Goal: Task Accomplishment & Management: Manage account settings

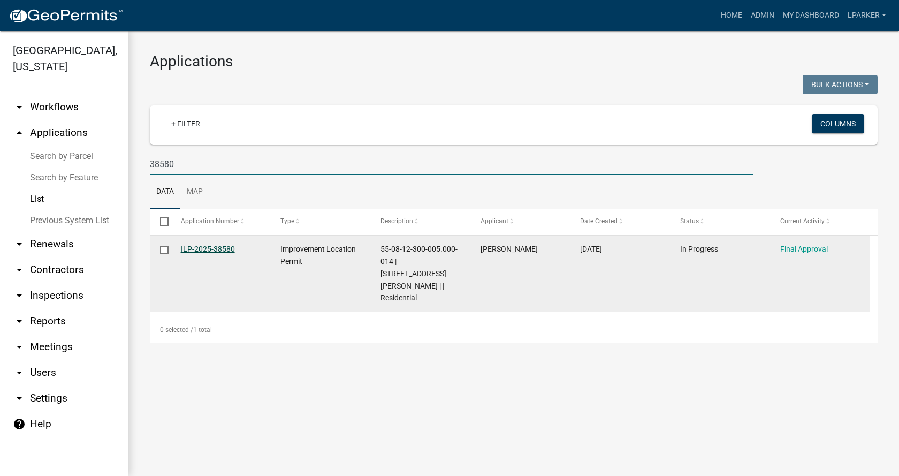
click at [207, 249] on link "ILP-2025-38580" at bounding box center [208, 249] width 54 height 9
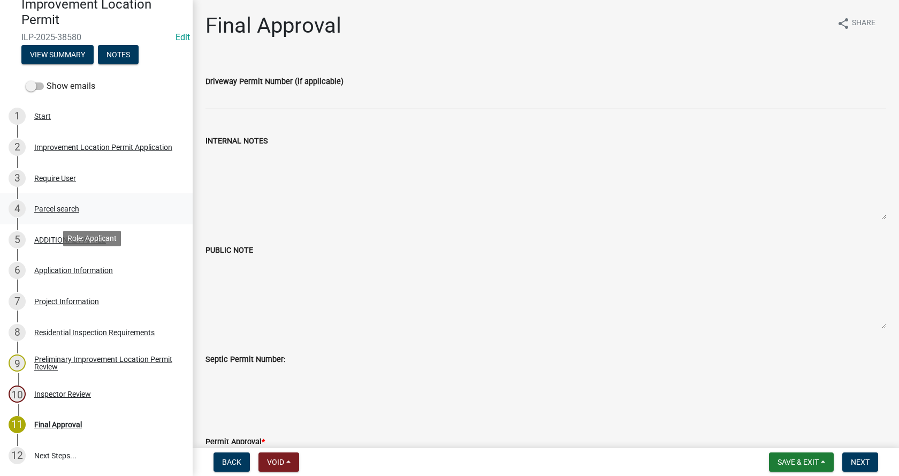
scroll to position [107, 0]
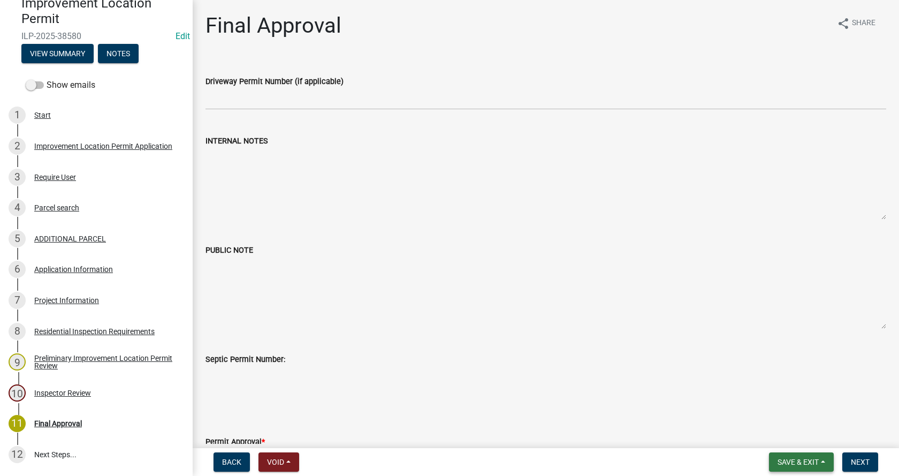
click at [806, 460] on span "Save & Exit" at bounding box center [798, 462] width 41 height 9
click at [770, 406] on button "Save" at bounding box center [791, 409] width 86 height 26
click at [826, 464] on button "Save & Exit" at bounding box center [801, 461] width 65 height 19
click at [781, 435] on button "Save & Exit" at bounding box center [791, 434] width 86 height 26
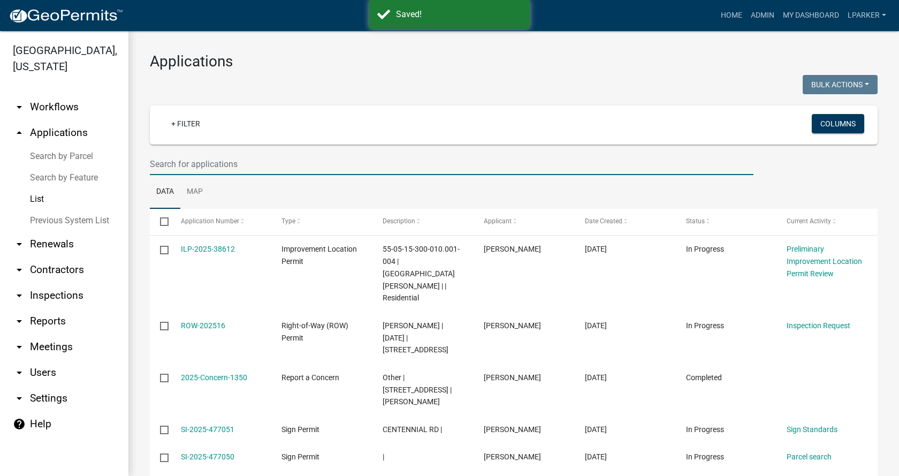
click at [177, 162] on input "text" at bounding box center [452, 164] width 604 height 22
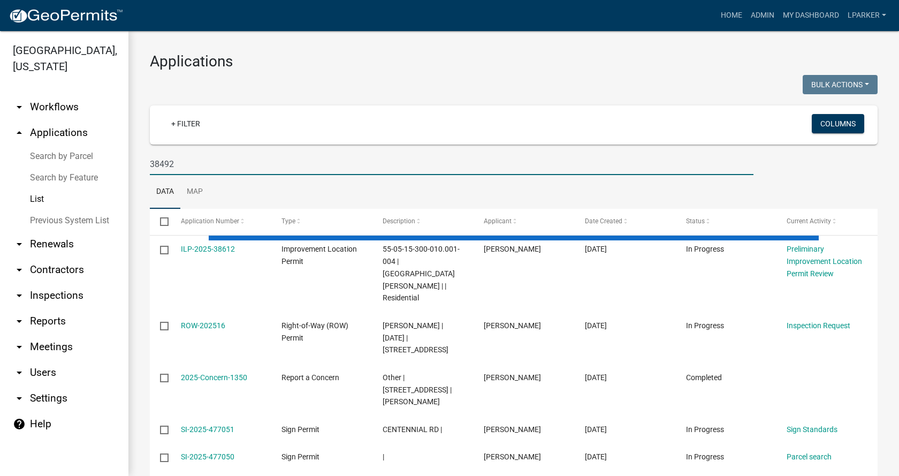
type input "38492"
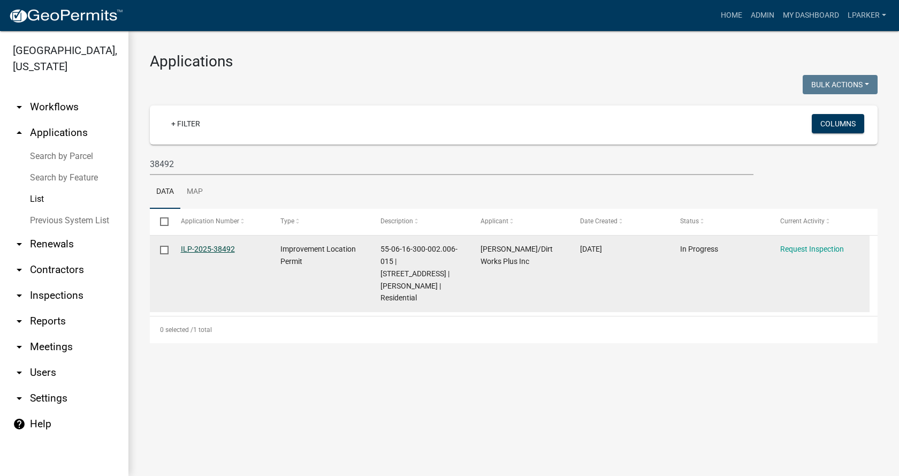
click at [205, 248] on link "ILP-2025-38492" at bounding box center [208, 249] width 54 height 9
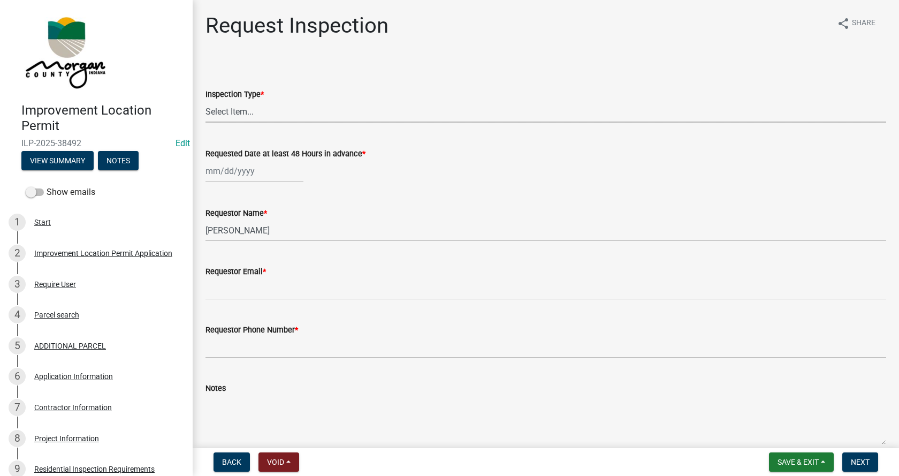
click at [235, 112] on select "Select Item... Footer Hole Bonding Underslab Foundation, Piers, Tie downs Prewa…" at bounding box center [546, 112] width 681 height 22
click at [206, 101] on select "Select Item... Footer Hole Bonding Underslab Foundation, Piers, Tie downs Prewa…" at bounding box center [546, 112] width 681 height 22
select select "eaf5932b-7b1d-462e-b59a-4655cc23fed3"
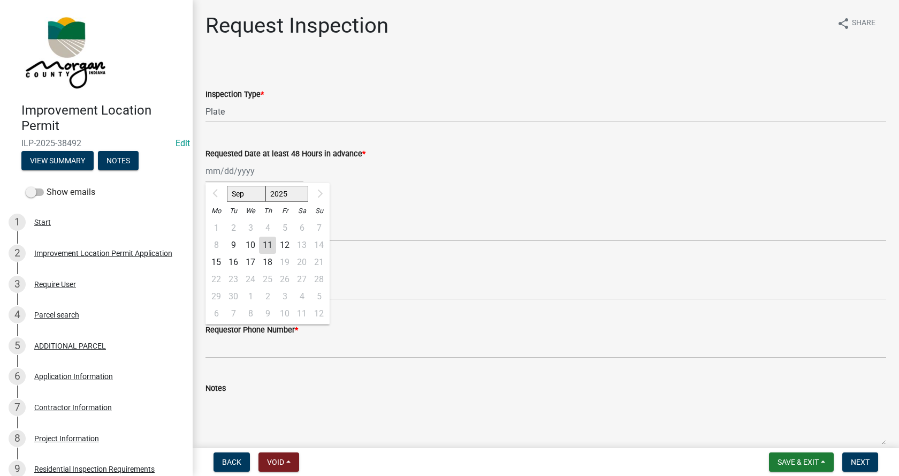
click at [211, 171] on div "[DATE] Mo Tu We Th Fr Sa Su 1 2 3 4 5 6 7 8 9 10 11 12 13 14 15 16 17 18 19 20 …" at bounding box center [255, 171] width 98 height 22
click at [285, 243] on div "12" at bounding box center [284, 245] width 17 height 17
type input "[DATE]"
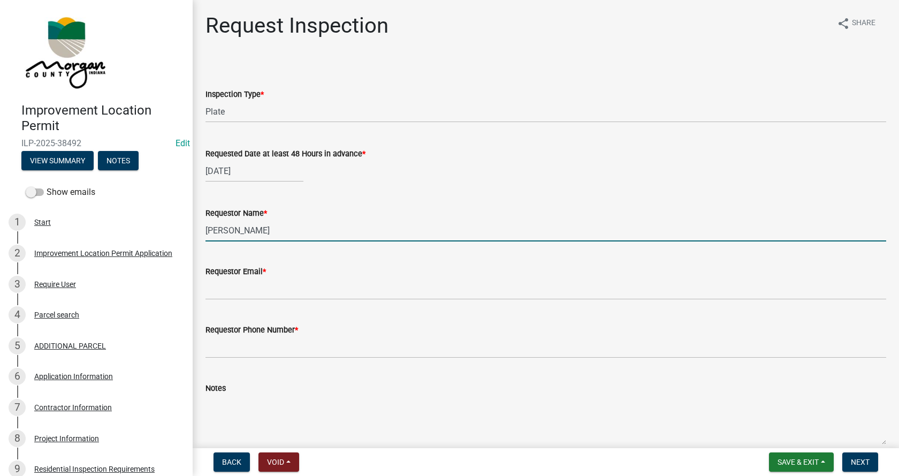
drag, startPoint x: 266, startPoint y: 228, endPoint x: 208, endPoint y: 229, distance: 58.4
click at [208, 229] on input "[PERSON_NAME]" at bounding box center [546, 231] width 681 height 22
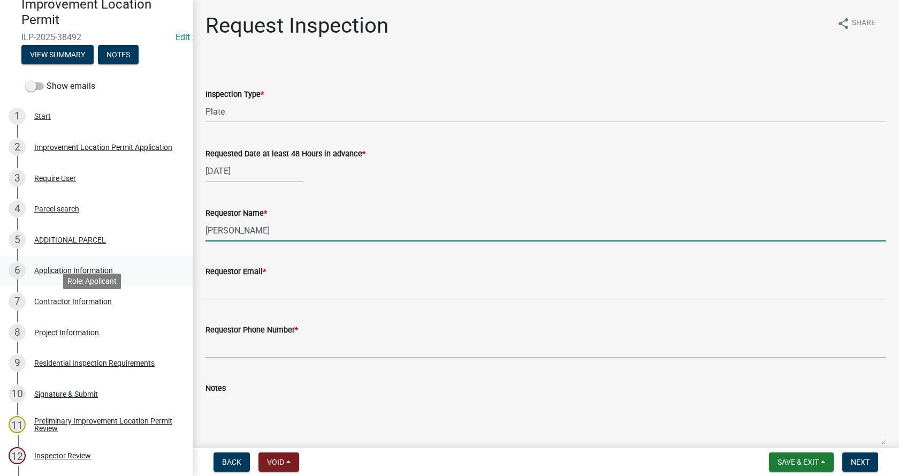
scroll to position [107, 0]
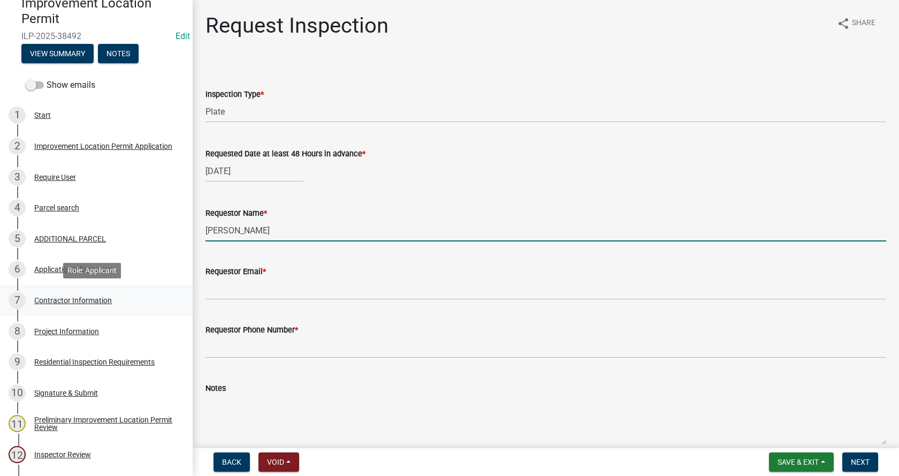
type input "[PERSON_NAME]"
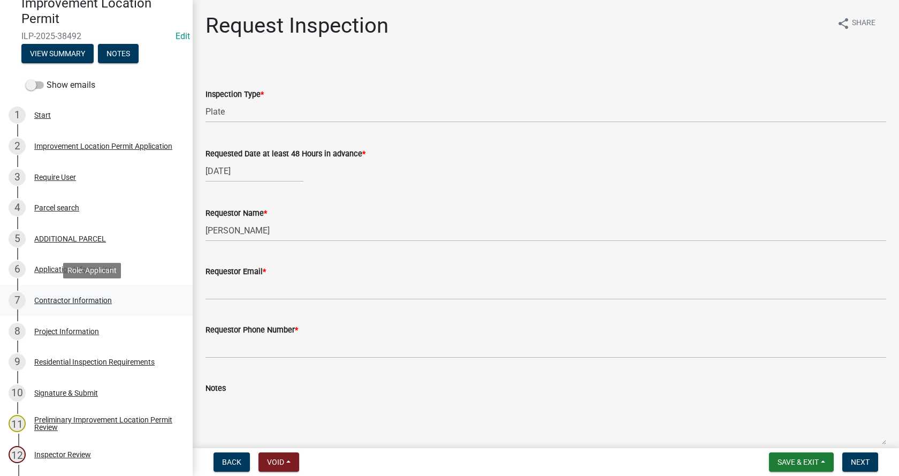
click at [36, 297] on div "Contractor Information" at bounding box center [73, 300] width 78 height 7
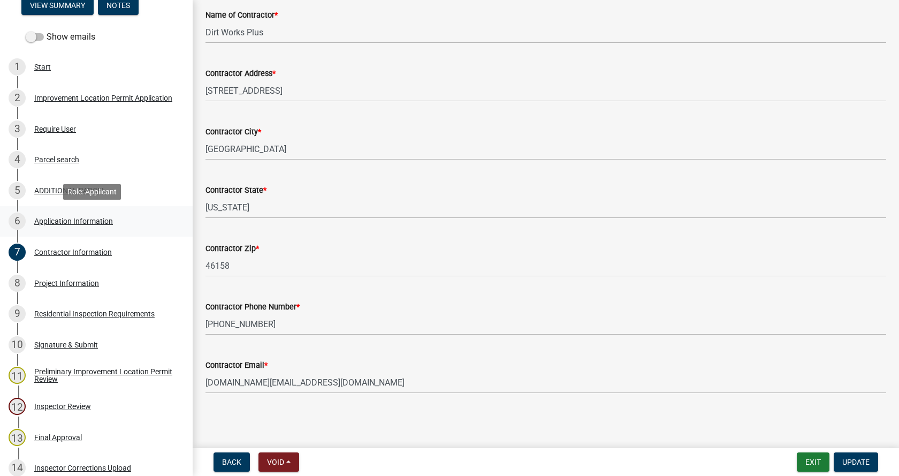
scroll to position [214, 0]
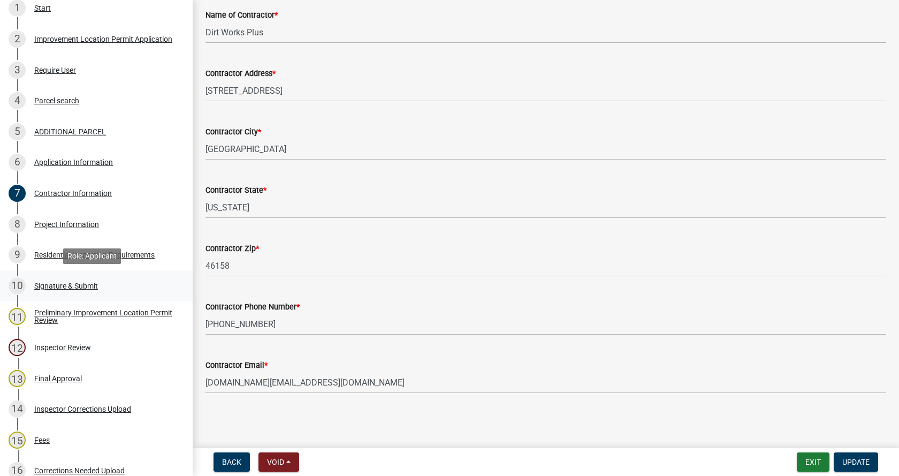
click at [46, 282] on div "Signature & Submit" at bounding box center [66, 285] width 64 height 7
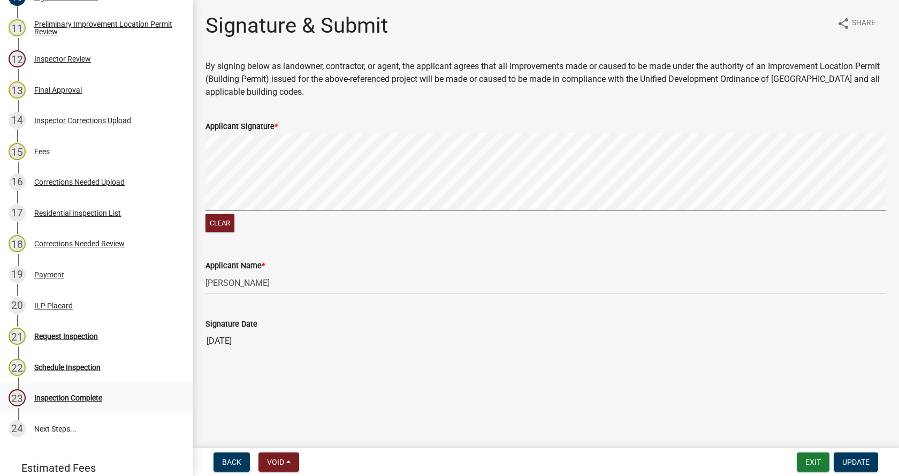
scroll to position [571, 0]
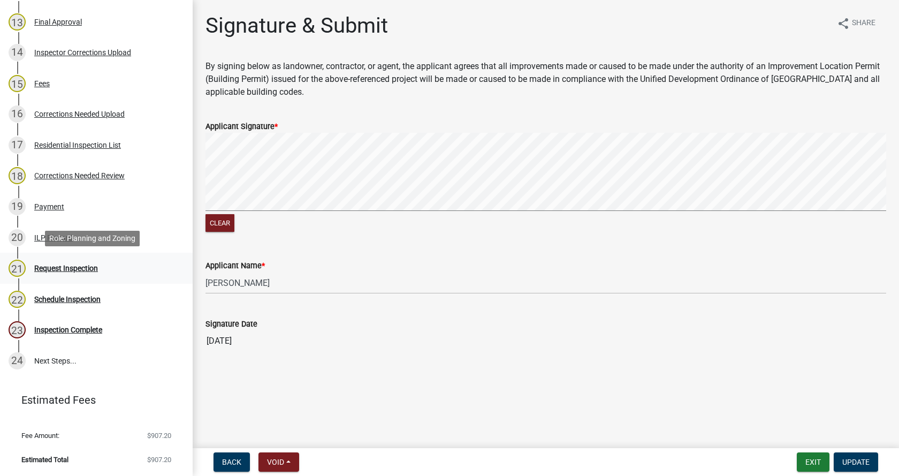
click at [58, 268] on div "Request Inspection" at bounding box center [66, 267] width 64 height 7
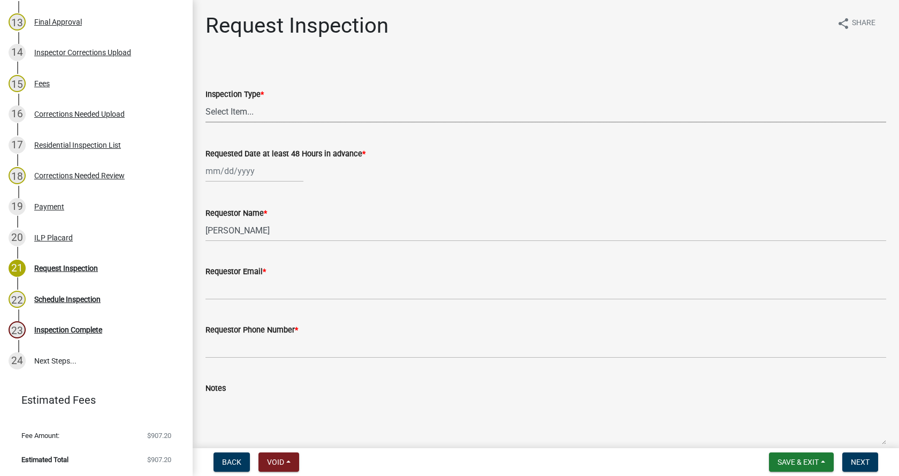
click at [239, 110] on select "Select Item... Footer Hole Bonding Underslab Foundation, Piers, Tie downs Prewa…" at bounding box center [546, 112] width 681 height 22
click at [206, 101] on select "Select Item... Footer Hole Bonding Underslab Foundation, Piers, Tie downs Prewa…" at bounding box center [546, 112] width 681 height 22
select select "eaf5932b-7b1d-462e-b59a-4655cc23fed3"
click at [239, 173] on div at bounding box center [255, 171] width 98 height 22
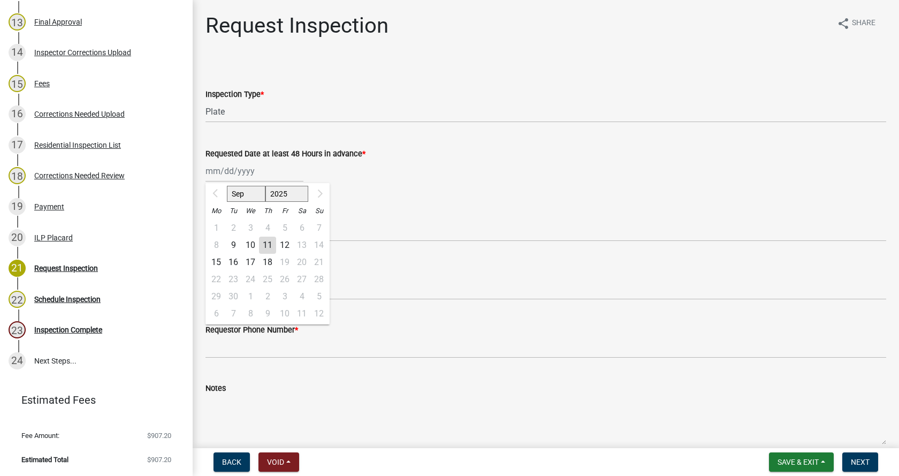
click at [285, 243] on div "12" at bounding box center [284, 245] width 17 height 17
type input "[DATE]"
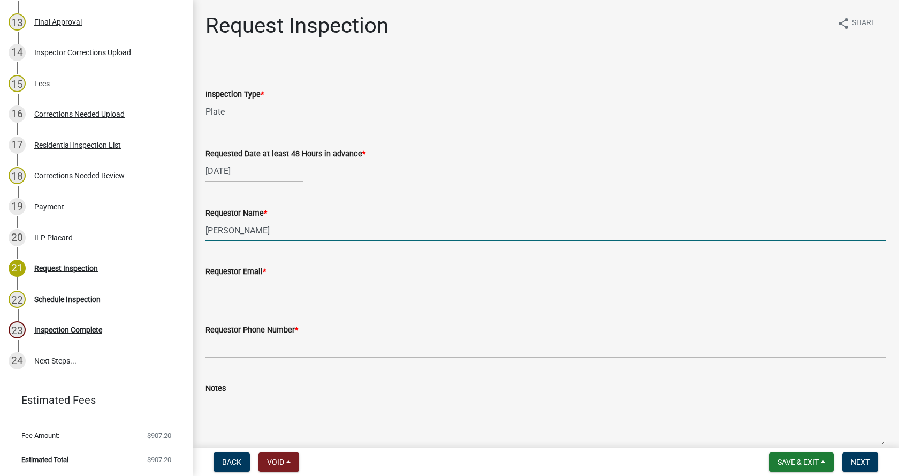
drag, startPoint x: 268, startPoint y: 229, endPoint x: 202, endPoint y: 229, distance: 65.9
click at [202, 229] on div "Requestor Name * [PERSON_NAME]" at bounding box center [546, 217] width 697 height 50
type input "[PERSON_NAME]"
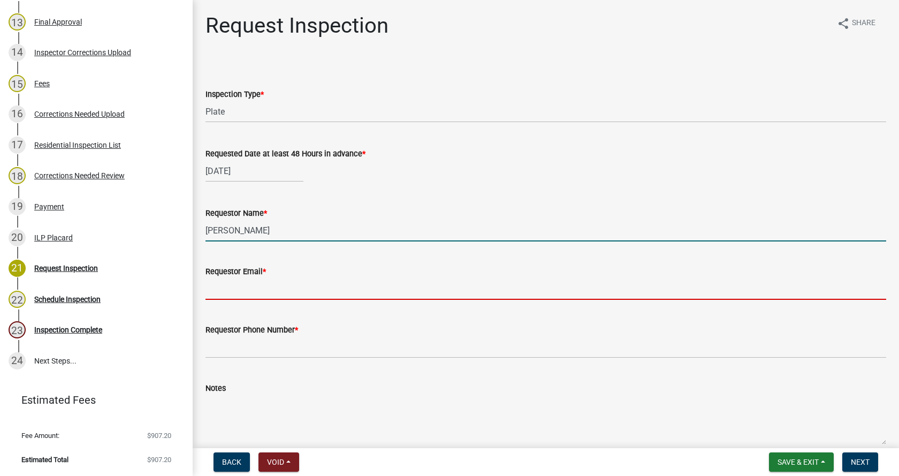
click at [242, 287] on input "Requestor Email *" at bounding box center [546, 289] width 681 height 22
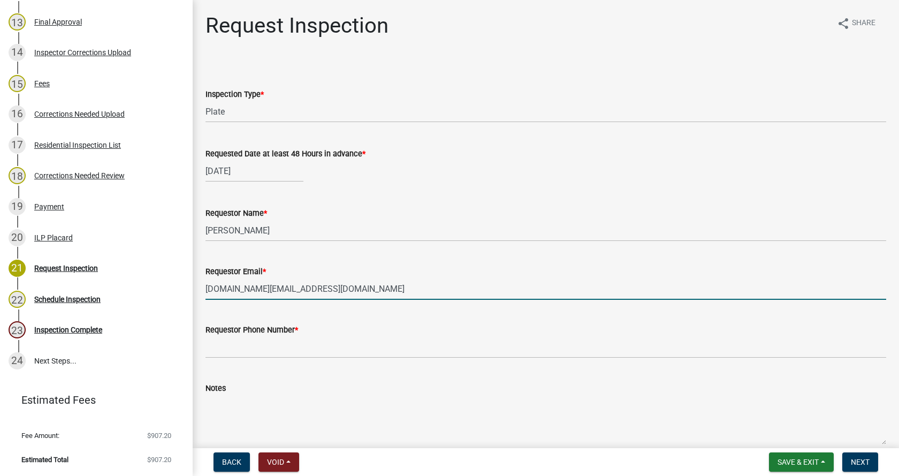
type input "[DOMAIN_NAME][EMAIL_ADDRESS][DOMAIN_NAME]"
click at [223, 350] on input "Requestor Phone Number *" at bounding box center [546, 347] width 681 height 22
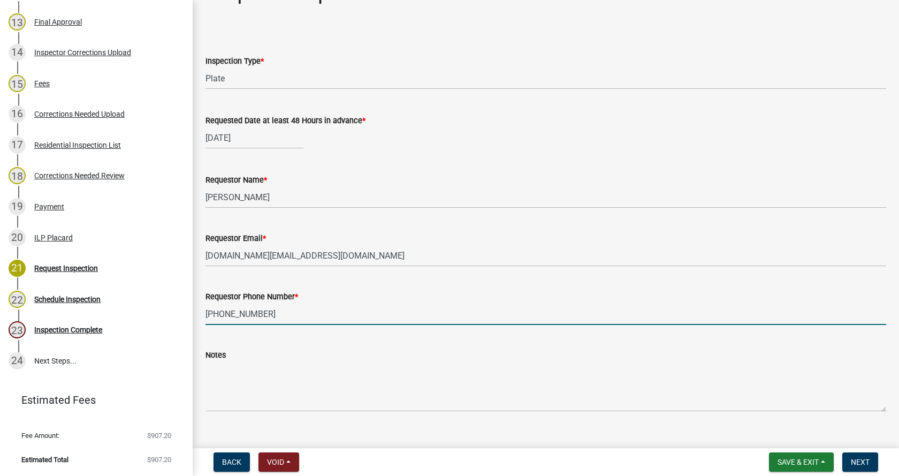
scroll to position [51, 0]
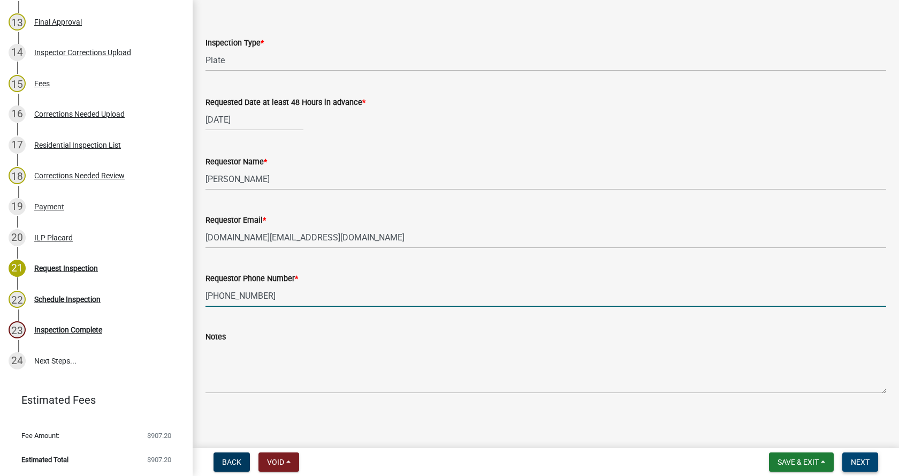
type input "[PHONE_NUMBER]"
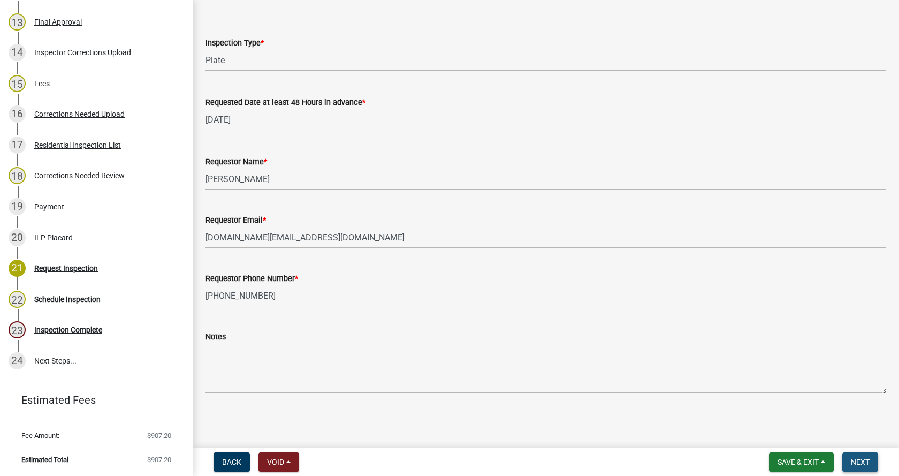
click at [861, 459] on span "Next" at bounding box center [860, 462] width 19 height 9
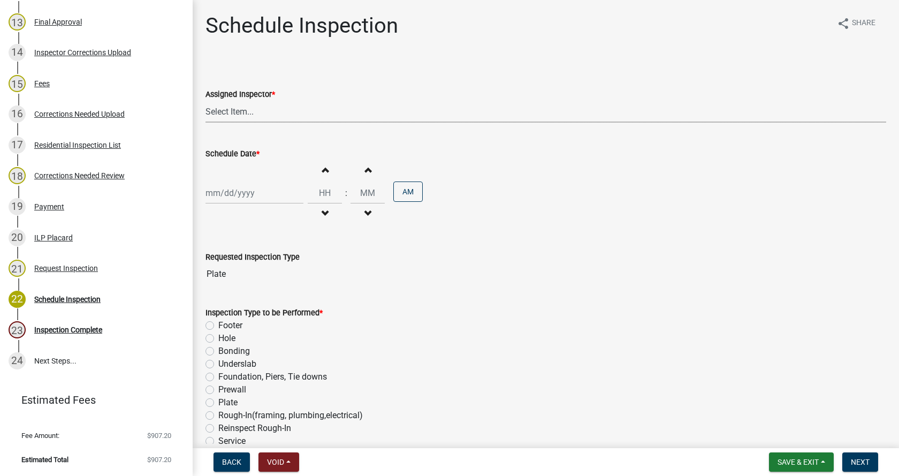
click at [236, 110] on select "Select Item... [PERSON_NAME] ([PERSON_NAME]) AndrewMason ([PERSON_NAME])" at bounding box center [546, 112] width 681 height 22
select select "47d75678-cf87-418f-879d-88d5340f2bcb"
click at [206, 101] on select "Select Item... [PERSON_NAME] ([PERSON_NAME]) AndrewMason ([PERSON_NAME])" at bounding box center [546, 112] width 681 height 22
select select "9"
select select "2025"
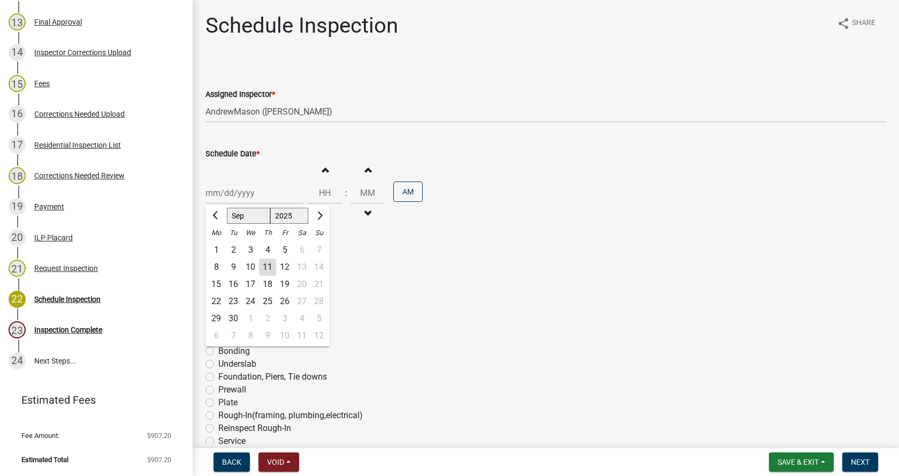
click at [238, 196] on div "[PERSON_NAME] Feb Mar Apr [PERSON_NAME][DATE] Oct Nov [DATE] 1526 1527 1528 152…" at bounding box center [255, 193] width 98 height 22
click at [290, 266] on div "12" at bounding box center [284, 267] width 17 height 17
type input "[DATE]"
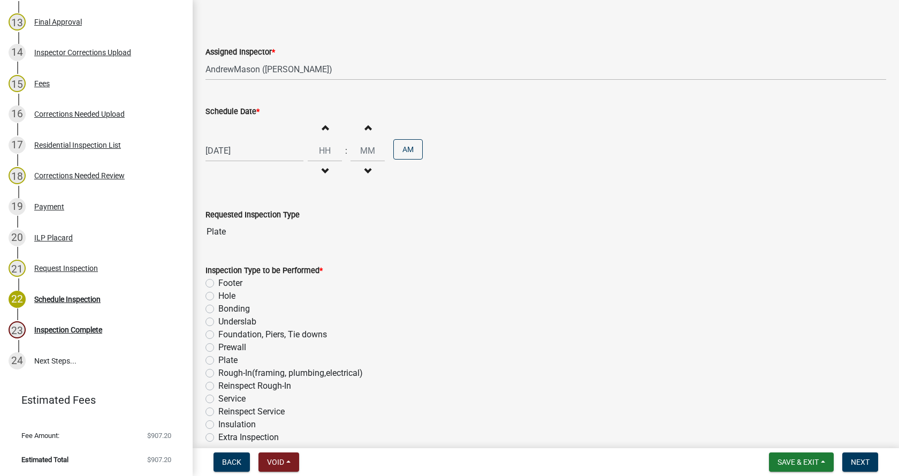
scroll to position [119, 0]
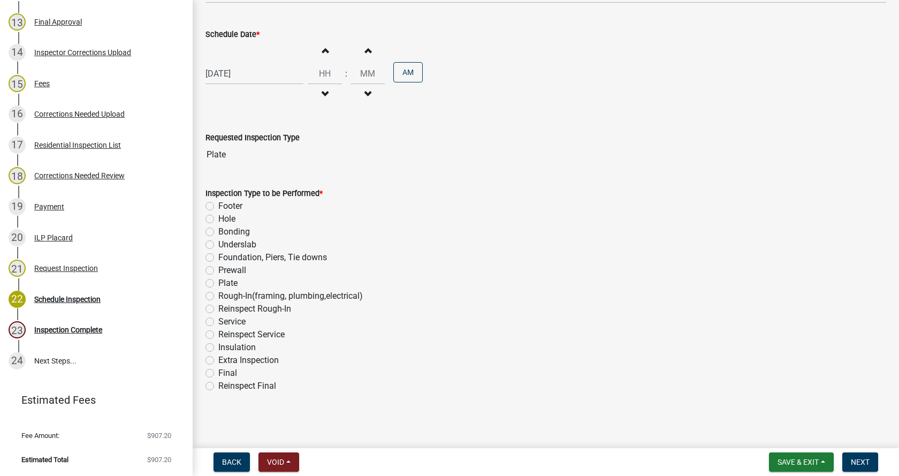
click at [218, 284] on label "Plate" at bounding box center [227, 283] width 19 height 13
click at [218, 284] on input "Plate" at bounding box center [221, 280] width 7 height 7
radio input "true"
click at [860, 460] on span "Next" at bounding box center [860, 462] width 19 height 9
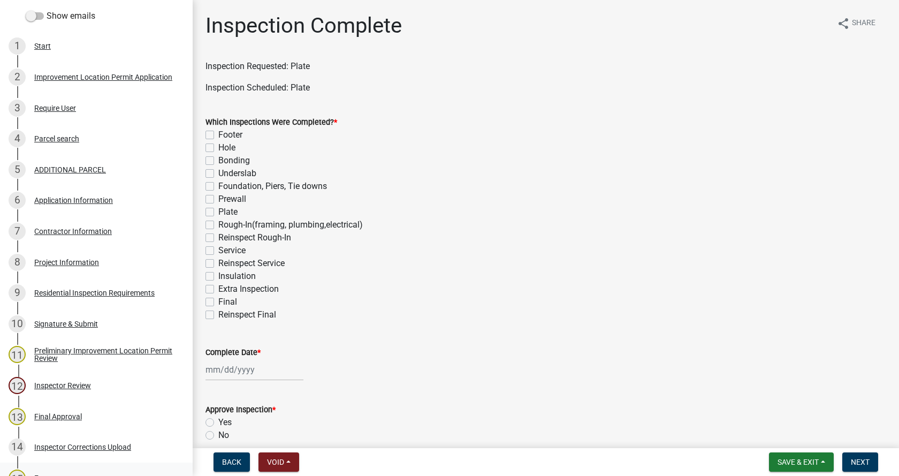
scroll to position [35, 0]
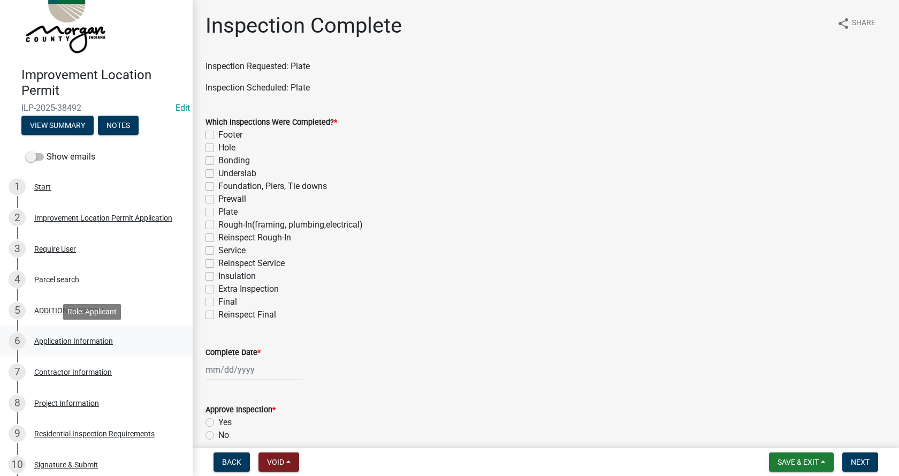
click at [45, 339] on div "Application Information" at bounding box center [73, 340] width 79 height 7
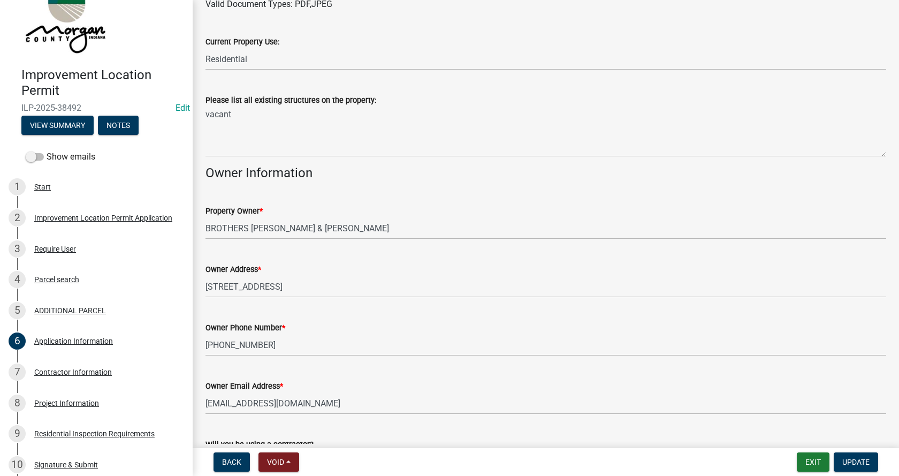
scroll to position [375, 0]
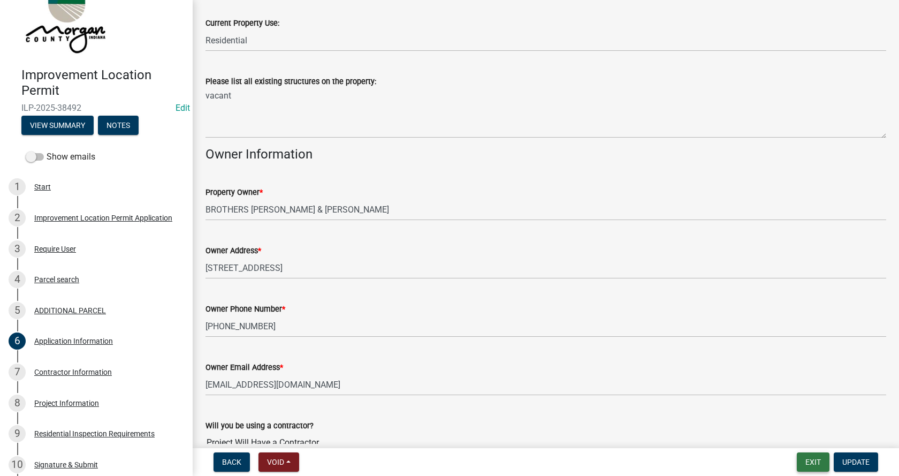
click at [814, 461] on button "Exit" at bounding box center [813, 461] width 33 height 19
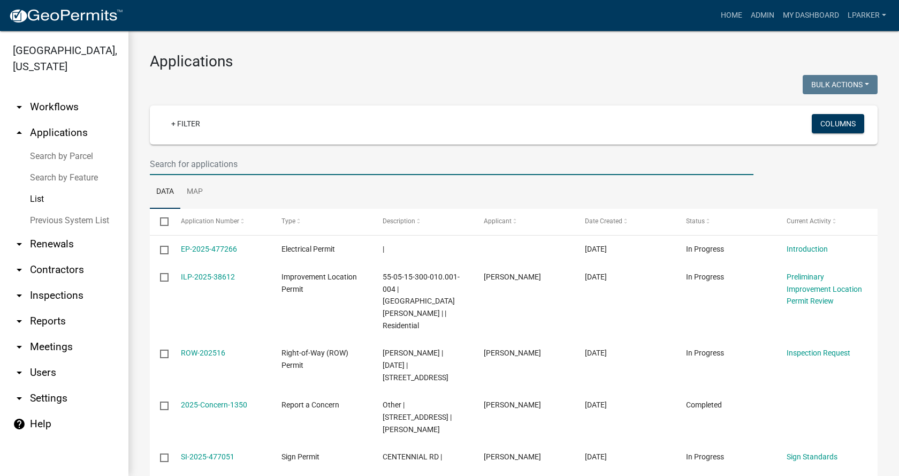
click at [180, 170] on input "text" at bounding box center [452, 164] width 604 height 22
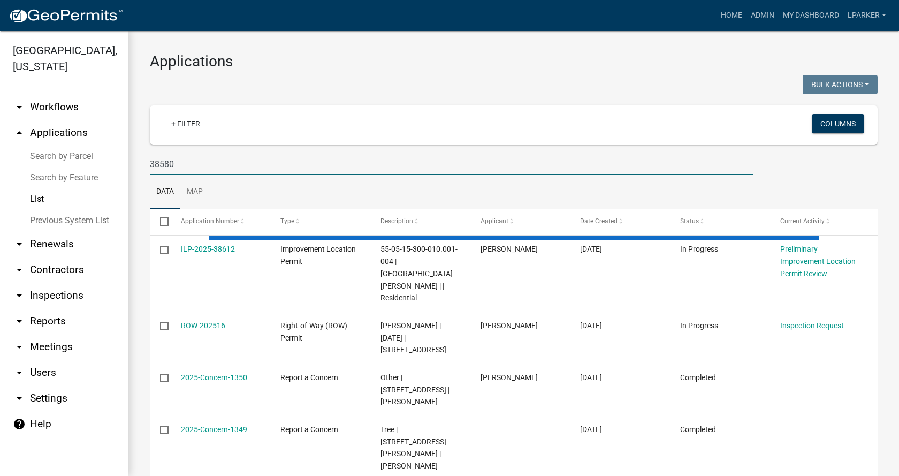
type input "38580"
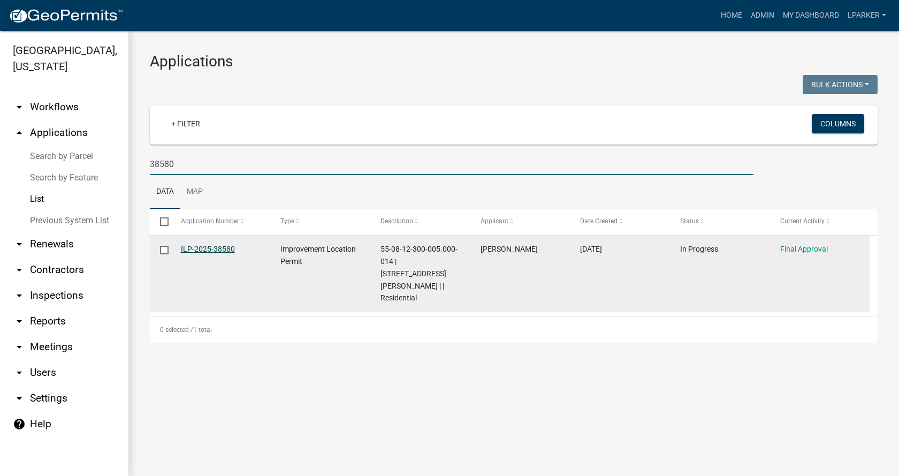
click at [195, 246] on link "ILP-2025-38580" at bounding box center [208, 249] width 54 height 9
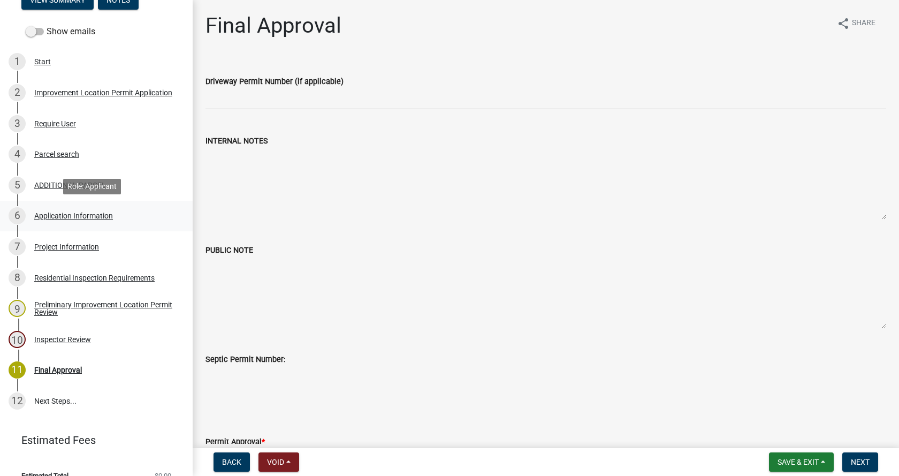
click at [47, 212] on div "Application Information" at bounding box center [73, 215] width 79 height 7
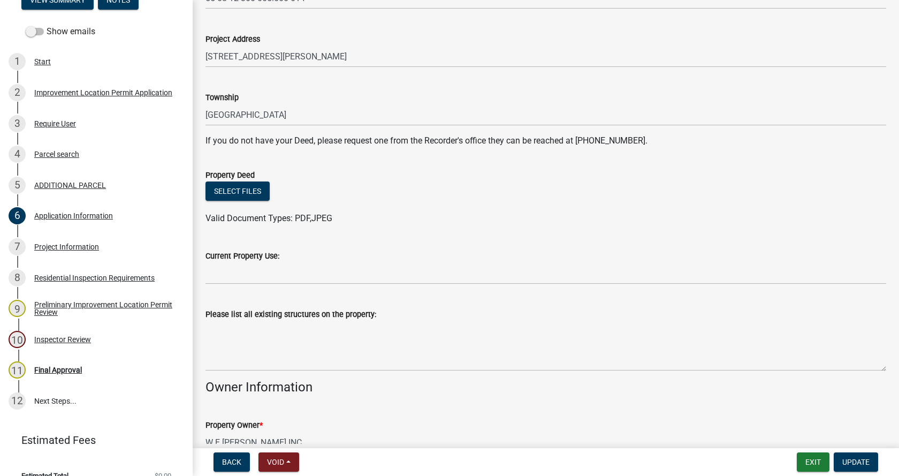
scroll to position [161, 0]
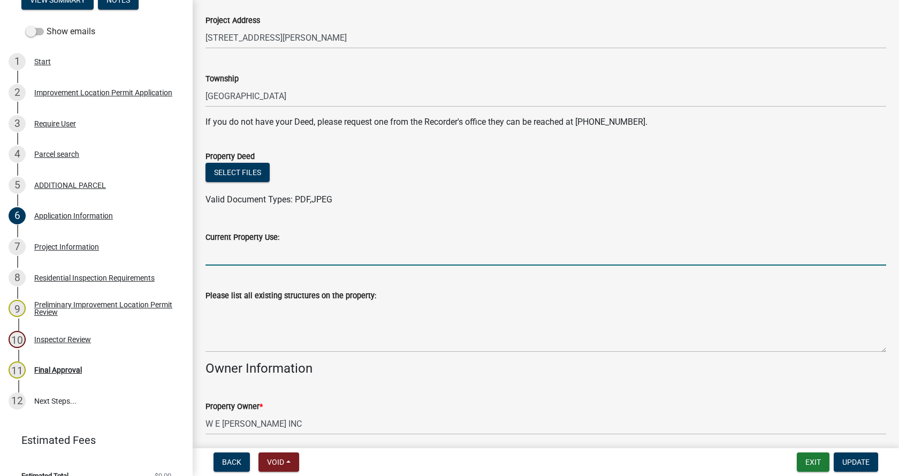
click at [221, 260] on input "Current Property Use:" at bounding box center [546, 255] width 681 height 22
type input "residential"
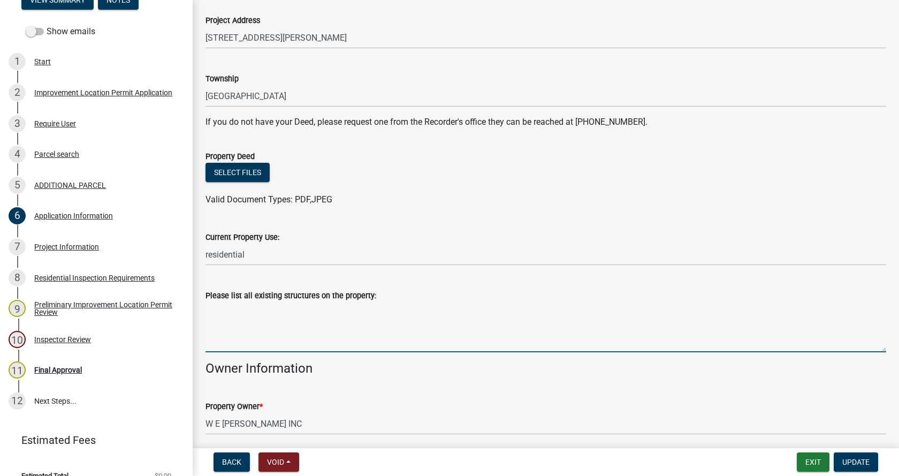
click at [242, 324] on textarea "Please list all existing structures on the property:" at bounding box center [546, 327] width 681 height 50
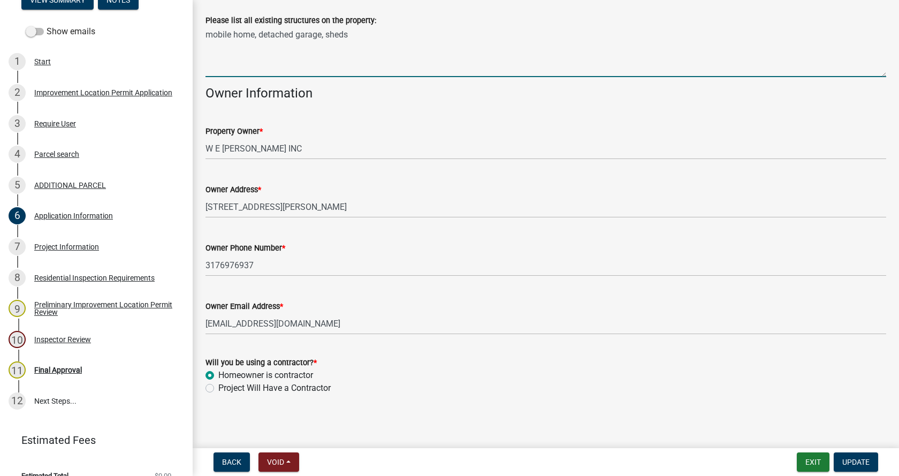
scroll to position [438, 0]
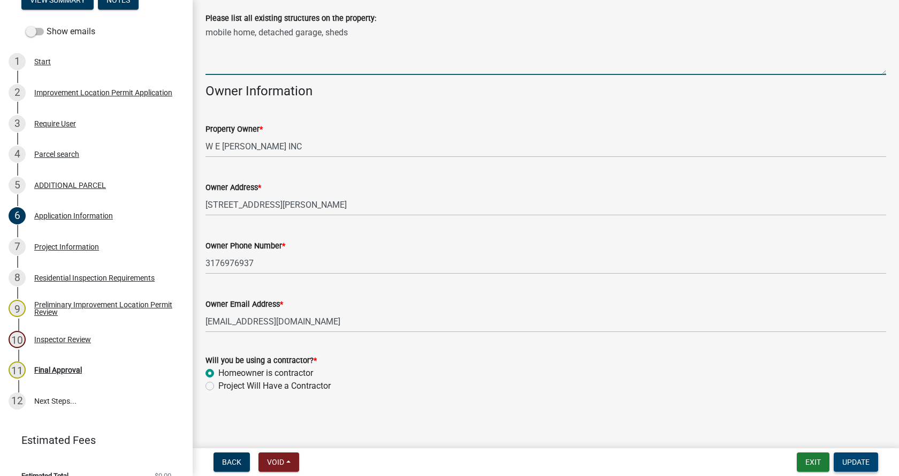
type textarea "mobile home, detached garage, sheds"
click at [863, 462] on span "Update" at bounding box center [856, 462] width 27 height 9
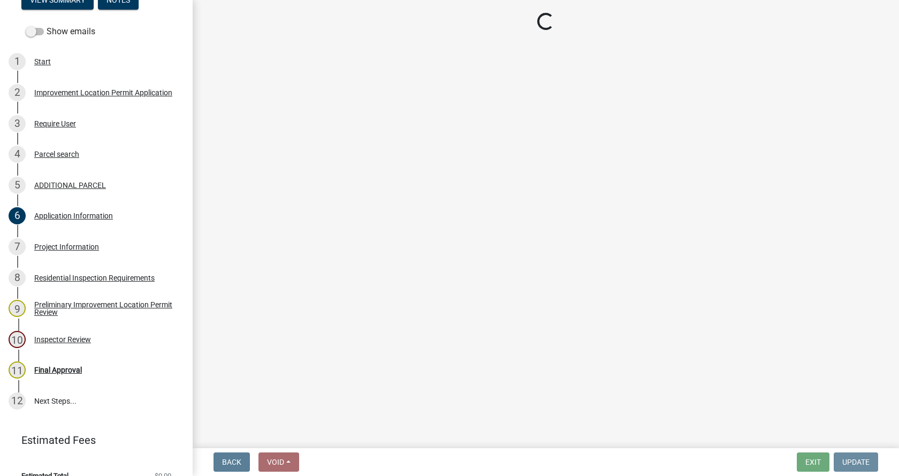
scroll to position [0, 0]
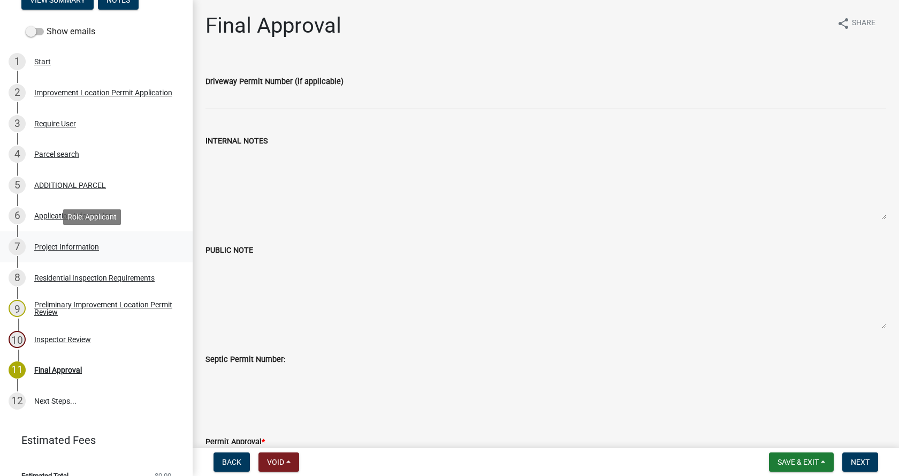
click at [43, 243] on div "Project Information" at bounding box center [66, 246] width 65 height 7
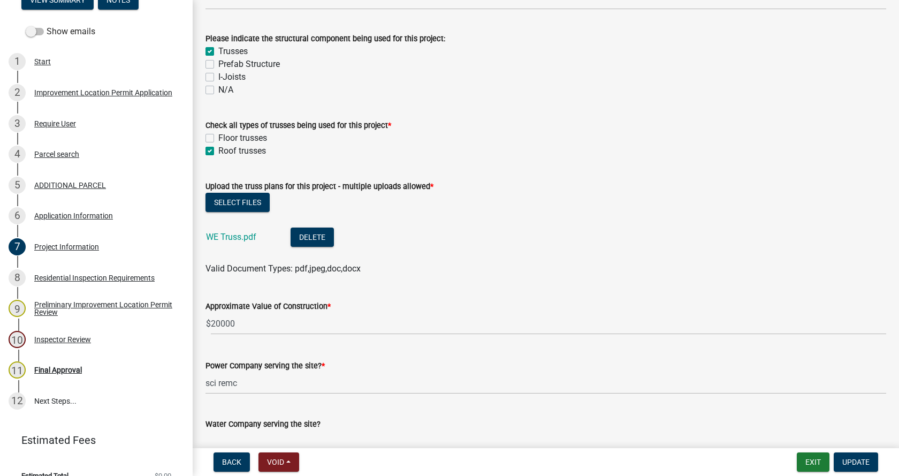
scroll to position [1017, 0]
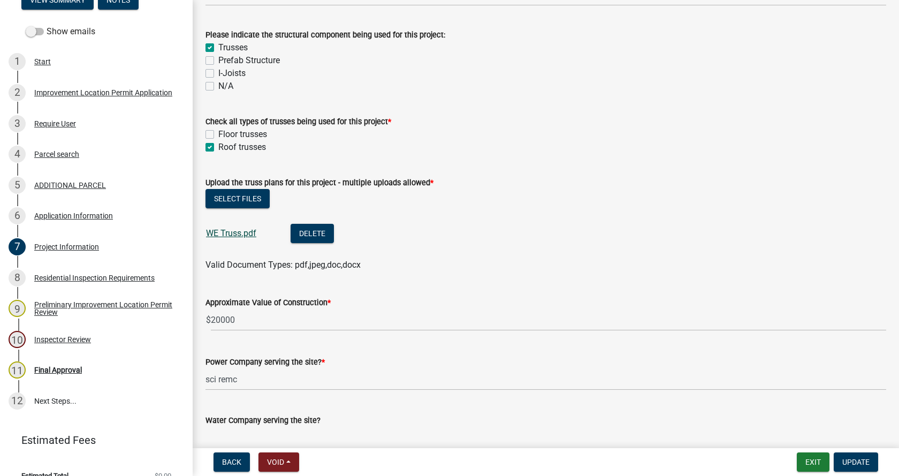
click at [229, 234] on link "WE Truss.pdf" at bounding box center [231, 233] width 50 height 10
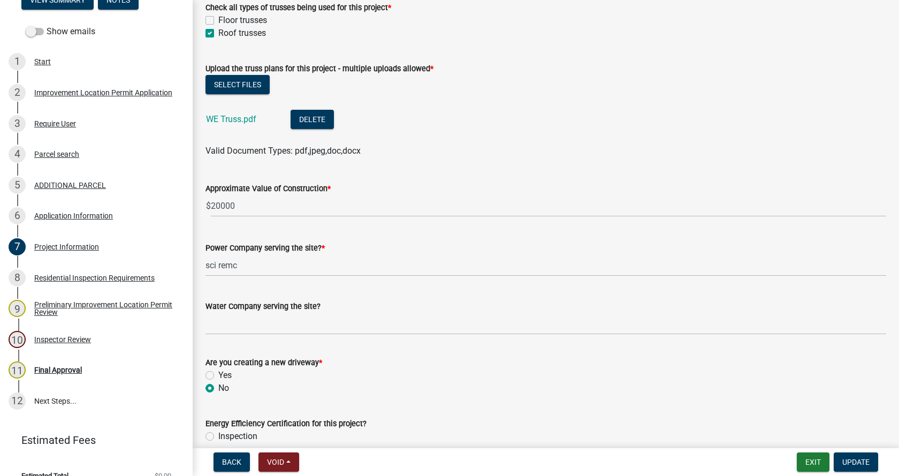
scroll to position [1071, 0]
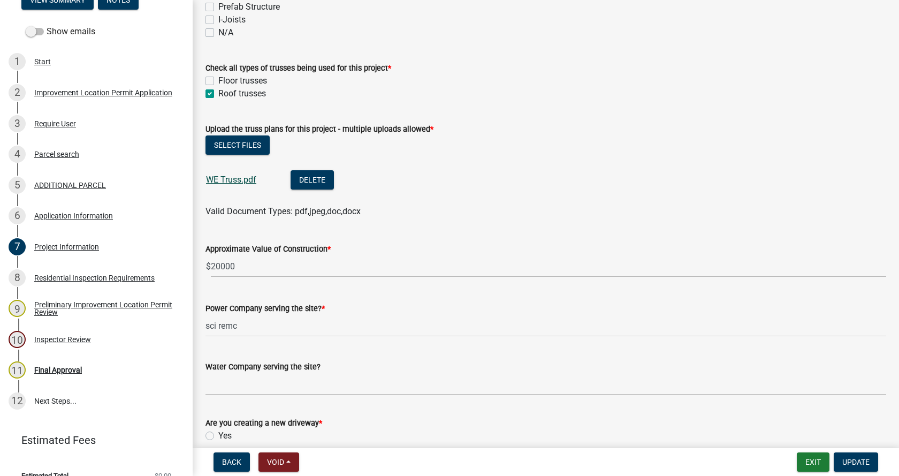
click at [226, 179] on link "WE Truss.pdf" at bounding box center [231, 180] width 50 height 10
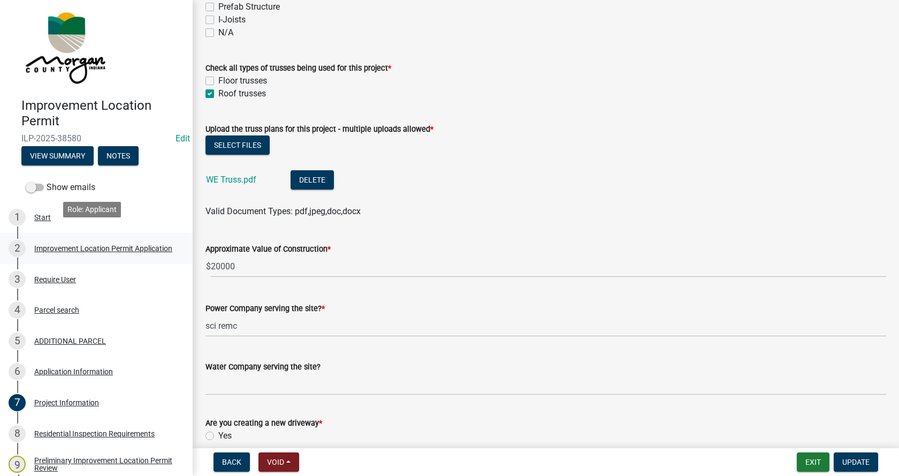
scroll to position [0, 0]
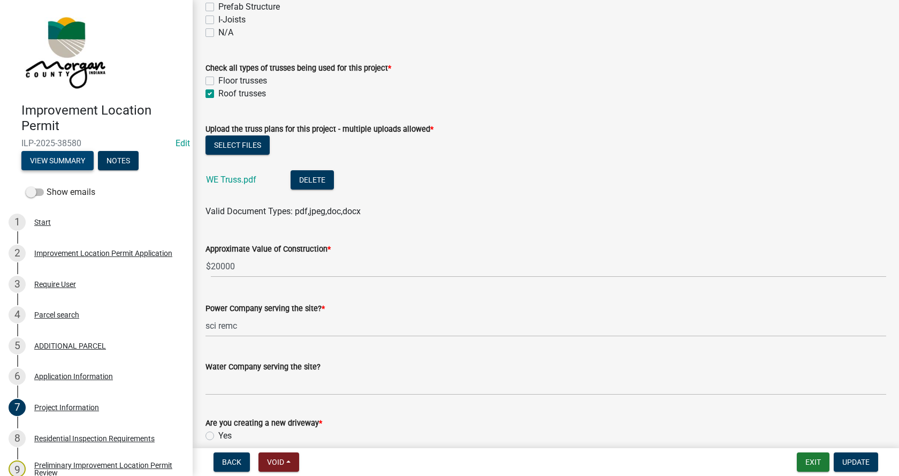
click at [47, 159] on button "View Summary" at bounding box center [57, 160] width 72 height 19
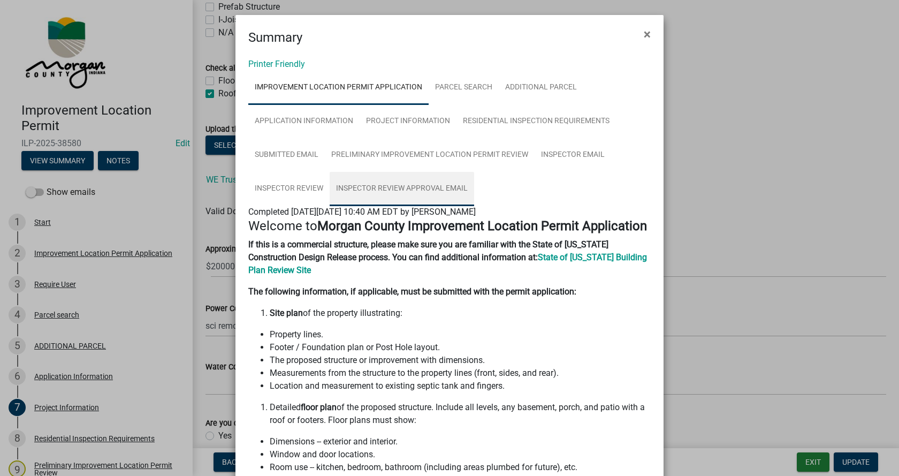
click at [400, 186] on link "Inspector Review Approval Email" at bounding box center [402, 189] width 145 height 34
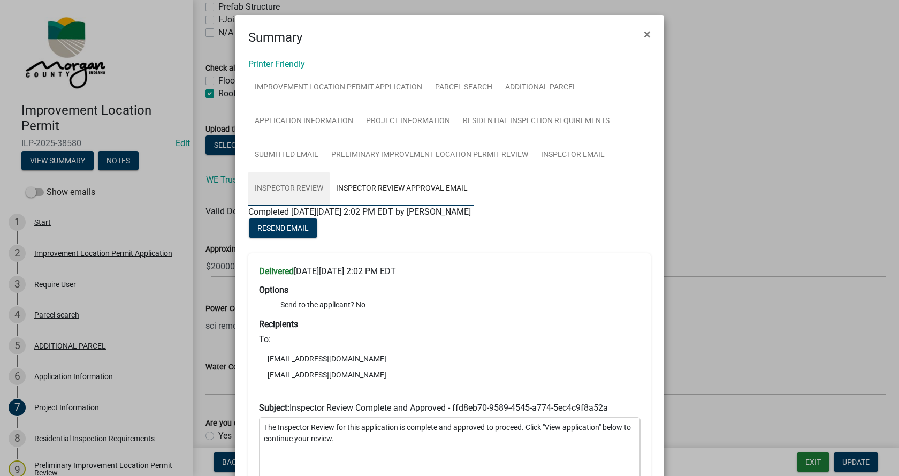
click at [266, 184] on link "Inspector Review" at bounding box center [288, 189] width 81 height 34
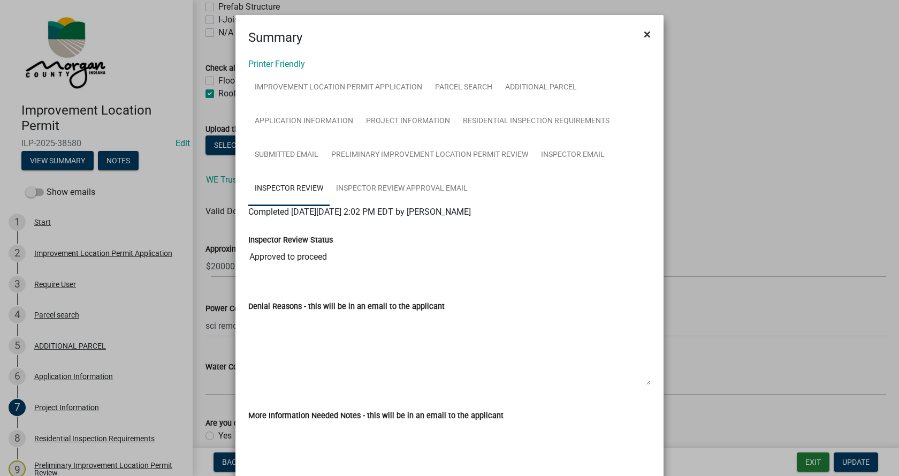
click at [644, 32] on span "×" at bounding box center [647, 34] width 7 height 15
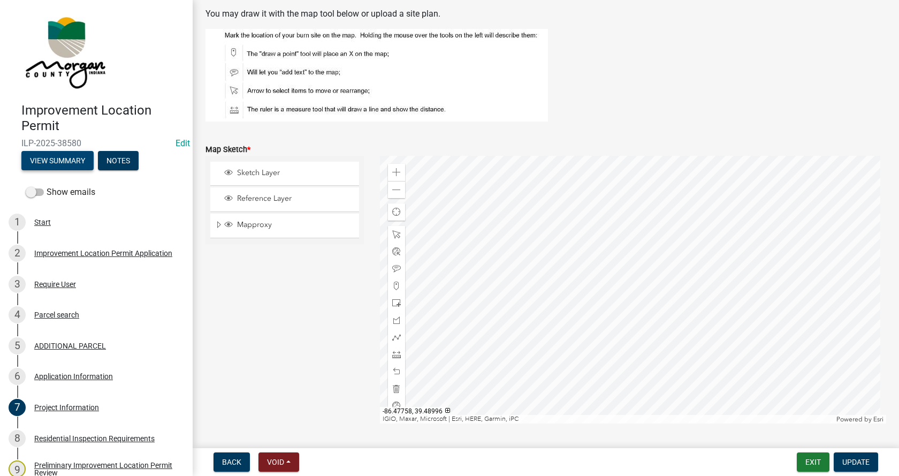
scroll to position [1927, 0]
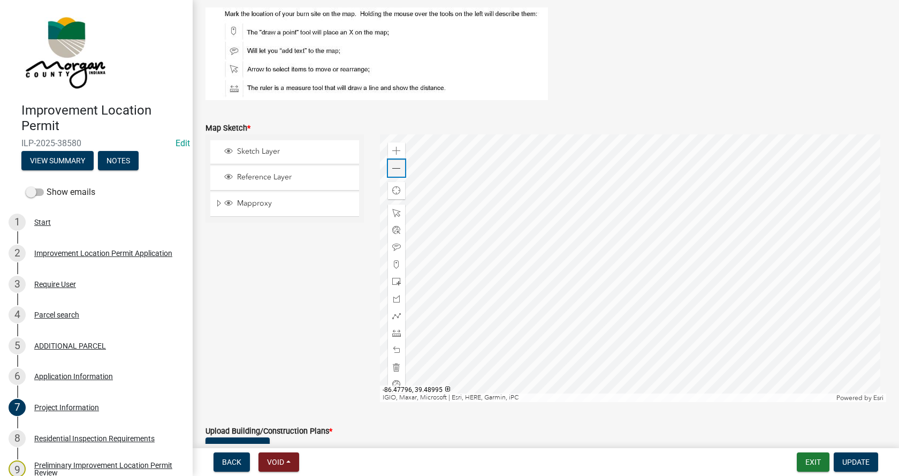
click at [396, 166] on span at bounding box center [396, 168] width 9 height 9
click at [638, 225] on div at bounding box center [633, 268] width 507 height 268
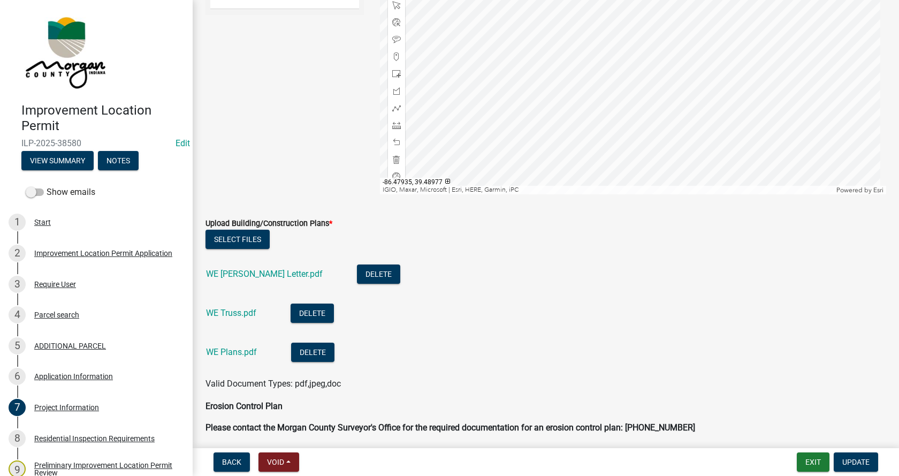
scroll to position [2141, 0]
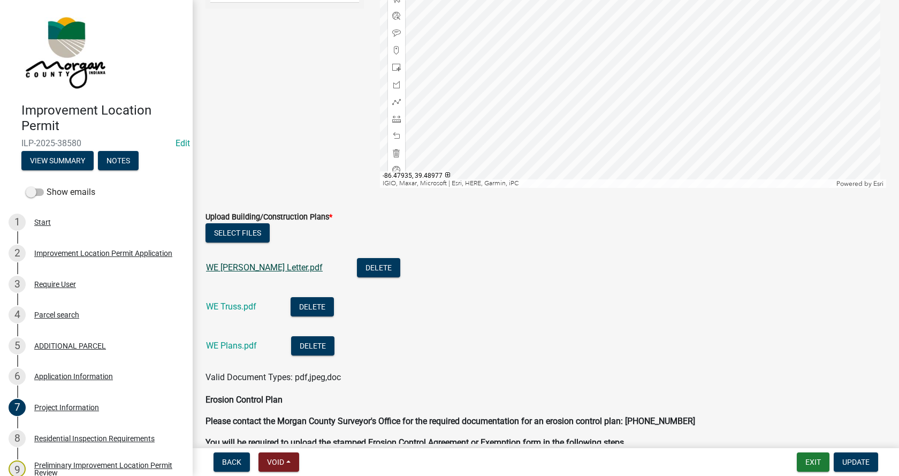
click at [231, 265] on link "WE [PERSON_NAME] Letter.pdf" at bounding box center [264, 267] width 117 height 10
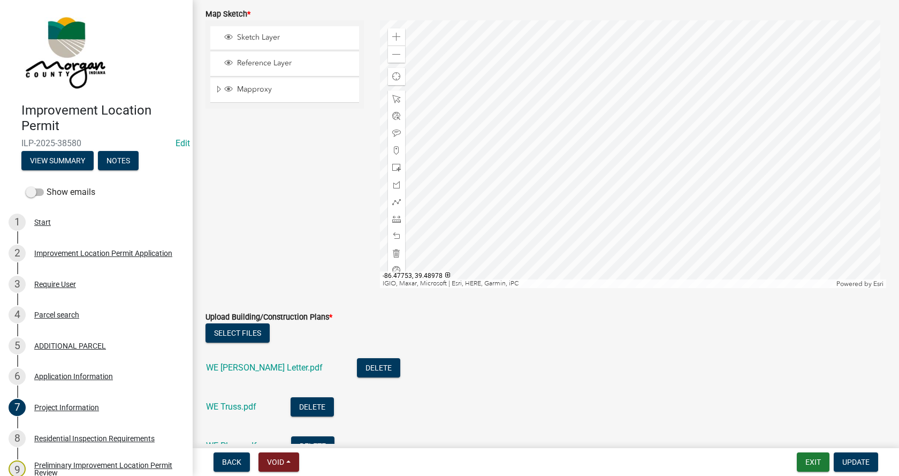
scroll to position [2034, 0]
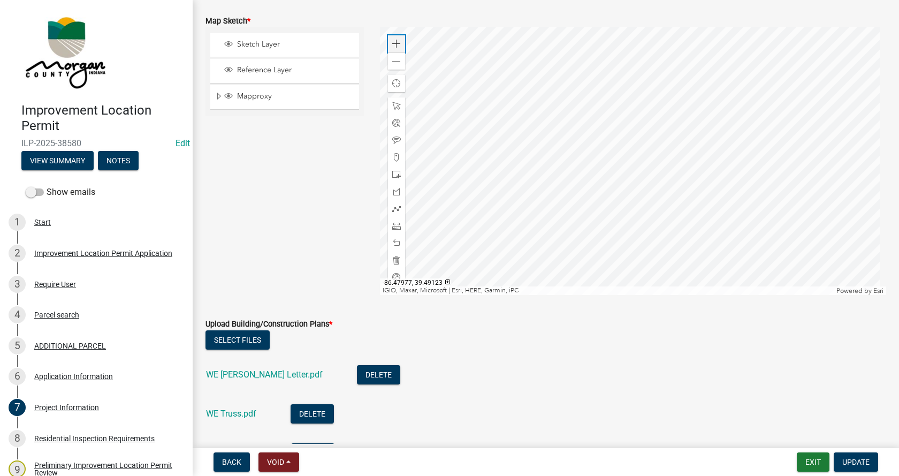
click at [393, 44] on span at bounding box center [396, 44] width 9 height 9
click at [392, 259] on span at bounding box center [396, 260] width 9 height 9
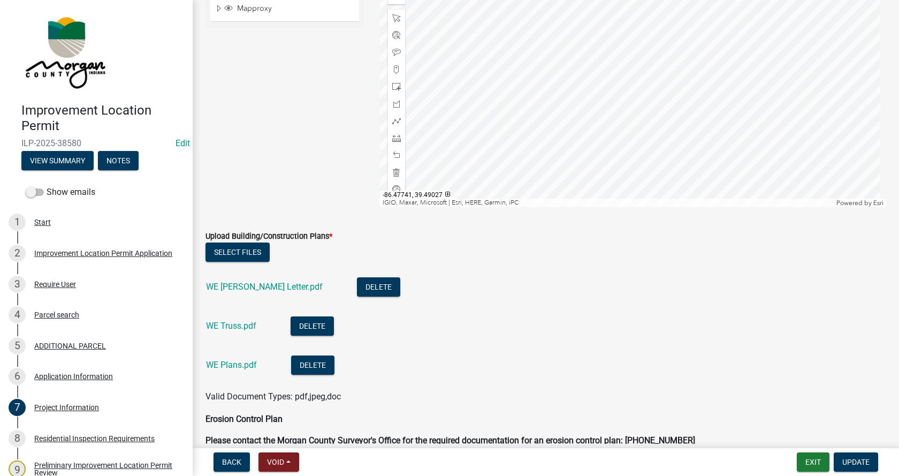
scroll to position [2141, 0]
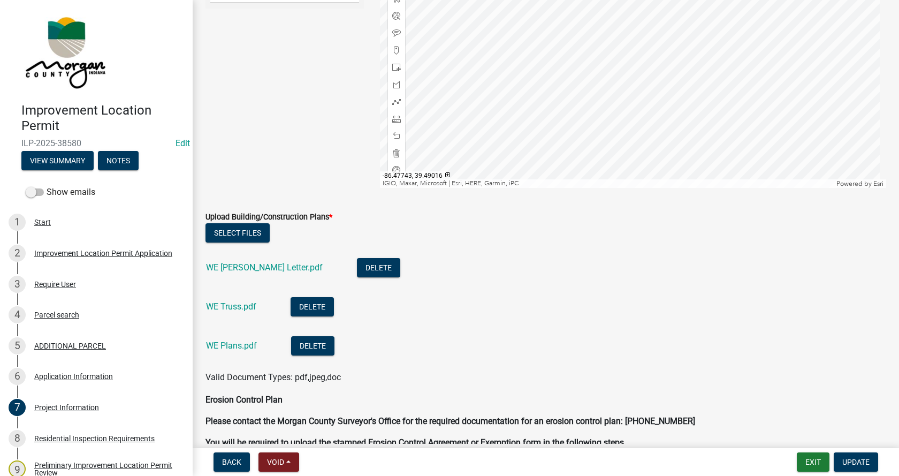
click at [673, 56] on div at bounding box center [633, 54] width 507 height 268
click at [654, 44] on div at bounding box center [633, 54] width 507 height 268
click at [678, 36] on div at bounding box center [633, 54] width 507 height 268
click at [698, 43] on div at bounding box center [633, 54] width 507 height 268
click at [705, 32] on div at bounding box center [633, 54] width 507 height 268
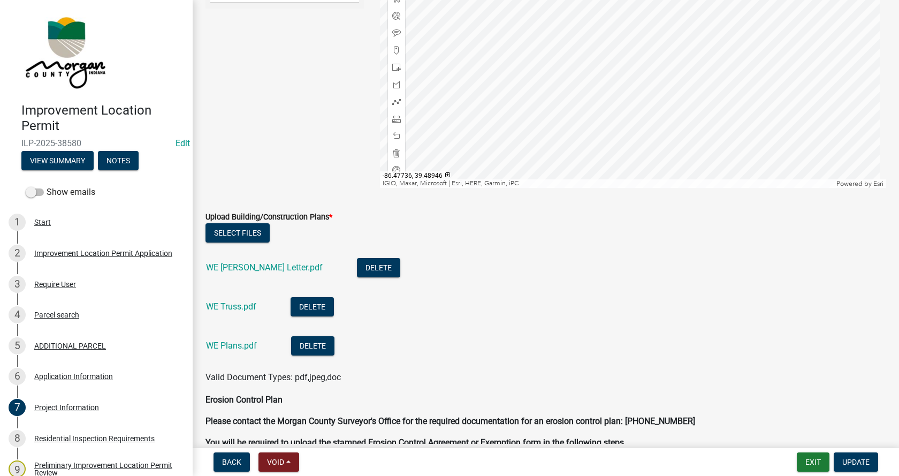
click at [703, 181] on div at bounding box center [633, 54] width 507 height 268
click at [709, 170] on div at bounding box center [633, 54] width 507 height 268
click at [704, 179] on div at bounding box center [633, 54] width 507 height 268
click at [723, 178] on div at bounding box center [633, 54] width 507 height 268
click at [679, 165] on div at bounding box center [633, 54] width 507 height 268
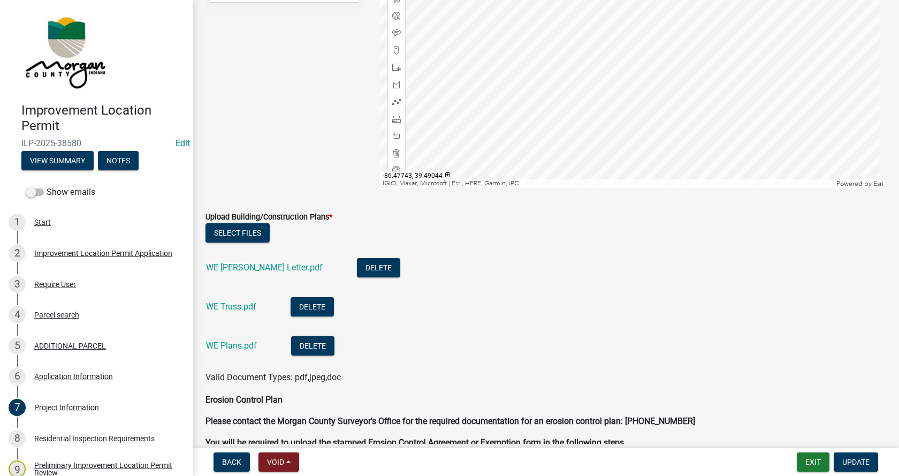
click at [676, 149] on div at bounding box center [633, 54] width 507 height 268
click at [694, 133] on div at bounding box center [633, 54] width 507 height 268
click at [693, 65] on div at bounding box center [633, 54] width 507 height 268
click at [392, 85] on span at bounding box center [396, 84] width 9 height 9
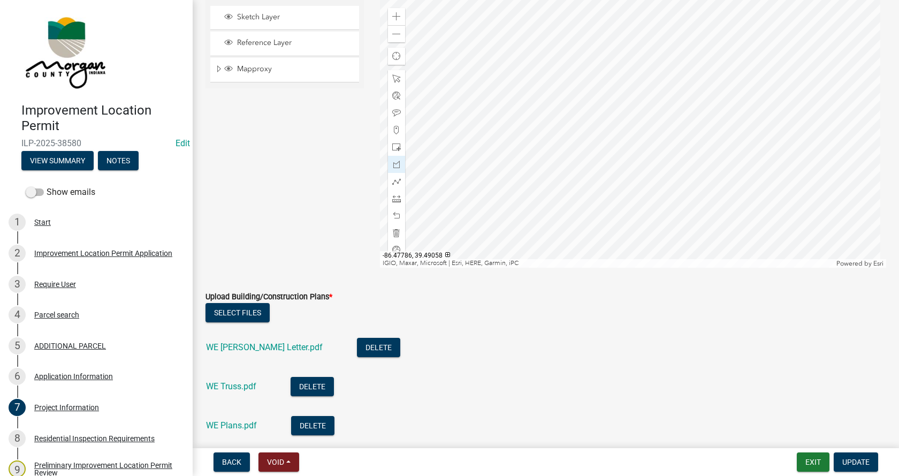
scroll to position [2008, 0]
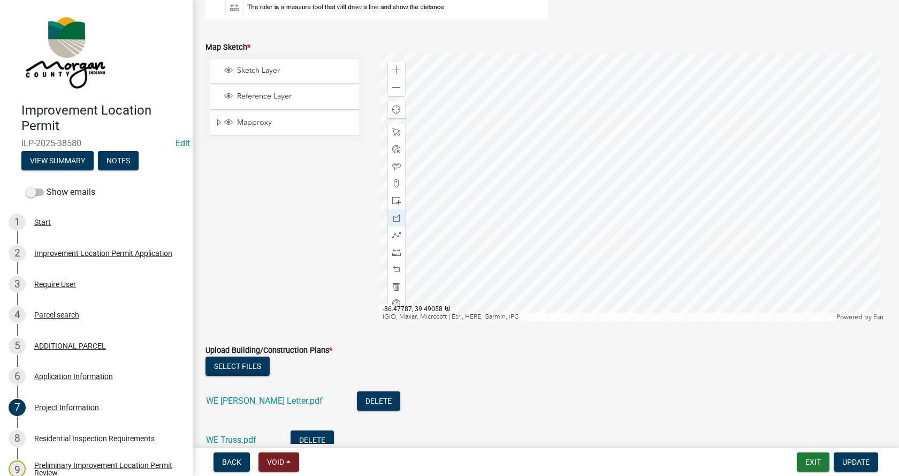
click at [589, 192] on div at bounding box center [633, 188] width 507 height 268
click at [612, 190] on div at bounding box center [633, 188] width 507 height 268
click at [618, 261] on div at bounding box center [633, 188] width 507 height 268
click at [596, 263] on div at bounding box center [633, 188] width 507 height 268
click at [591, 192] on div at bounding box center [633, 188] width 507 height 268
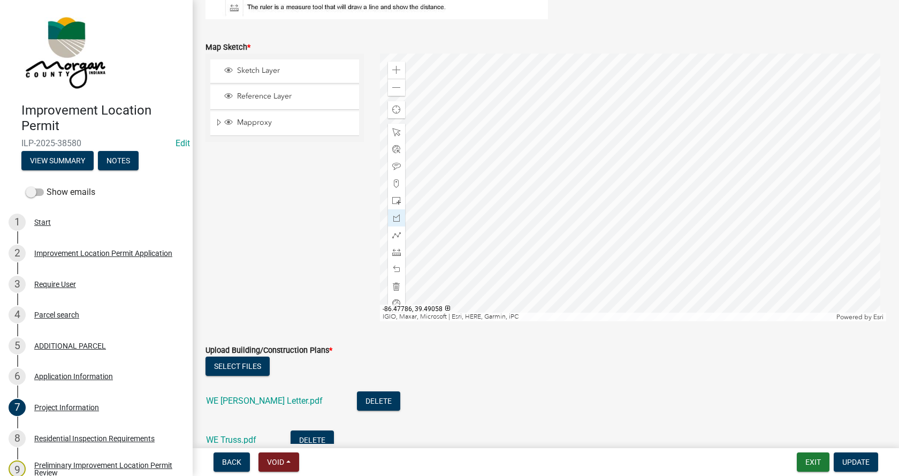
click at [591, 192] on div at bounding box center [633, 188] width 507 height 268
click at [858, 458] on span "Update" at bounding box center [856, 462] width 27 height 9
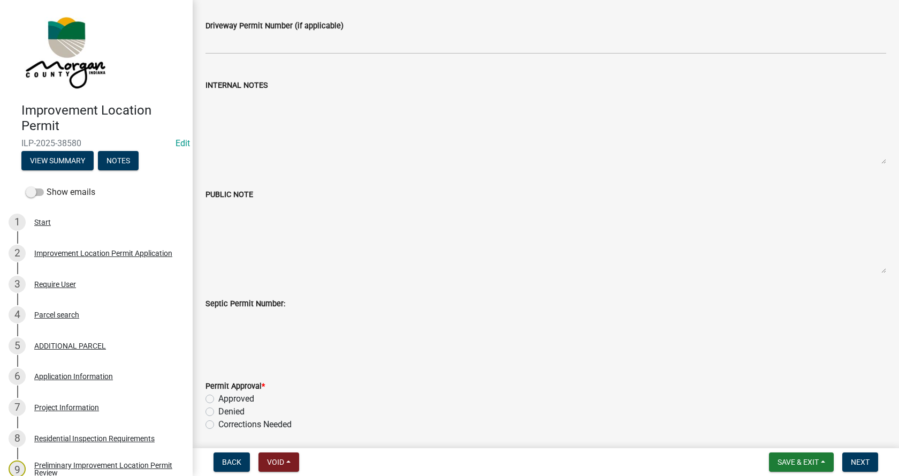
scroll to position [54, 0]
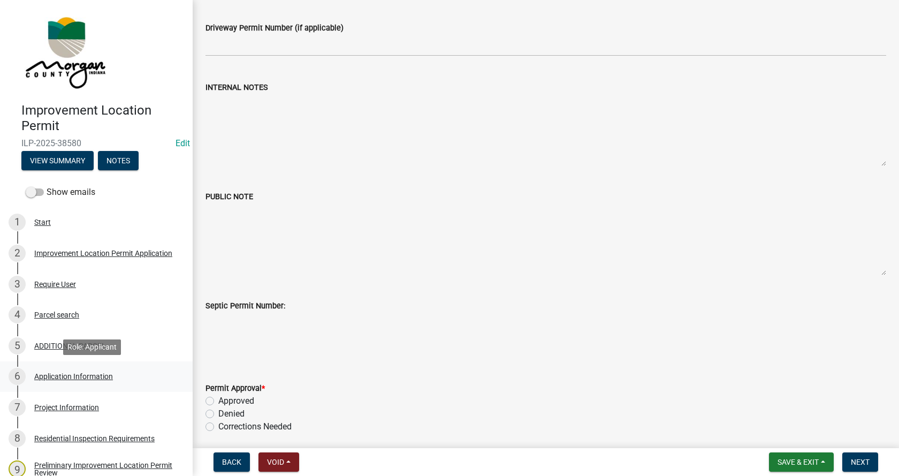
click at [43, 374] on div "Application Information" at bounding box center [73, 376] width 79 height 7
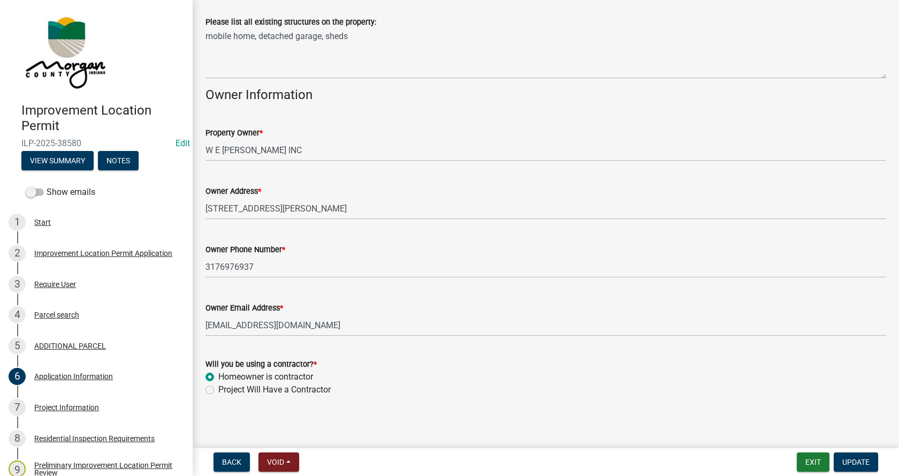
scroll to position [438, 0]
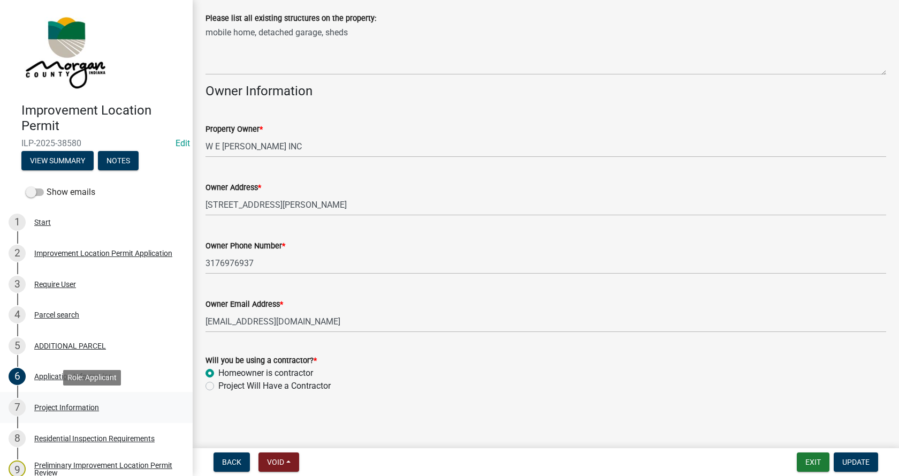
click at [40, 404] on div "Project Information" at bounding box center [66, 407] width 65 height 7
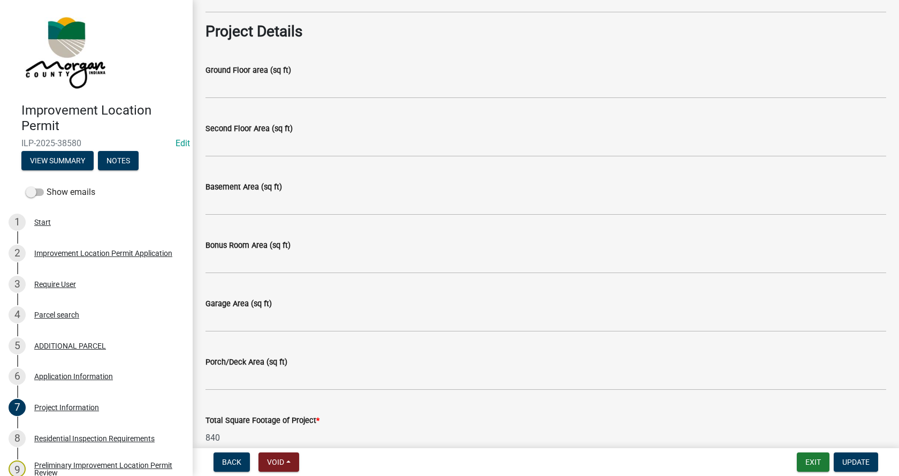
scroll to position [375, 0]
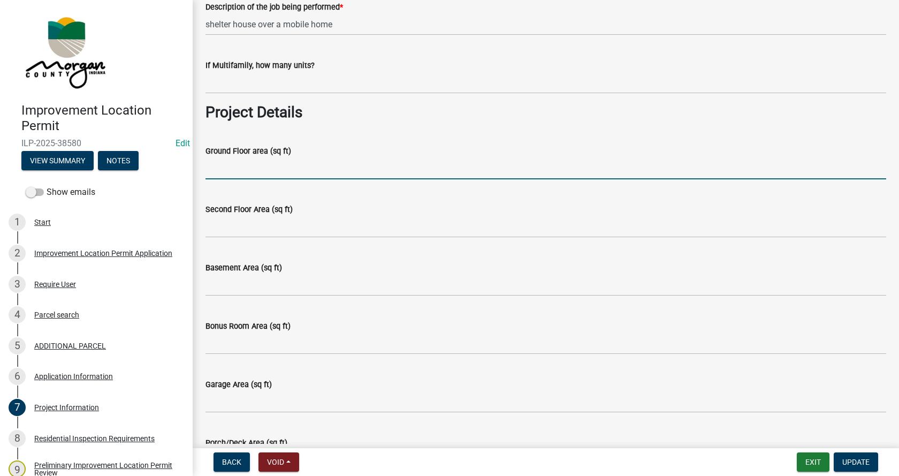
click at [215, 173] on input "Ground Floor area (sq ft)" at bounding box center [546, 168] width 681 height 22
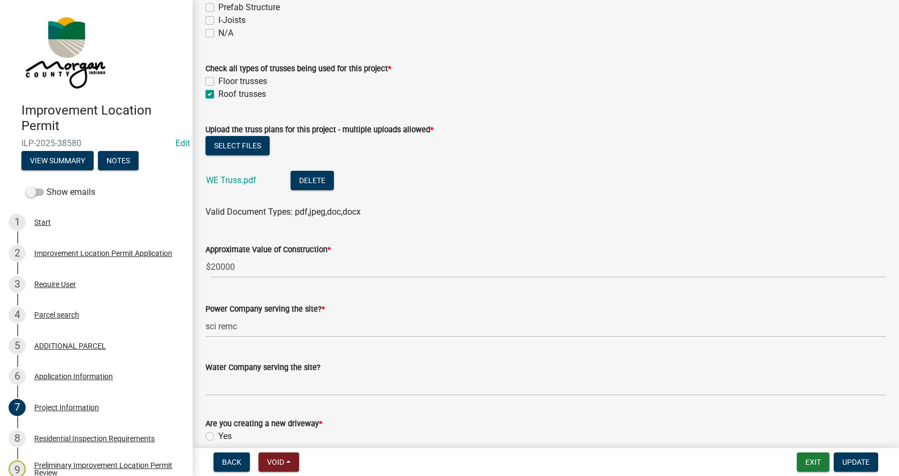
scroll to position [1071, 0]
click at [219, 177] on link "WE Truss.pdf" at bounding box center [231, 180] width 50 height 10
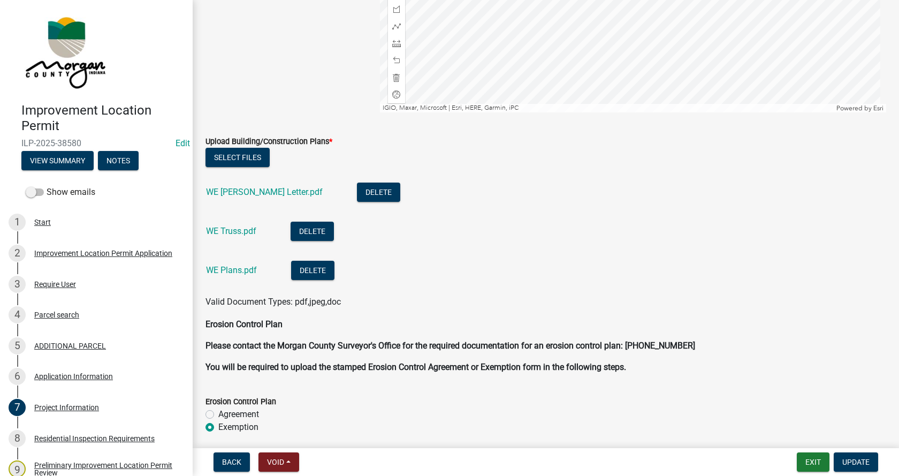
scroll to position [2249, 0]
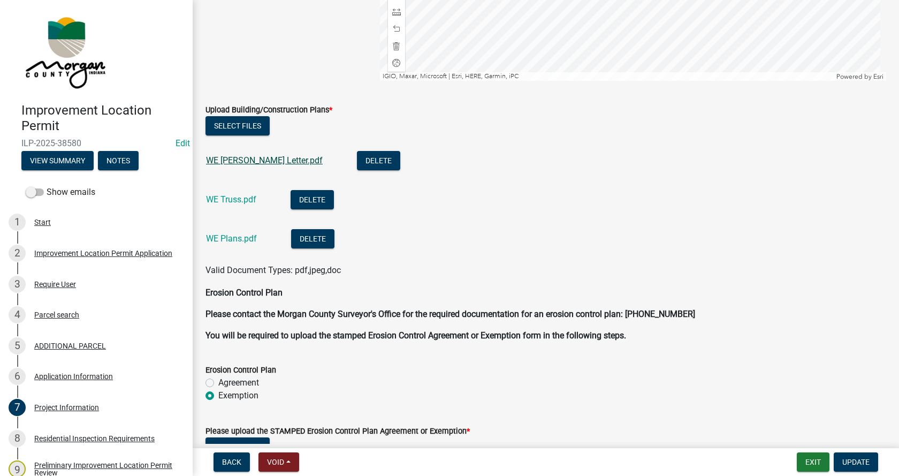
click at [250, 160] on link "WE [PERSON_NAME] Letter.pdf" at bounding box center [264, 160] width 117 height 10
click at [232, 200] on link "WE Truss.pdf" at bounding box center [231, 199] width 50 height 10
click at [225, 236] on link "WE Plans.pdf" at bounding box center [231, 238] width 51 height 10
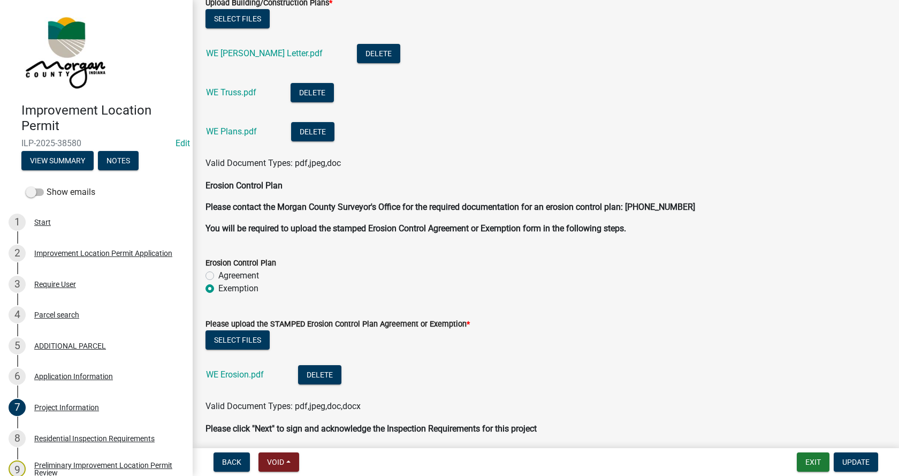
scroll to position [2397, 0]
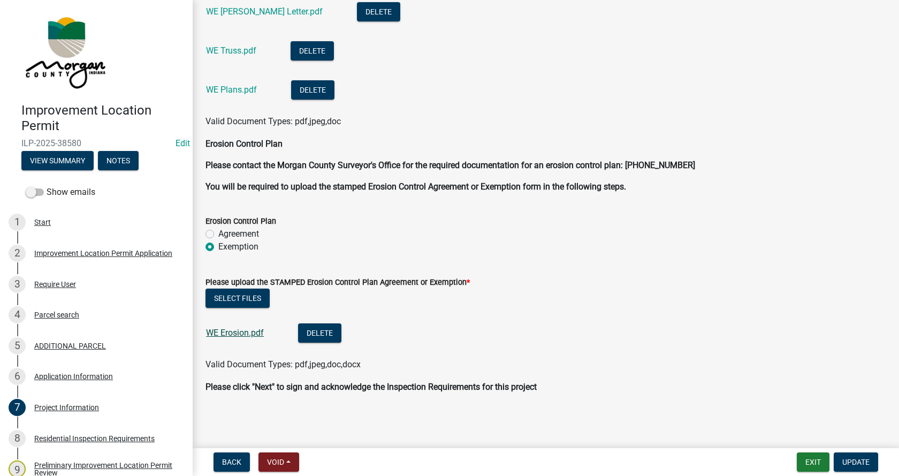
click at [224, 334] on link "WE Erosion.pdf" at bounding box center [235, 333] width 58 height 10
click at [865, 460] on span "Update" at bounding box center [856, 462] width 27 height 9
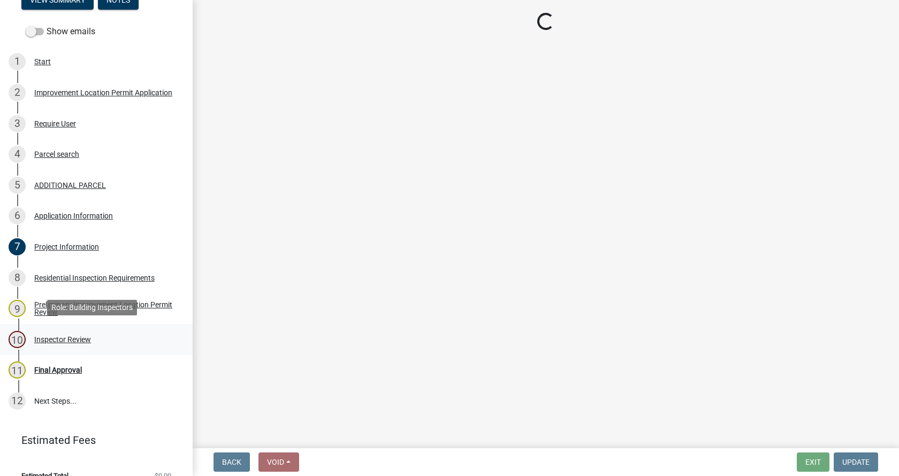
scroll to position [177, 0]
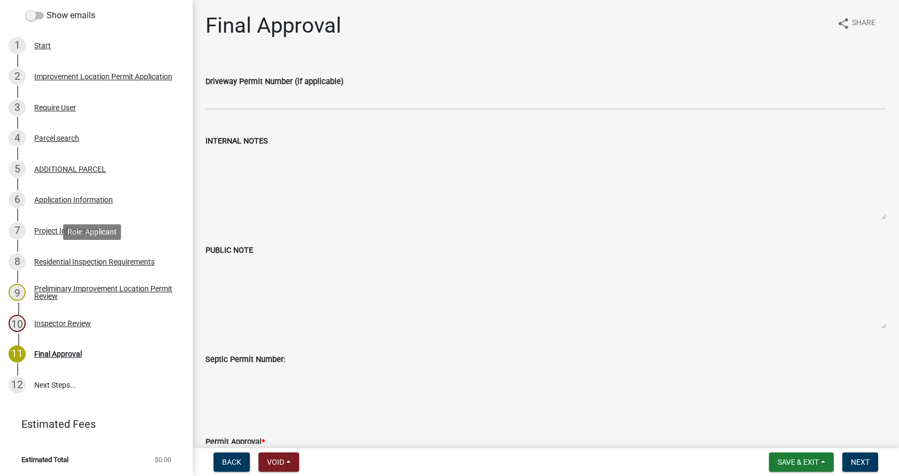
click at [42, 259] on div "Residential Inspection Requirements" at bounding box center [94, 261] width 120 height 7
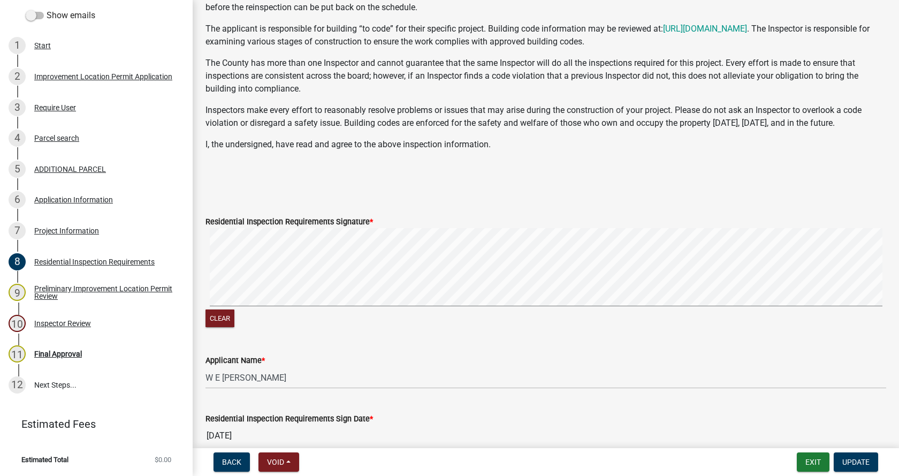
scroll to position [214, 0]
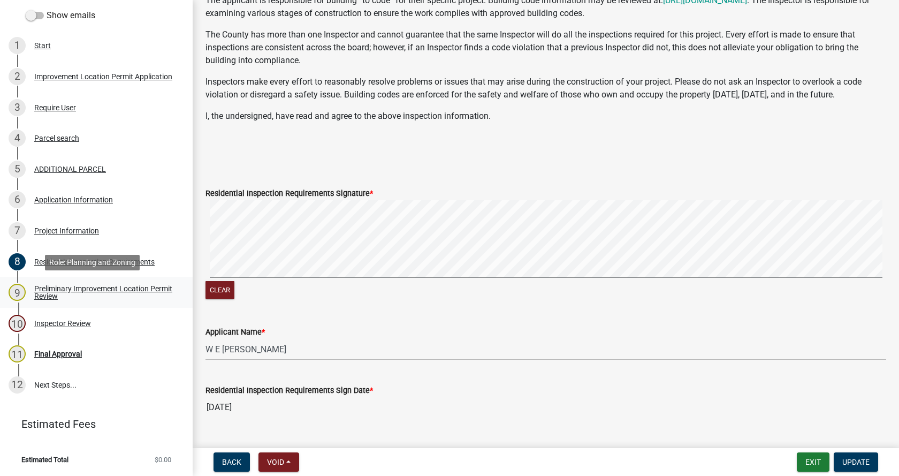
click at [44, 287] on div "Preliminary Improvement Location Permit Review" at bounding box center [104, 292] width 141 height 15
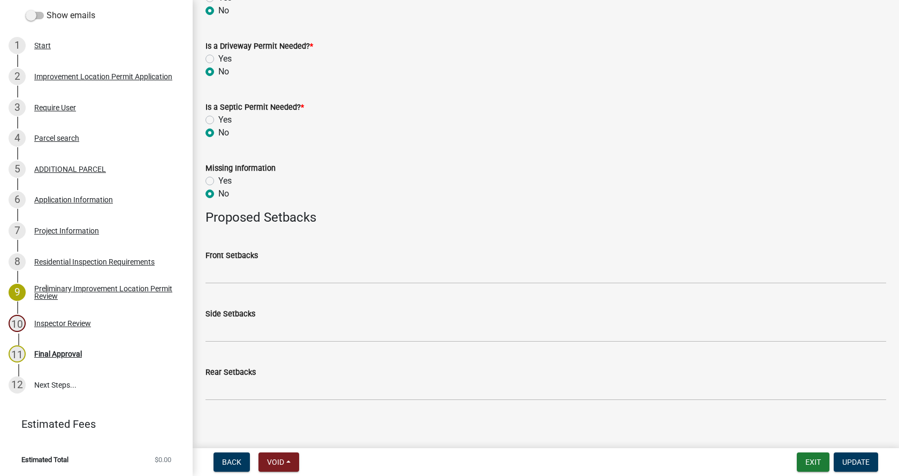
scroll to position [419, 0]
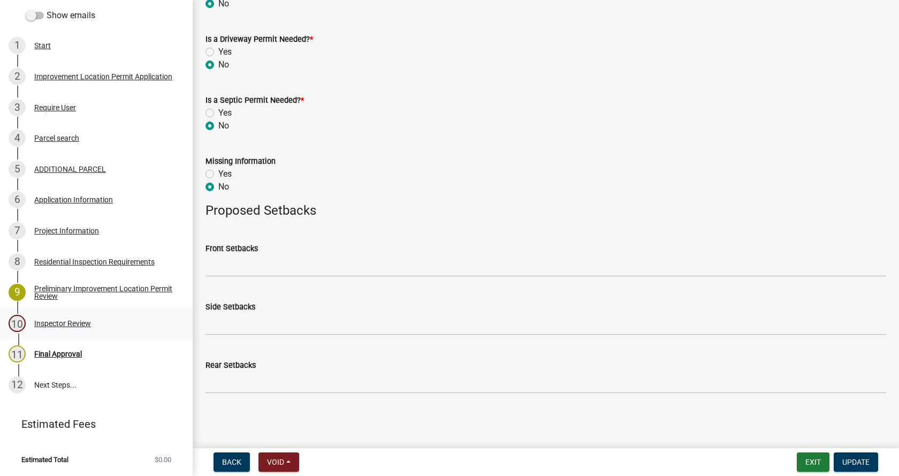
click at [42, 321] on div "Inspector Review" at bounding box center [62, 323] width 57 height 7
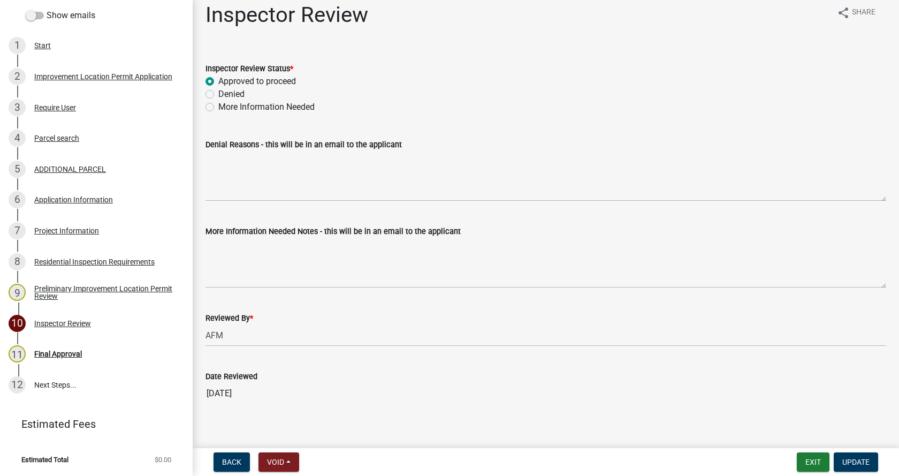
scroll to position [21, 0]
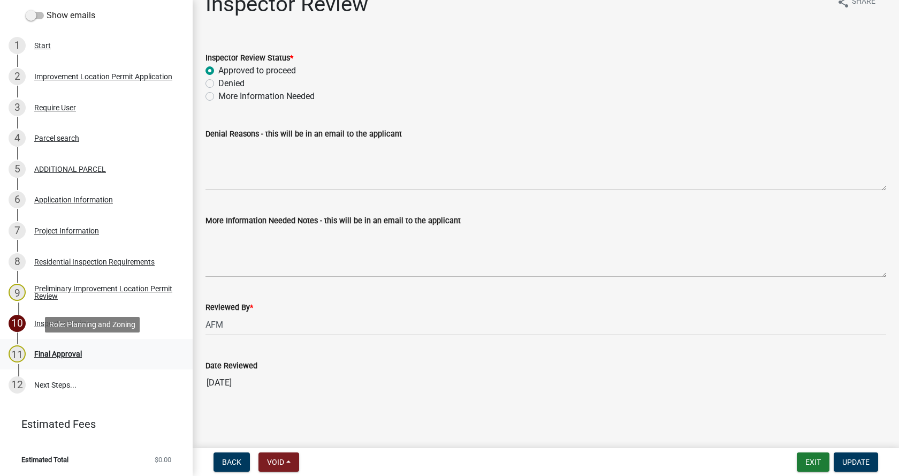
click at [40, 350] on div "Final Approval" at bounding box center [58, 353] width 48 height 7
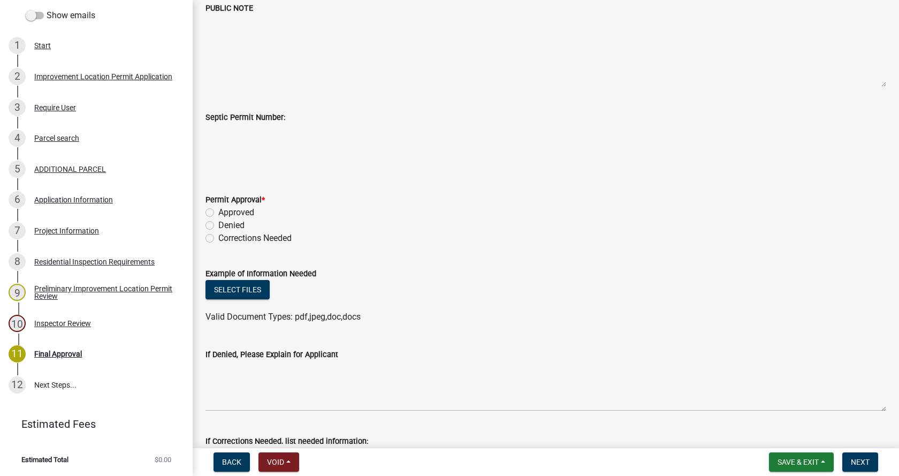
scroll to position [268, 0]
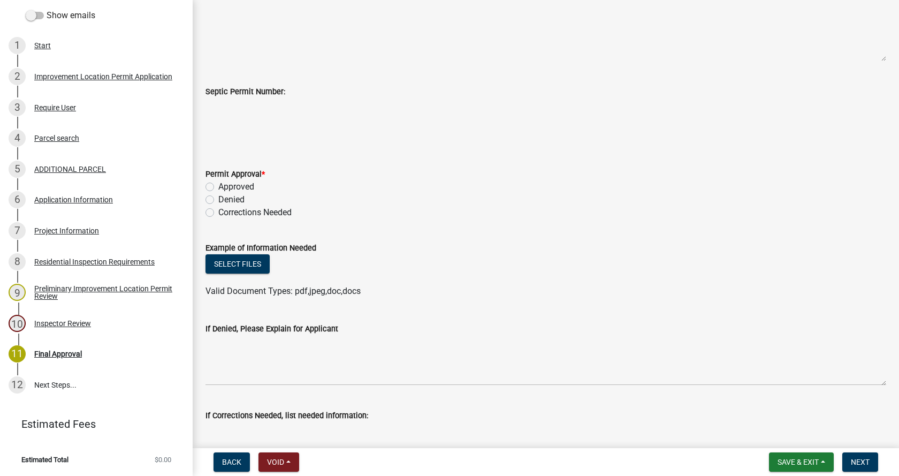
click at [218, 185] on label "Approved" at bounding box center [236, 186] width 36 height 13
click at [218, 185] on input "Approved" at bounding box center [221, 183] width 7 height 7
radio input "true"
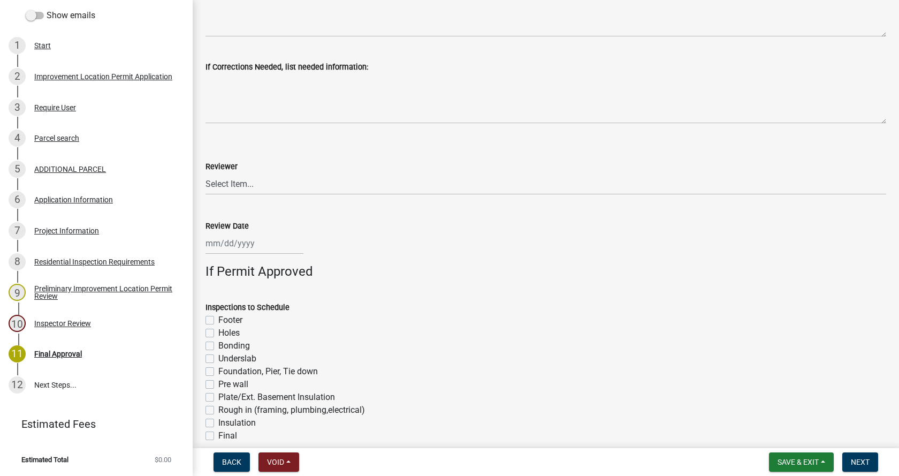
scroll to position [642, 0]
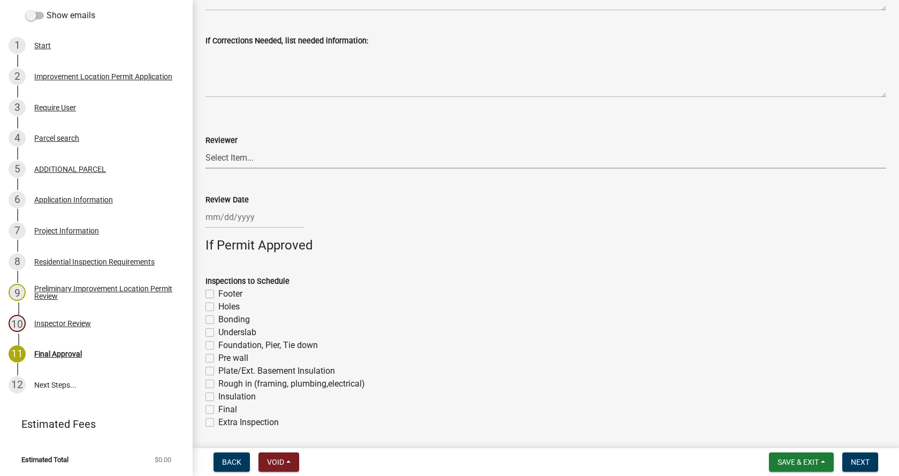
click at [246, 159] on select "Select Item... [PERSON_NAME] [PERSON_NAME] [PERSON_NAME]" at bounding box center [546, 158] width 681 height 22
click at [206, 147] on select "Select Item... [PERSON_NAME] [PERSON_NAME] [PERSON_NAME]" at bounding box center [546, 158] width 681 height 22
select select "4bf9213e-c266-4258-8e9b-d5f6a07002fa"
click at [231, 219] on div at bounding box center [255, 217] width 98 height 22
select select "9"
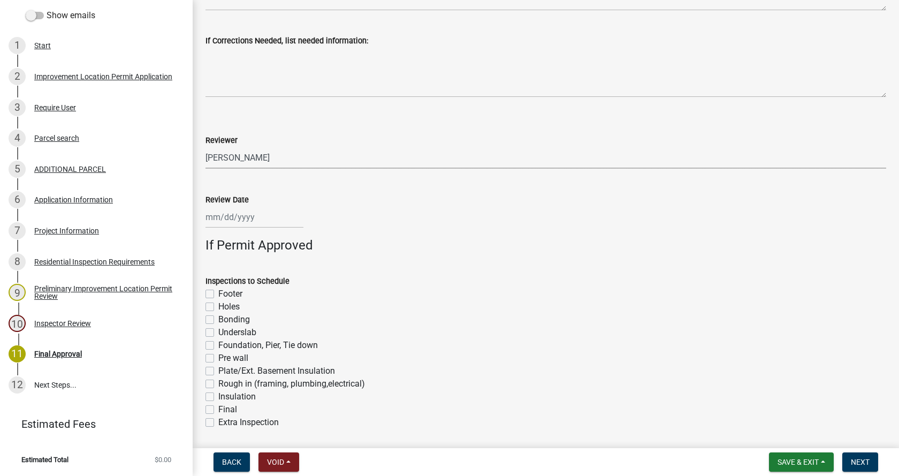
select select "2025"
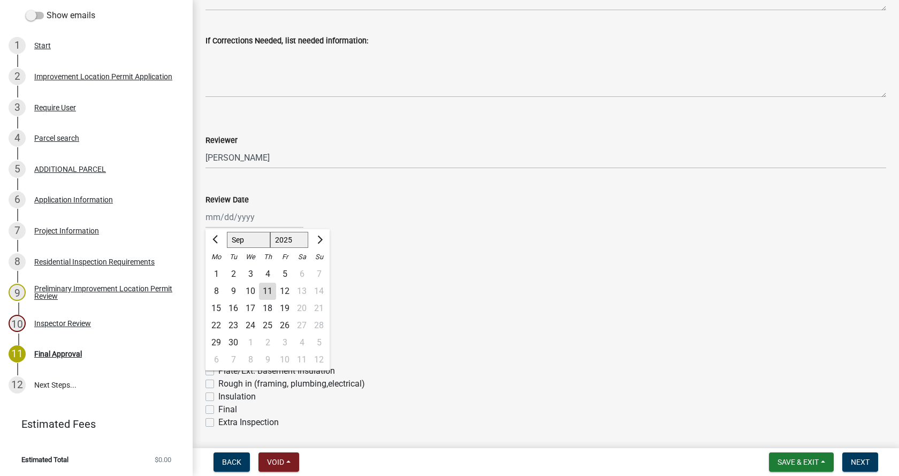
click at [269, 294] on div "11" at bounding box center [267, 291] width 17 height 17
type input "[DATE]"
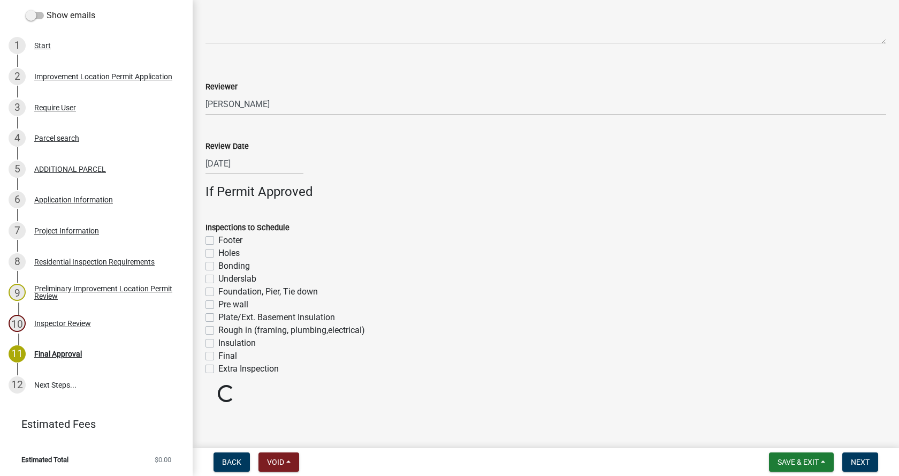
scroll to position [698, 0]
click at [218, 328] on label "Rough in (framing, plumbing,electrical)" at bounding box center [291, 328] width 147 height 13
click at [218, 328] on input "Rough in (framing, plumbing,electrical)" at bounding box center [221, 325] width 7 height 7
checkbox input "true"
checkbox input "false"
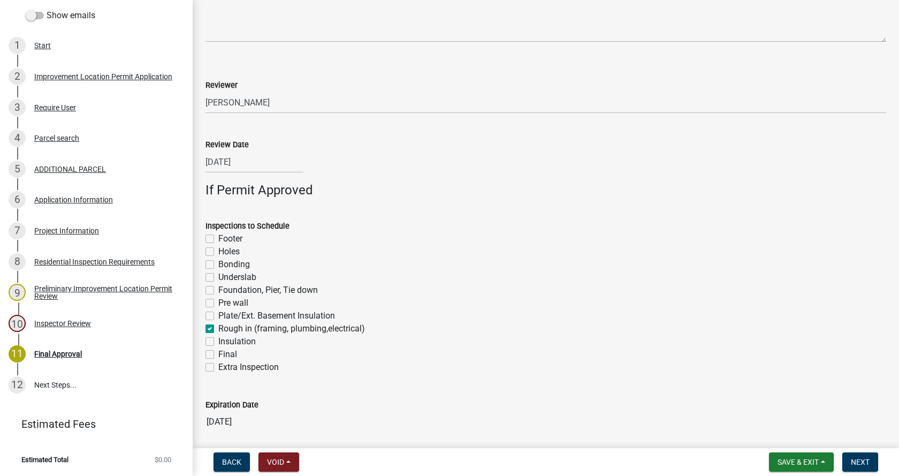
checkbox input "false"
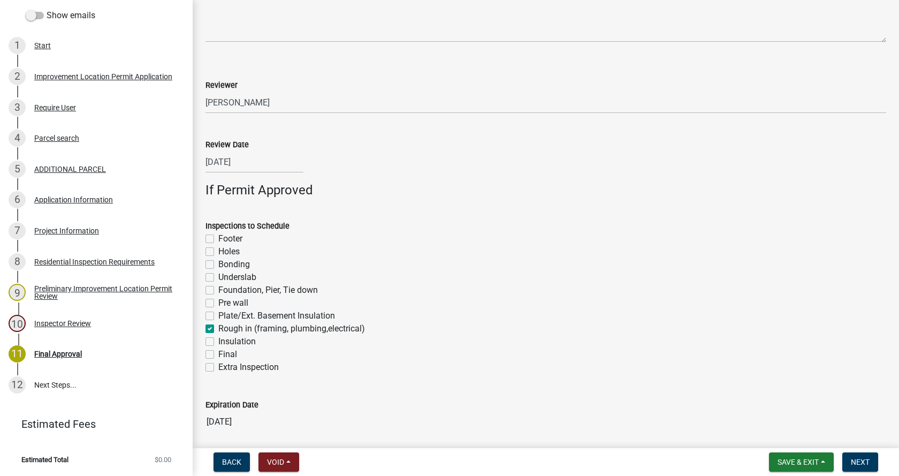
checkbox input "false"
checkbox input "true"
checkbox input "false"
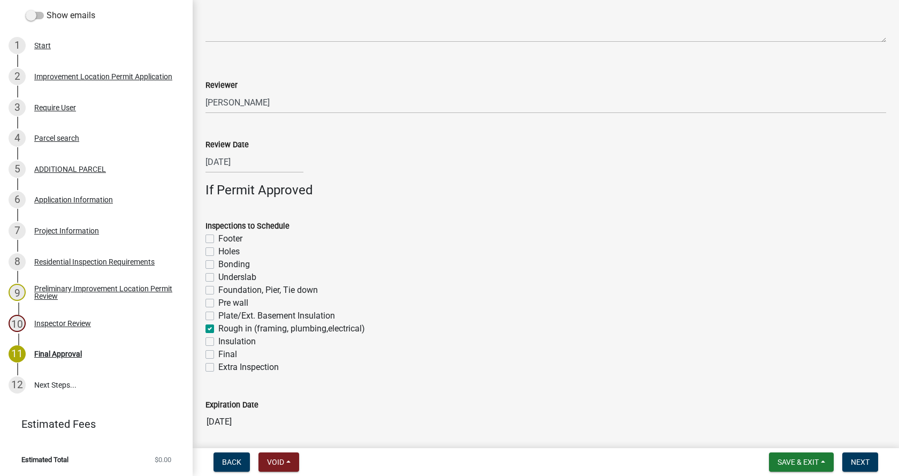
click at [218, 355] on label "Final" at bounding box center [227, 354] width 19 height 13
click at [218, 355] on input "Final" at bounding box center [221, 351] width 7 height 7
checkbox input "true"
checkbox input "false"
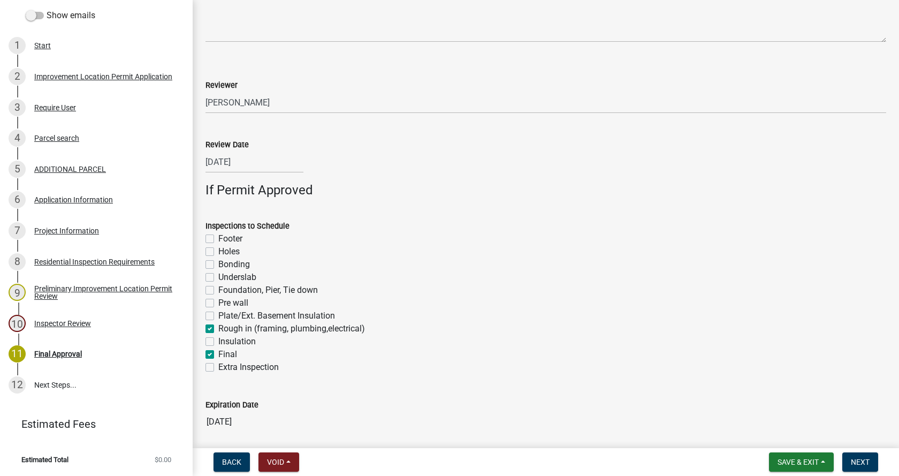
checkbox input "false"
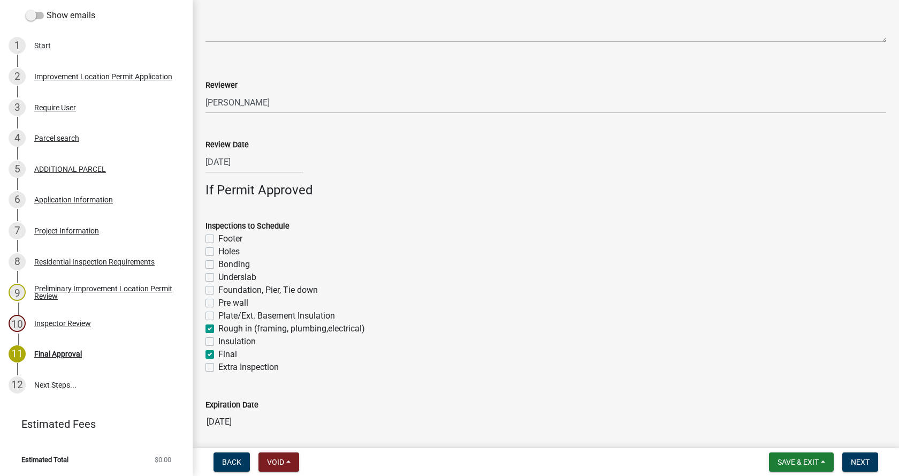
checkbox input "true"
checkbox input "false"
checkbox input "true"
checkbox input "false"
click at [862, 460] on span "Next" at bounding box center [860, 462] width 19 height 9
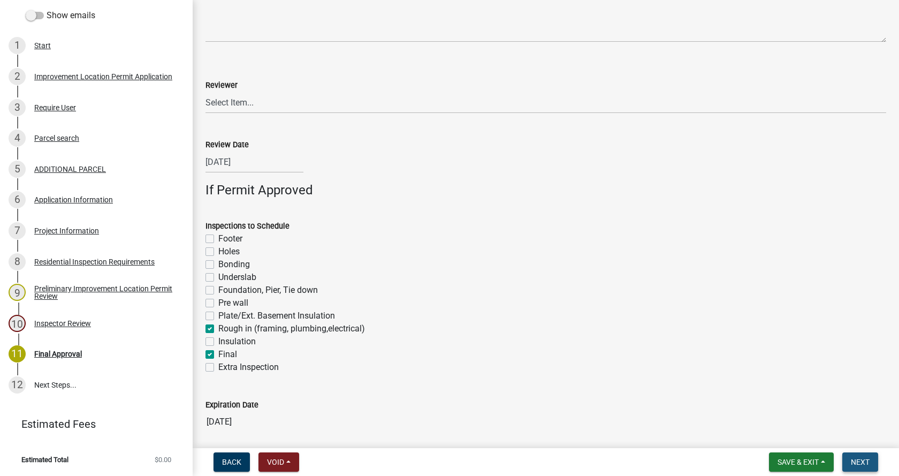
scroll to position [0, 0]
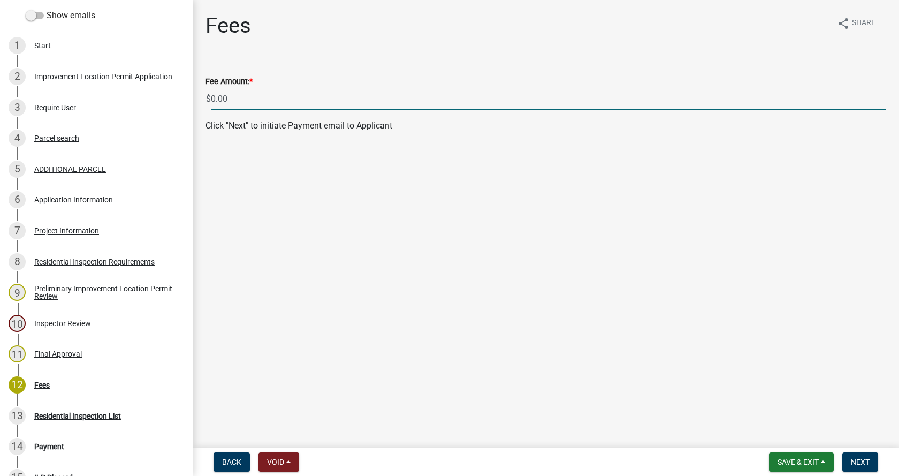
click at [214, 96] on input "0.00" at bounding box center [549, 99] width 676 height 22
type input "75.00"
click at [863, 458] on span "Next" at bounding box center [860, 462] width 19 height 9
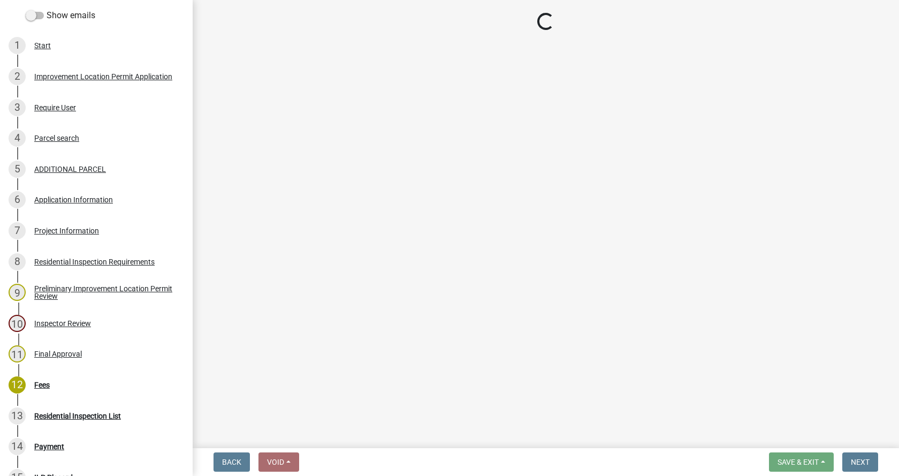
select select "3: 3"
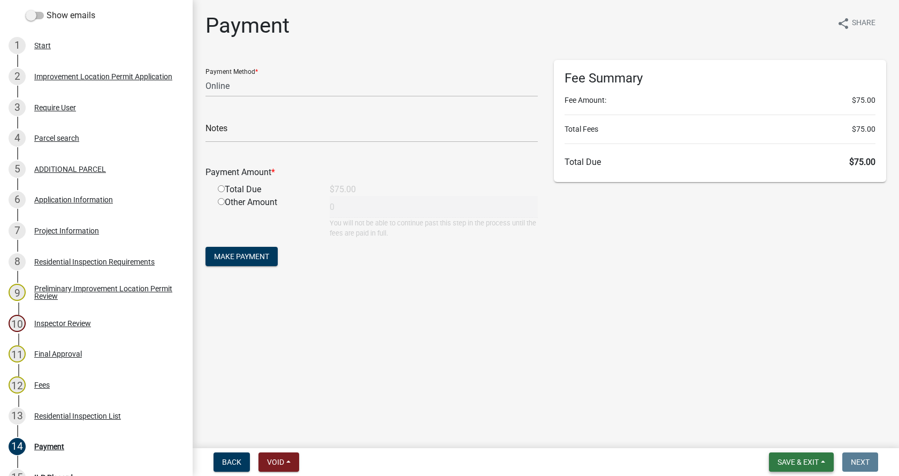
click at [822, 461] on button "Save & Exit" at bounding box center [801, 461] width 65 height 19
click at [781, 436] on button "Save & Exit" at bounding box center [791, 434] width 86 height 26
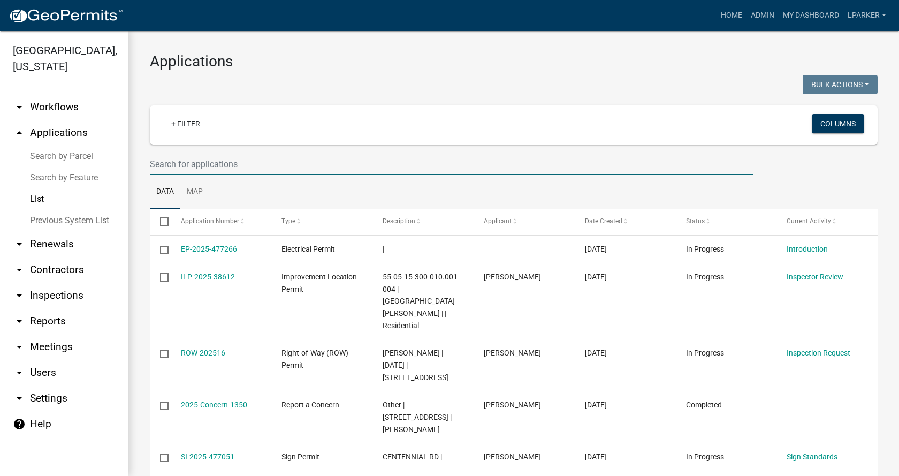
click at [192, 166] on input "text" at bounding box center [452, 164] width 604 height 22
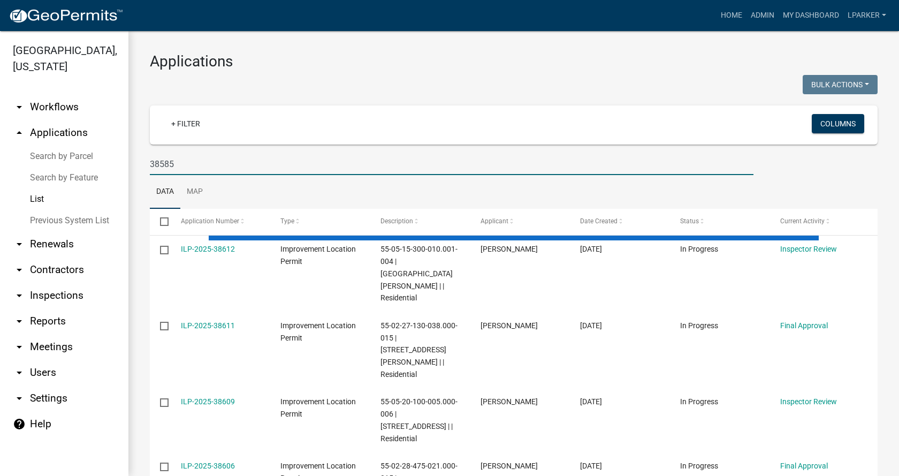
type input "38585"
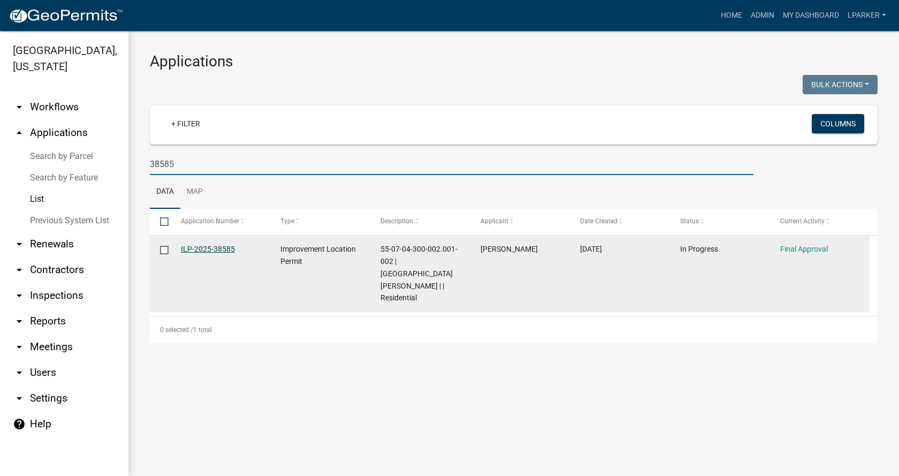
click at [202, 246] on link "ILP-2025-38585" at bounding box center [208, 249] width 54 height 9
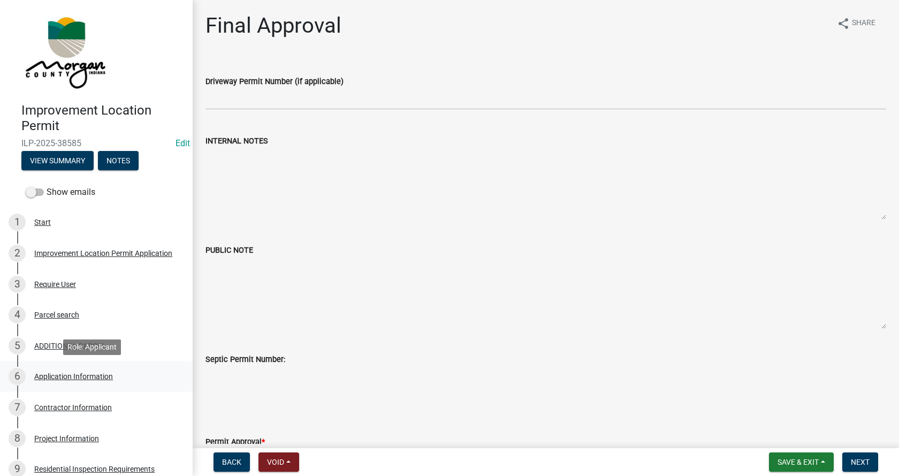
click at [45, 375] on div "Application Information" at bounding box center [73, 376] width 79 height 7
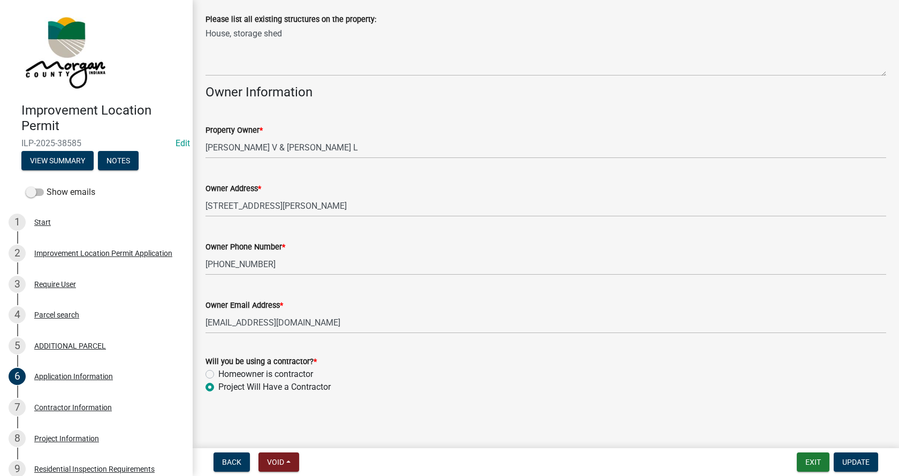
scroll to position [438, 0]
click at [49, 405] on div "Contractor Information" at bounding box center [73, 407] width 78 height 7
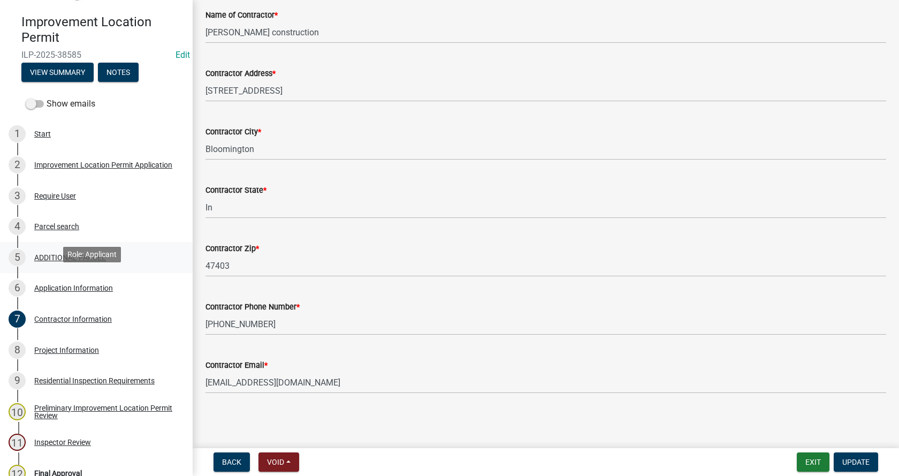
scroll to position [107, 0]
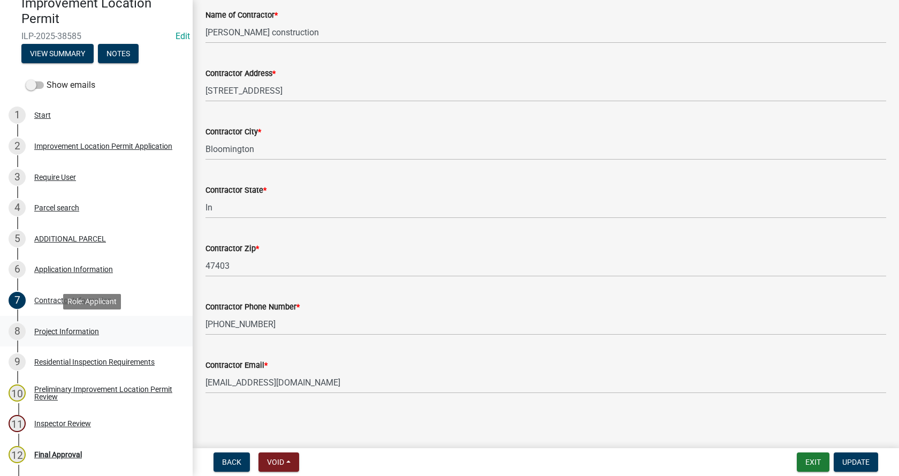
click at [46, 329] on div "Project Information" at bounding box center [66, 331] width 65 height 7
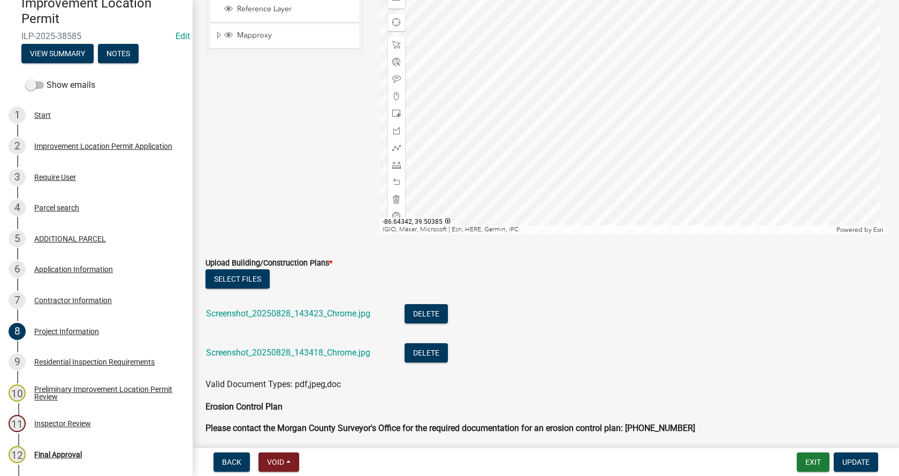
scroll to position [2034, 0]
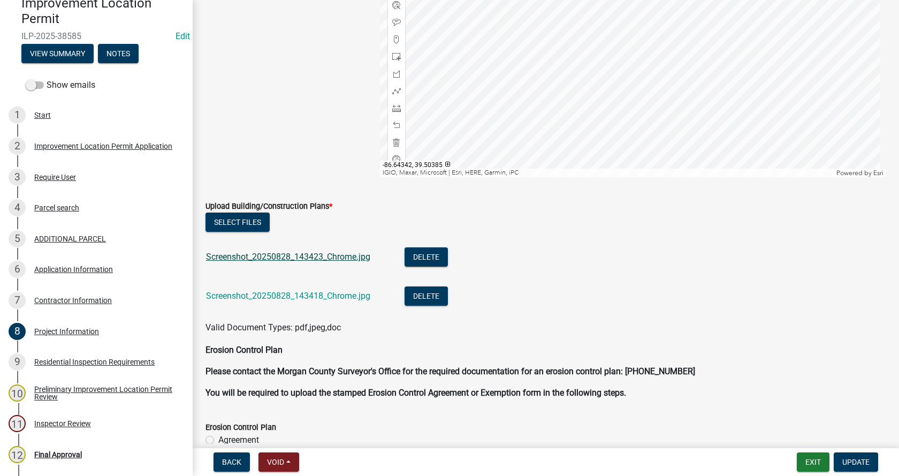
click at [267, 252] on link "Screenshot_20250828_143423_Chrome.jpg" at bounding box center [288, 257] width 164 height 10
click at [255, 293] on link "Screenshot_20250828_143418_Chrome.jpg" at bounding box center [288, 296] width 164 height 10
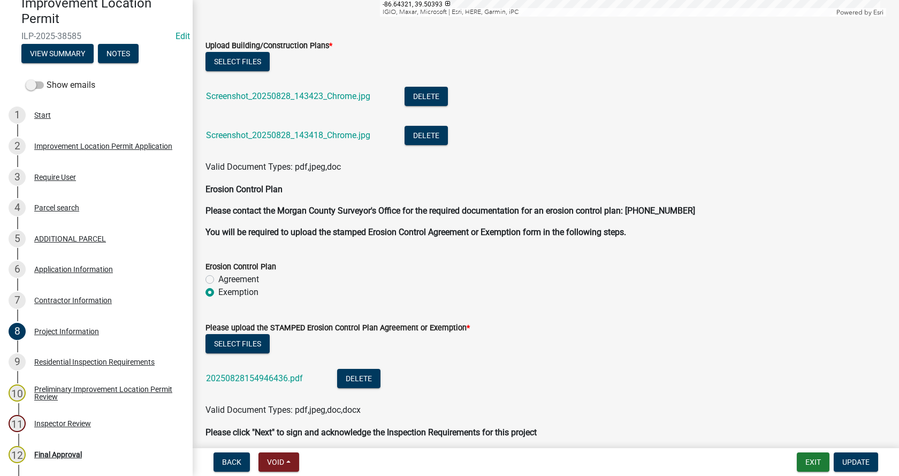
scroll to position [2241, 0]
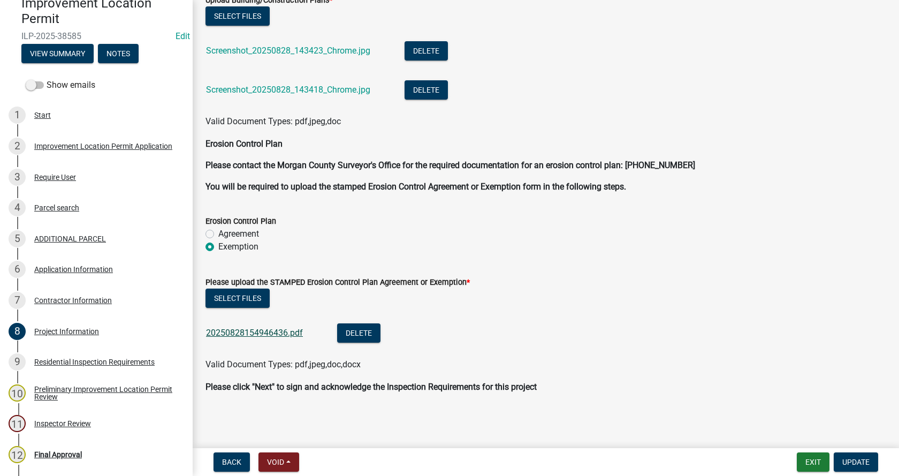
click at [256, 330] on link "20250828154946436.pdf" at bounding box center [254, 333] width 97 height 10
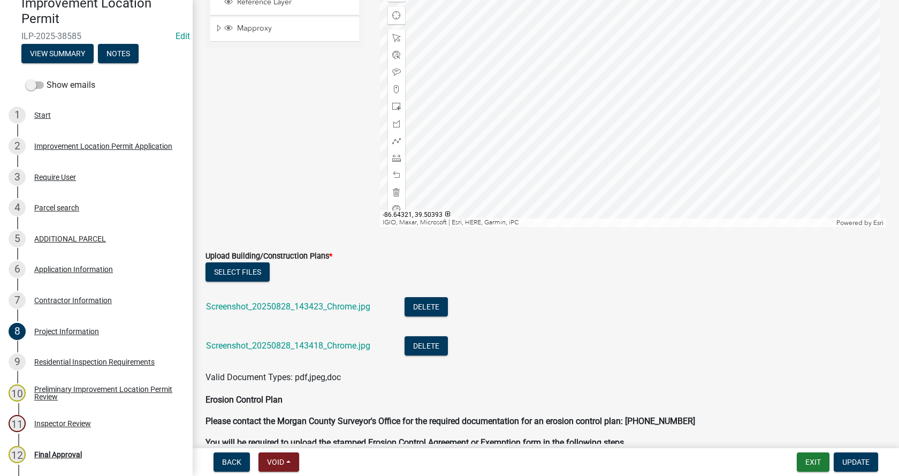
scroll to position [1919, 0]
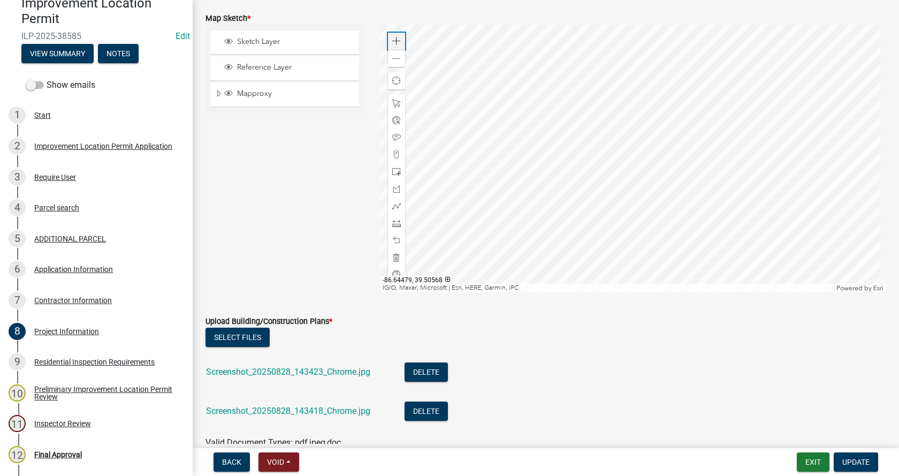
click at [394, 40] on span at bounding box center [396, 41] width 9 height 9
click at [710, 143] on div at bounding box center [633, 159] width 507 height 268
click at [810, 461] on button "Exit" at bounding box center [813, 461] width 33 height 19
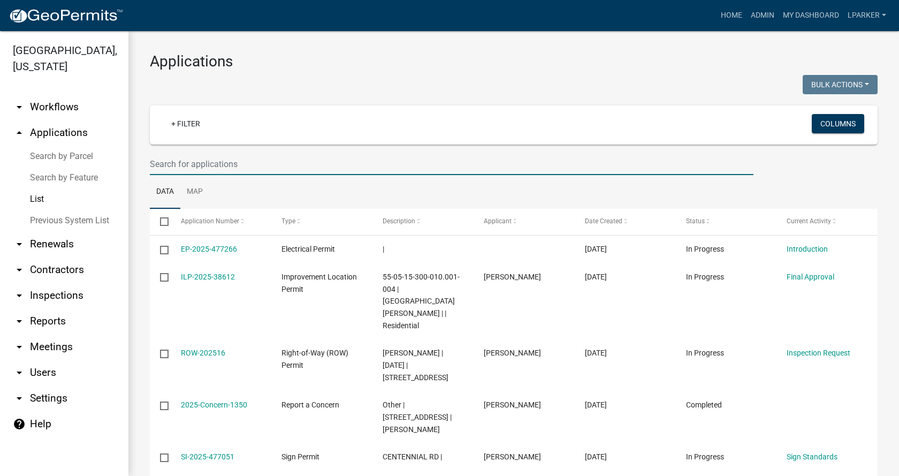
click at [171, 165] on input "text" at bounding box center [452, 164] width 604 height 22
click at [76, 152] on link "Search by Parcel" at bounding box center [64, 156] width 128 height 21
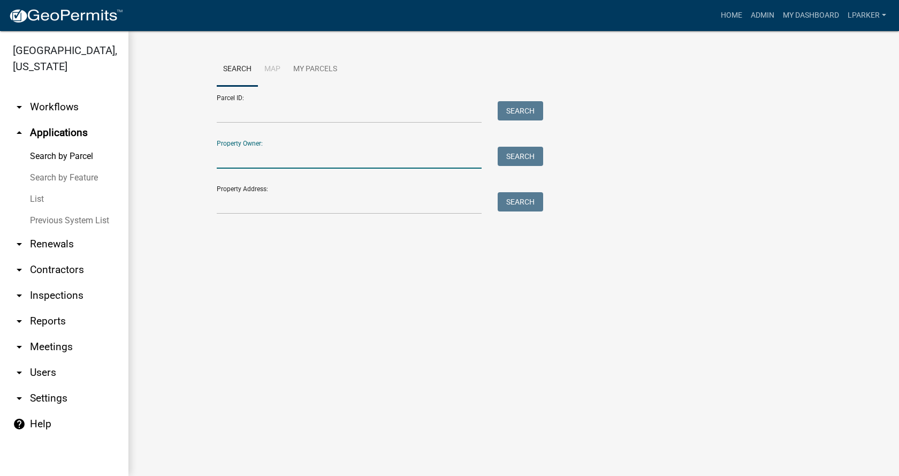
click at [269, 163] on input "Property Owner:" at bounding box center [349, 158] width 265 height 22
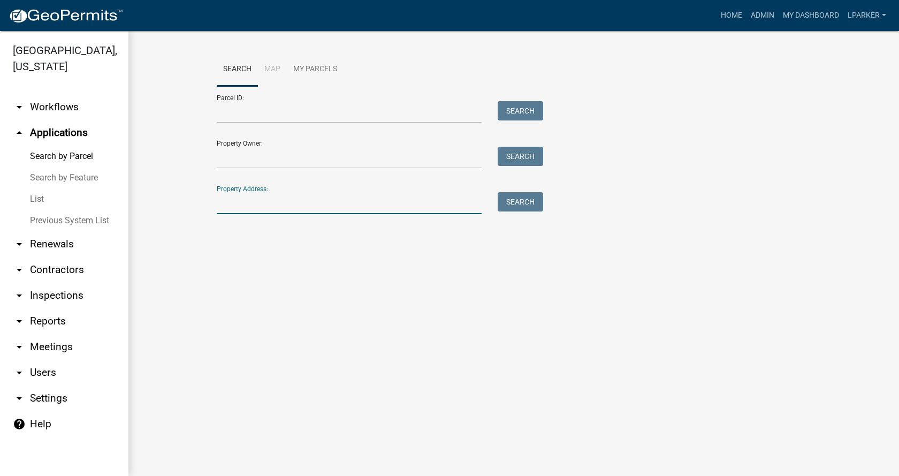
click at [233, 208] on input "Property Address:" at bounding box center [349, 203] width 265 height 22
click at [37, 198] on link "List" at bounding box center [64, 198] width 128 height 21
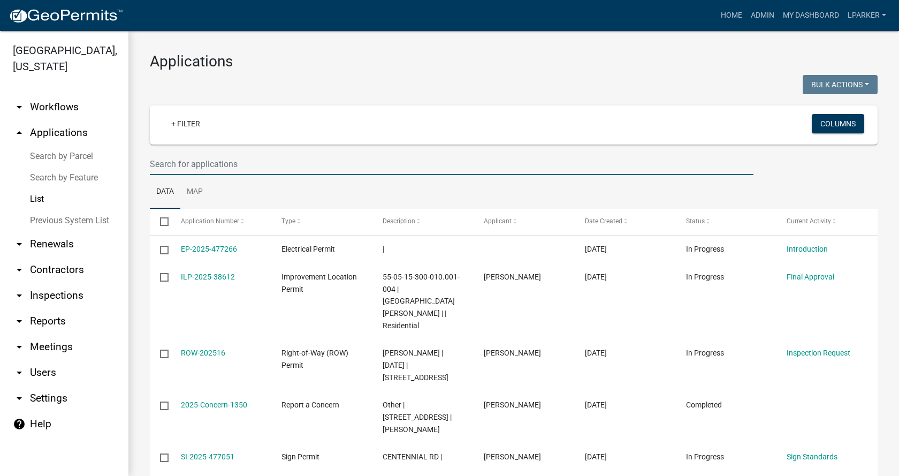
click at [215, 166] on input "text" at bounding box center [452, 164] width 604 height 22
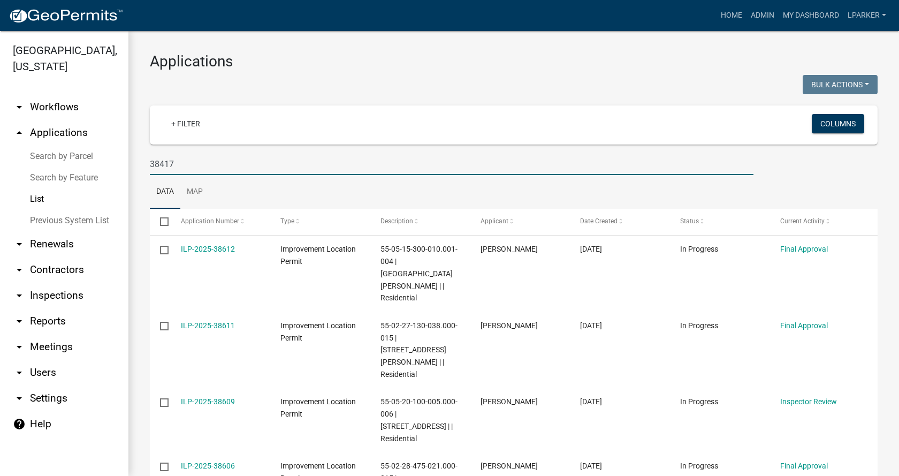
type input "38417"
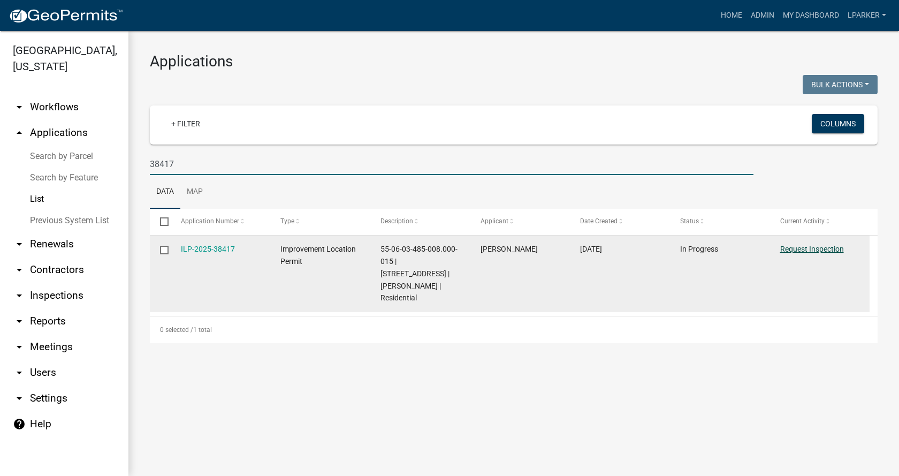
click at [815, 247] on link "Request Inspection" at bounding box center [813, 249] width 64 height 9
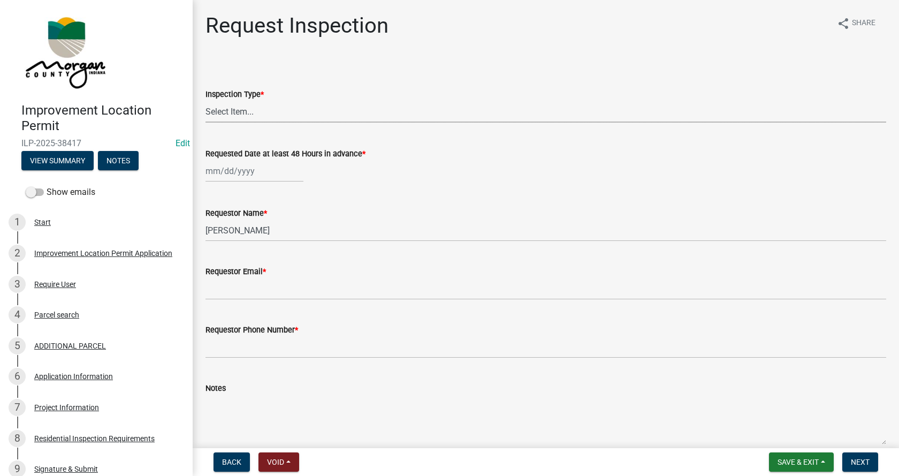
click at [236, 113] on select "Select Item... Footer Hole Bonding Underslab Foundation, Piers, Tie downs Prewa…" at bounding box center [546, 112] width 681 height 22
click at [206, 101] on select "Select Item... Footer Hole Bonding Underslab Foundation, Piers, Tie downs Prewa…" at bounding box center [546, 112] width 681 height 22
select select "46e4ea2b-1f29-4400-9983-a345a707b697"
click at [225, 172] on div "[DATE] Mo Tu We Th Fr Sa Su 1 2 3 4 5 6 7 8 9 10 11 12 13 14 15 16 17 18 19 20 …" at bounding box center [255, 171] width 98 height 22
click at [217, 261] on div "15" at bounding box center [216, 262] width 17 height 17
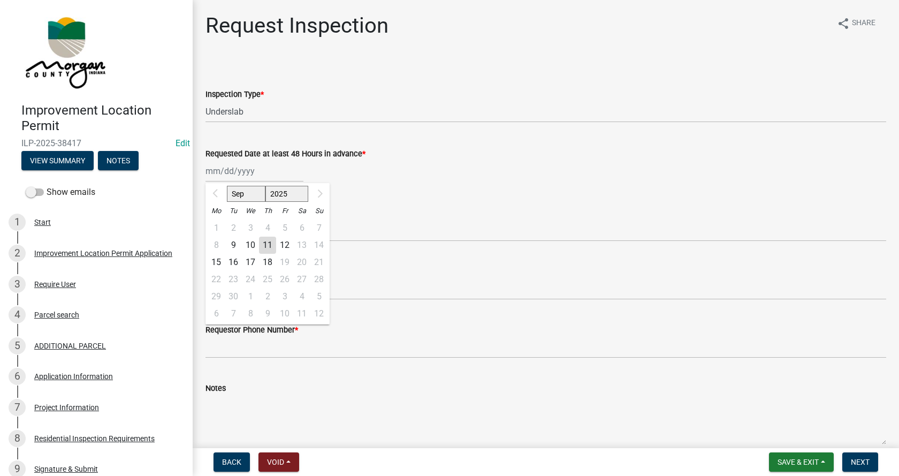
type input "[DATE]"
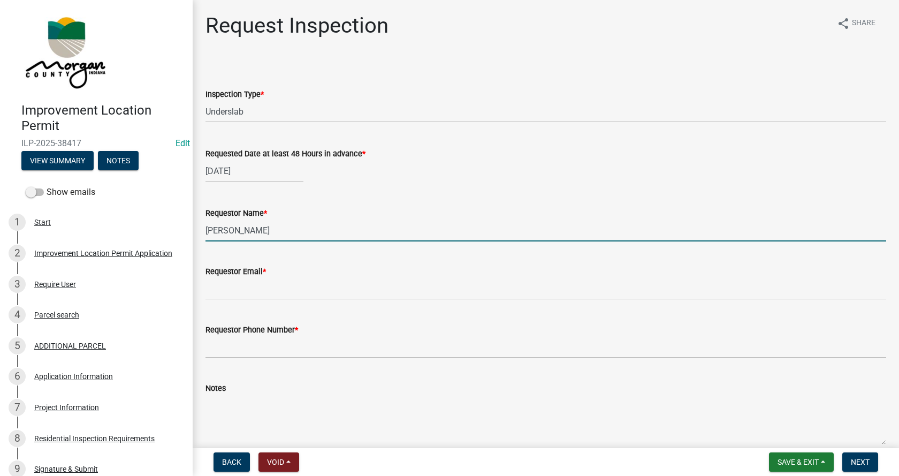
drag, startPoint x: 234, startPoint y: 232, endPoint x: 261, endPoint y: 205, distance: 38.6
click at [206, 230] on input "[PERSON_NAME]" at bounding box center [546, 231] width 681 height 22
type input "[PERSON_NAME]"
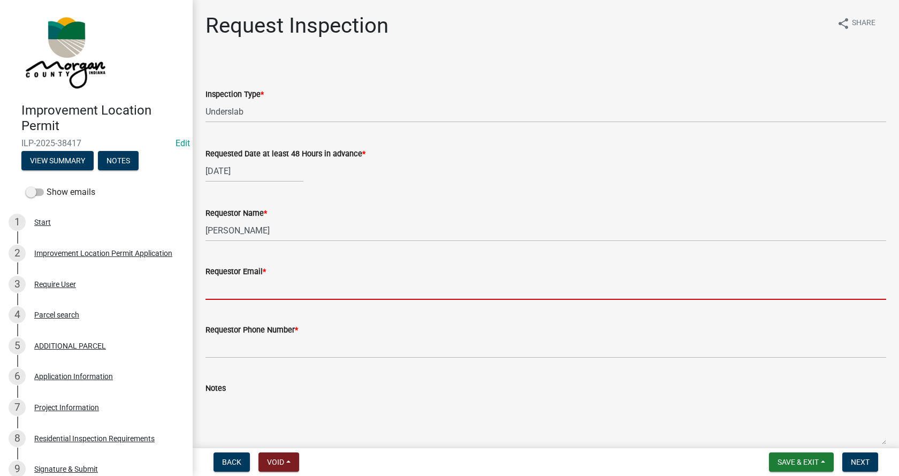
click at [238, 288] on input "Requestor Email *" at bounding box center [546, 289] width 681 height 22
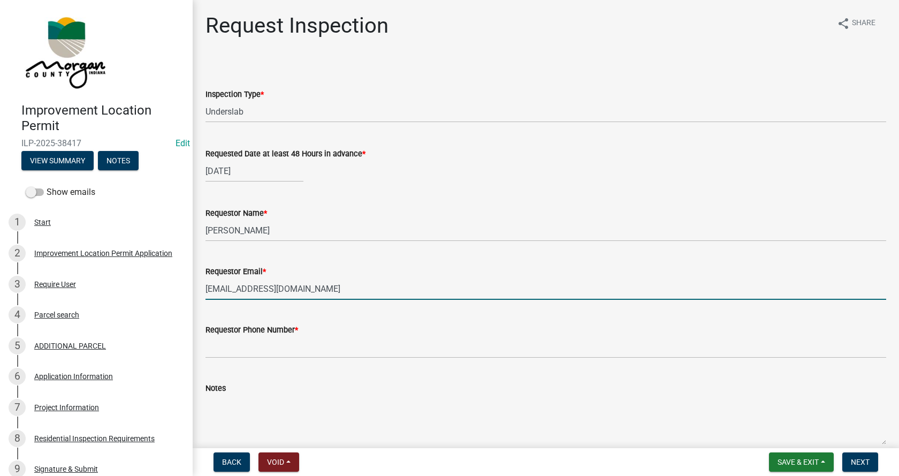
type input "[EMAIL_ADDRESS][DOMAIN_NAME]"
click at [285, 346] on input "Requestor Phone Number *" at bounding box center [546, 347] width 681 height 22
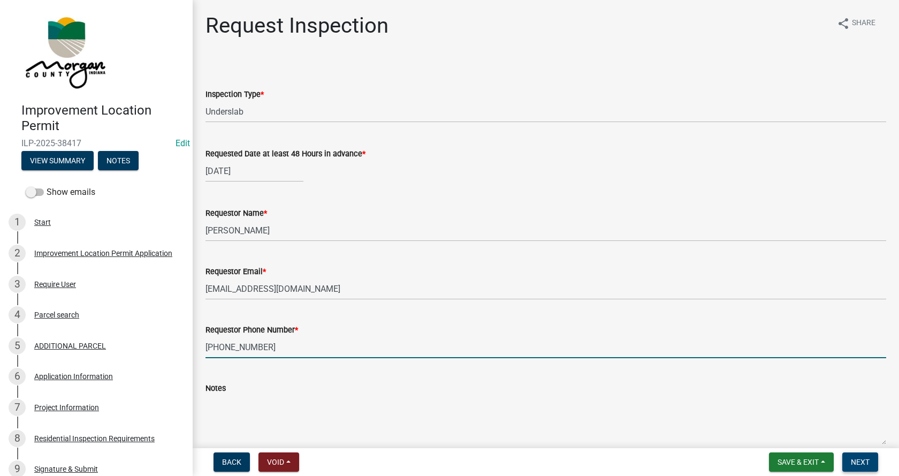
type input "[PHONE_NUMBER]"
click at [865, 460] on span "Next" at bounding box center [860, 462] width 19 height 9
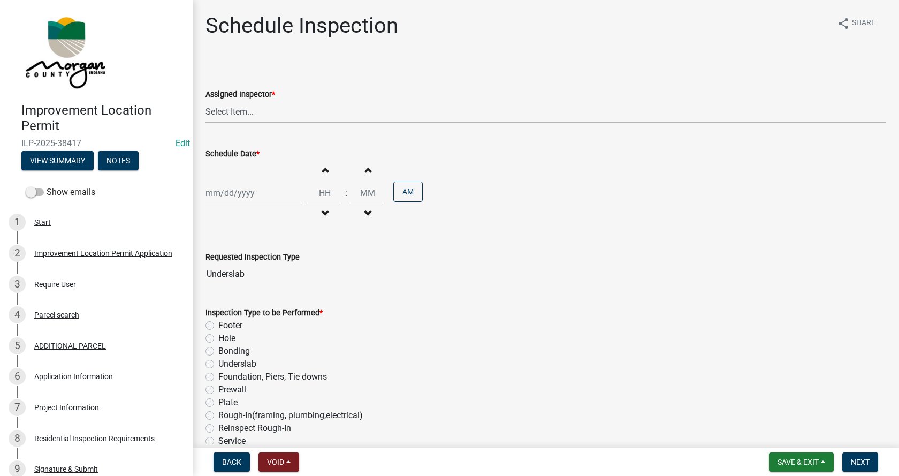
click at [248, 112] on select "Select Item... [PERSON_NAME] ([PERSON_NAME]) AndrewMason ([PERSON_NAME])" at bounding box center [546, 112] width 681 height 22
select select "47d75678-cf87-418f-879d-88d5340f2bcb"
click at [206, 101] on select "Select Item... [PERSON_NAME] ([PERSON_NAME]) AndrewMason ([PERSON_NAME])" at bounding box center [546, 112] width 681 height 22
click at [234, 195] on div at bounding box center [255, 193] width 98 height 22
select select "9"
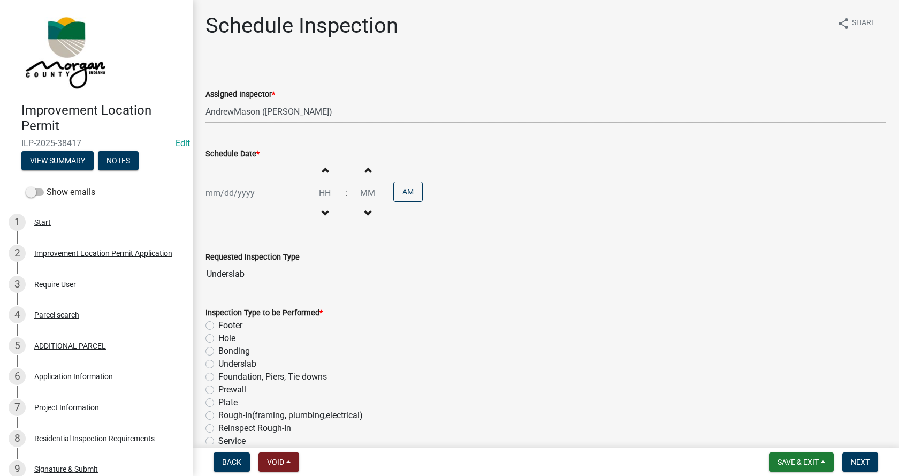
select select "2025"
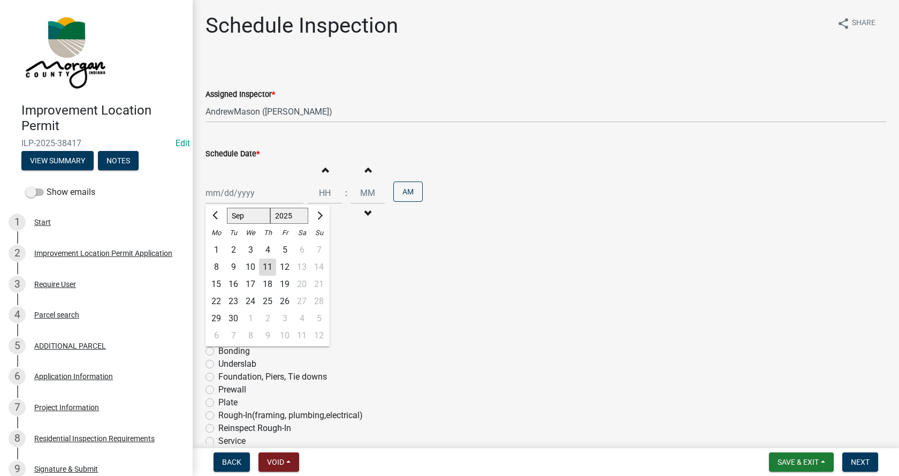
click at [216, 283] on div "15" at bounding box center [216, 284] width 17 height 17
type input "[DATE]"
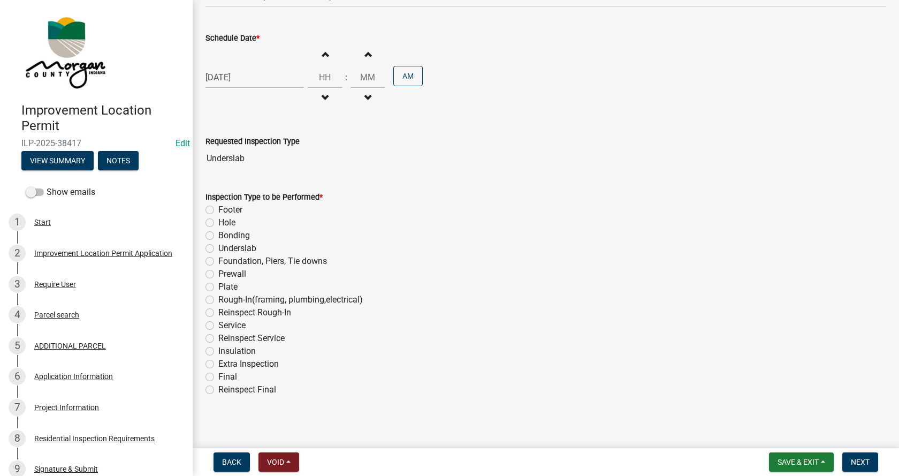
scroll to position [119, 0]
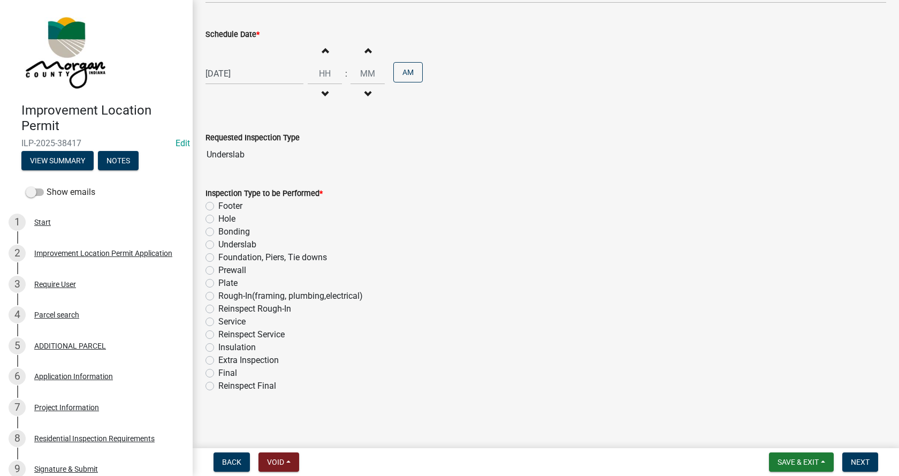
click at [218, 244] on label "Underslab" at bounding box center [237, 244] width 38 height 13
click at [218, 244] on input "Underslab" at bounding box center [221, 241] width 7 height 7
radio input "true"
click at [857, 458] on span "Next" at bounding box center [860, 462] width 19 height 9
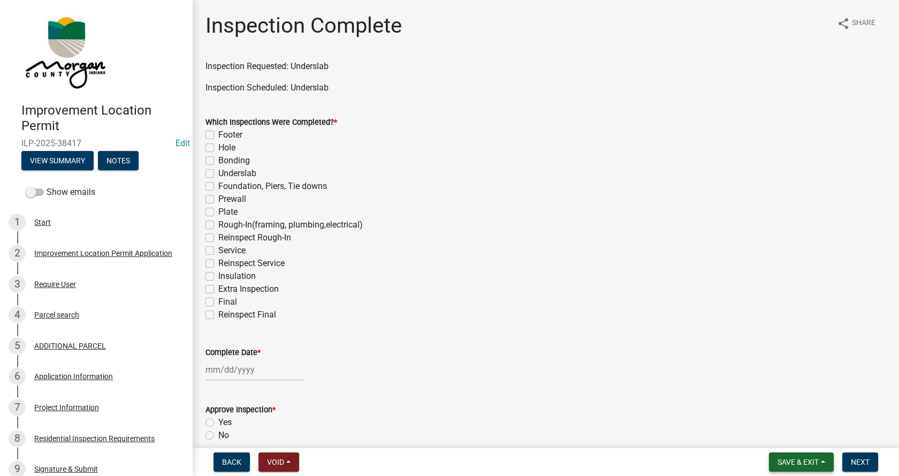
click at [819, 463] on span "Save & Exit" at bounding box center [798, 462] width 41 height 9
click at [765, 433] on button "Save & Exit" at bounding box center [791, 434] width 86 height 26
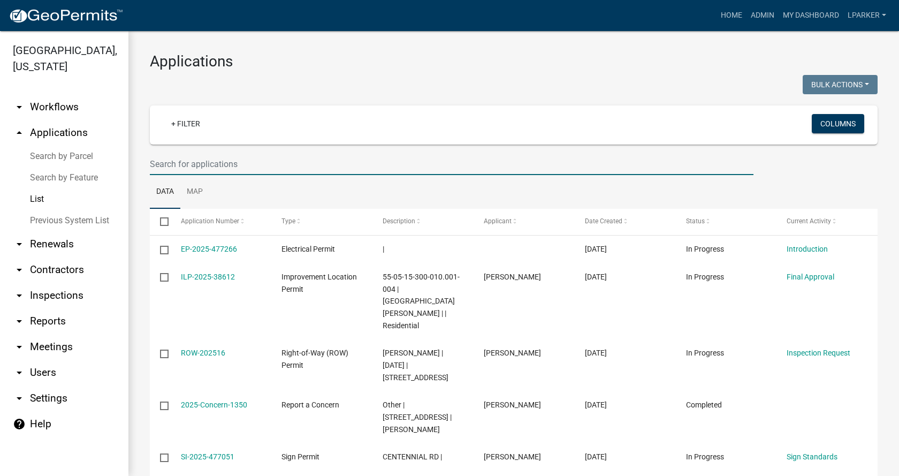
click at [169, 161] on input "text" at bounding box center [452, 164] width 604 height 22
click at [85, 154] on link "Search by Parcel" at bounding box center [64, 156] width 128 height 21
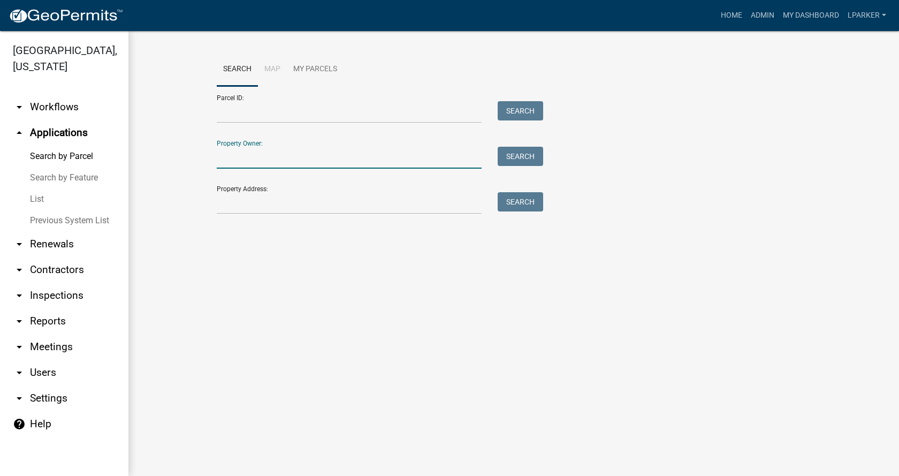
click at [251, 158] on input "Property Owner:" at bounding box center [349, 158] width 265 height 22
type input "[PERSON_NAME]"
click at [524, 152] on button "Search" at bounding box center [521, 156] width 46 height 19
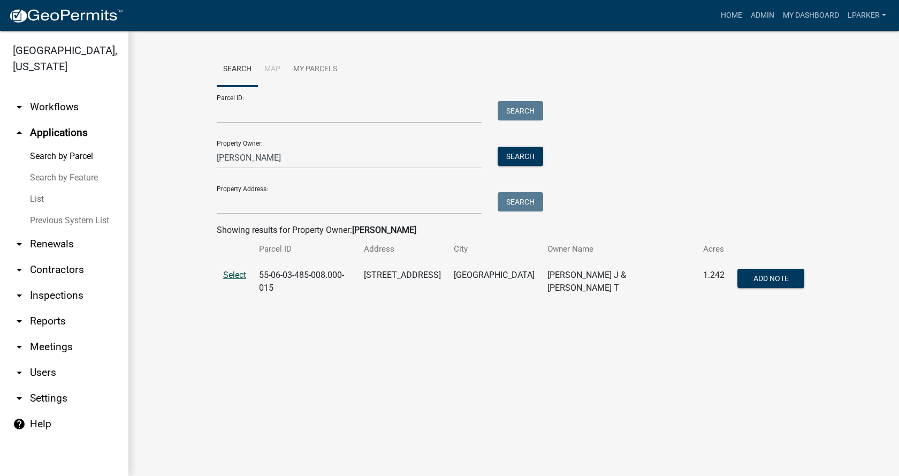
click at [228, 274] on span "Select" at bounding box center [234, 275] width 23 height 10
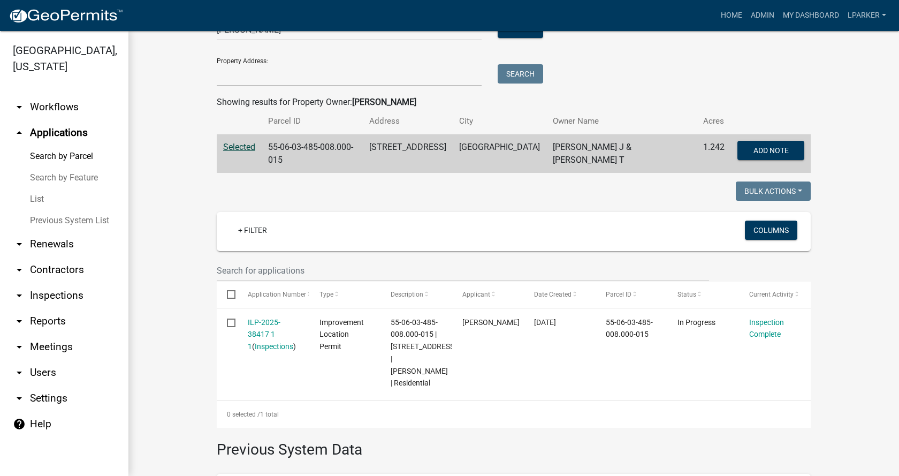
scroll to position [161, 0]
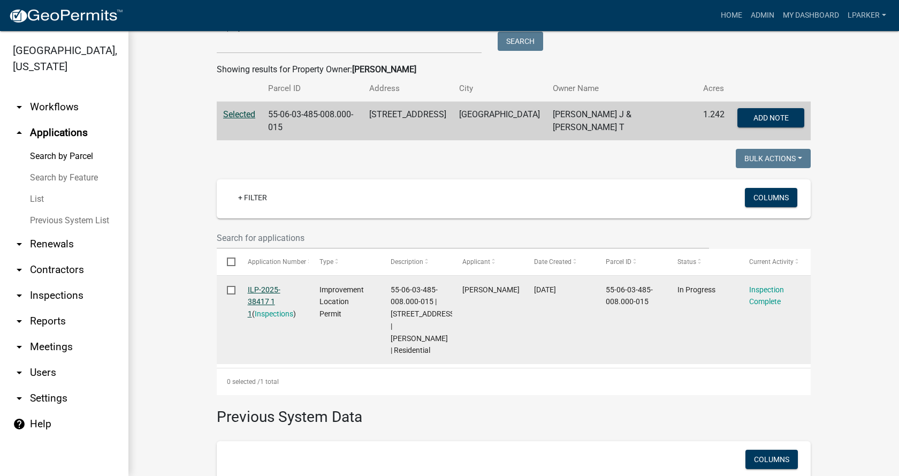
click at [256, 290] on link "ILP-2025-38417 1 1" at bounding box center [264, 301] width 33 height 33
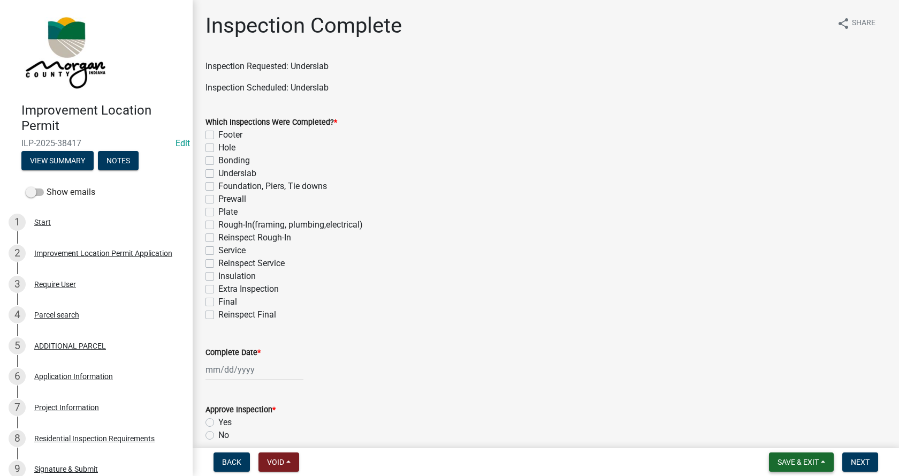
click at [820, 457] on button "Save & Exit" at bounding box center [801, 461] width 65 height 19
click at [786, 437] on button "Save & Exit" at bounding box center [791, 434] width 86 height 26
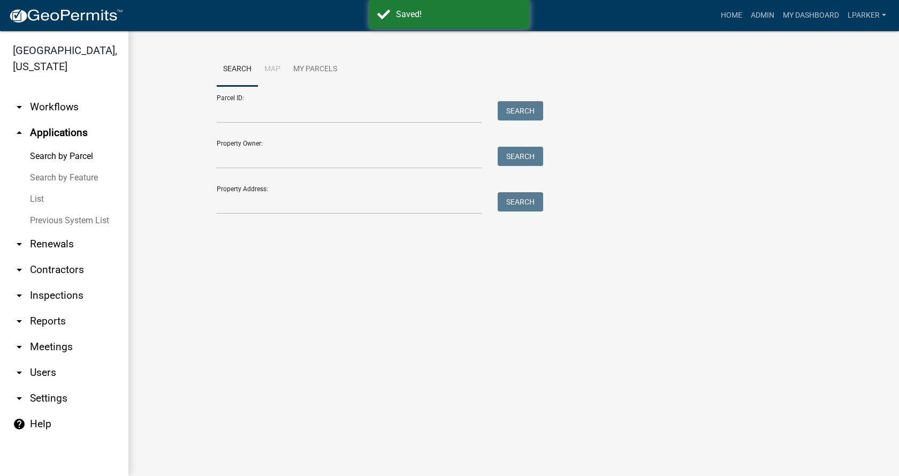
click at [37, 200] on link "List" at bounding box center [64, 198] width 128 height 21
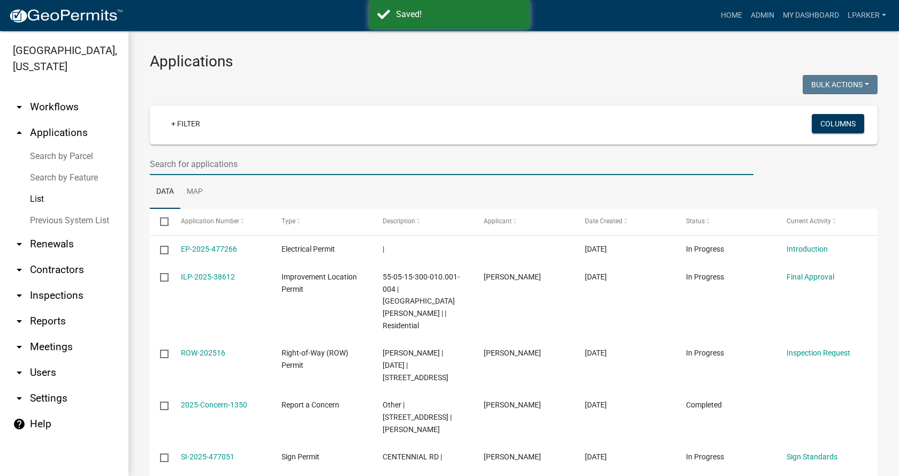
click at [180, 163] on input "text" at bounding box center [452, 164] width 604 height 22
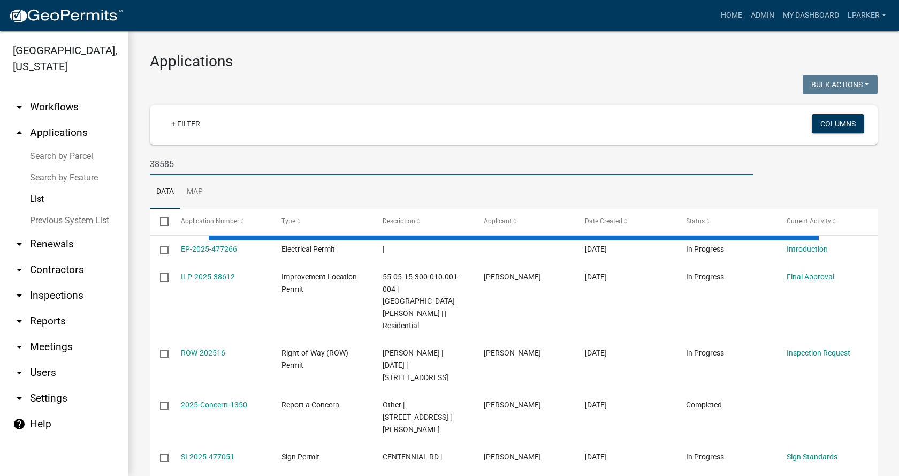
type input "38585"
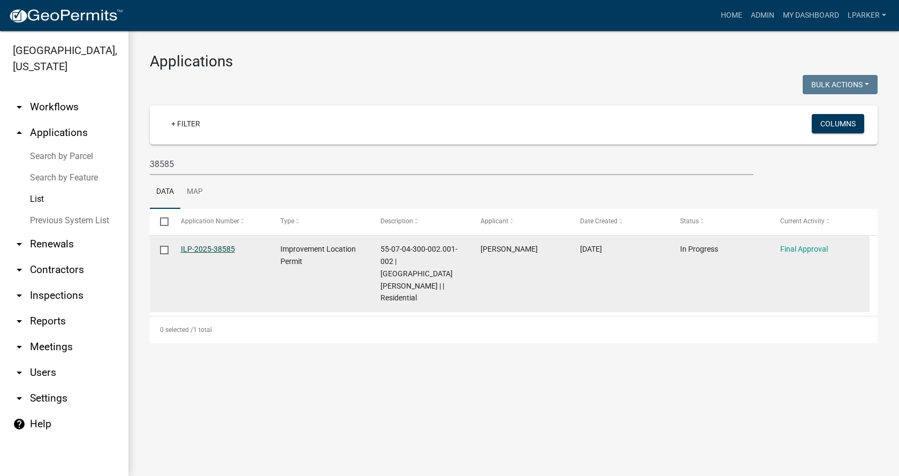
click at [216, 249] on link "ILP-2025-38585" at bounding box center [208, 249] width 54 height 9
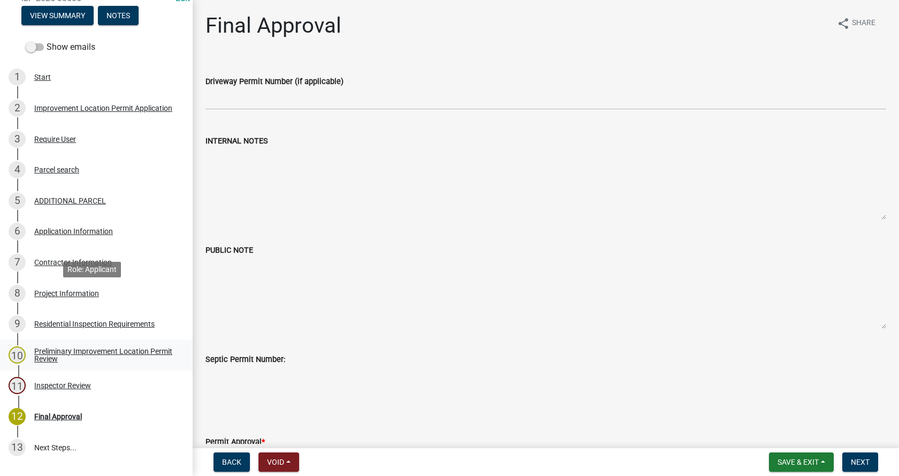
scroll to position [161, 0]
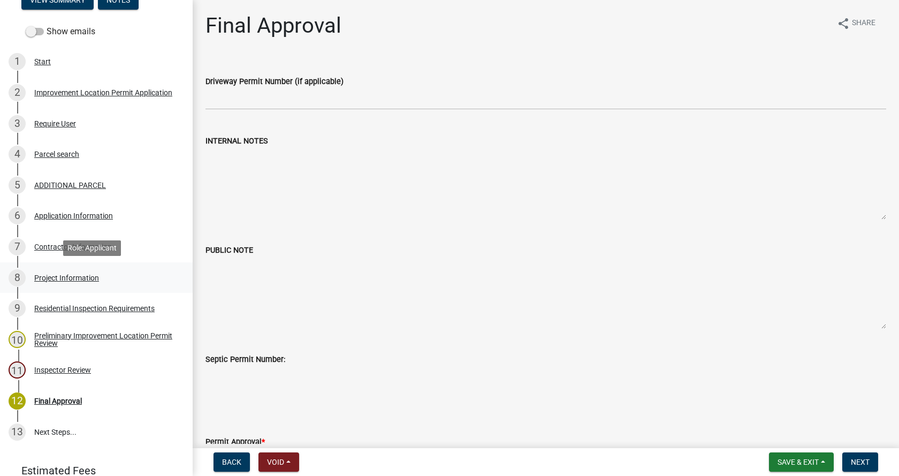
click at [40, 274] on div "Project Information" at bounding box center [66, 277] width 65 height 7
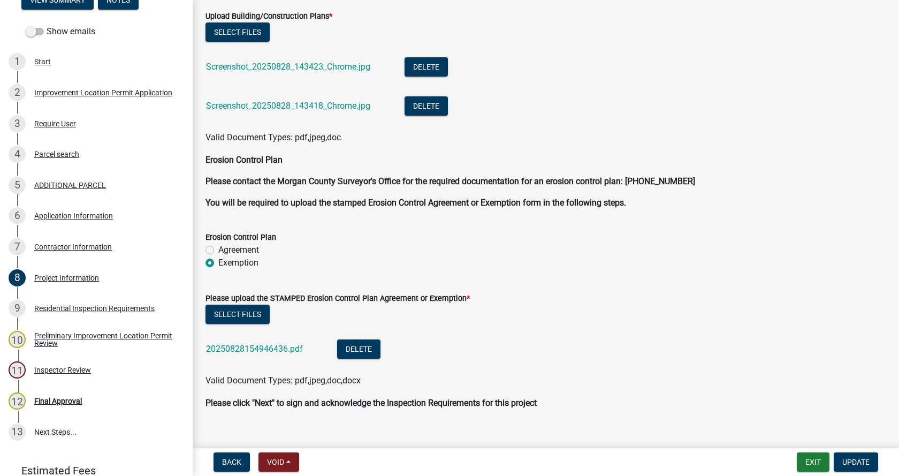
scroll to position [2241, 0]
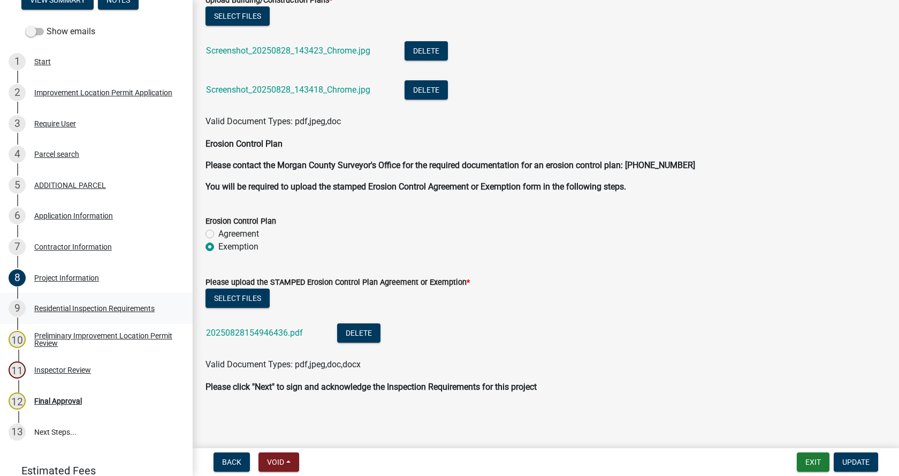
click at [45, 306] on div "Residential Inspection Requirements" at bounding box center [94, 308] width 120 height 7
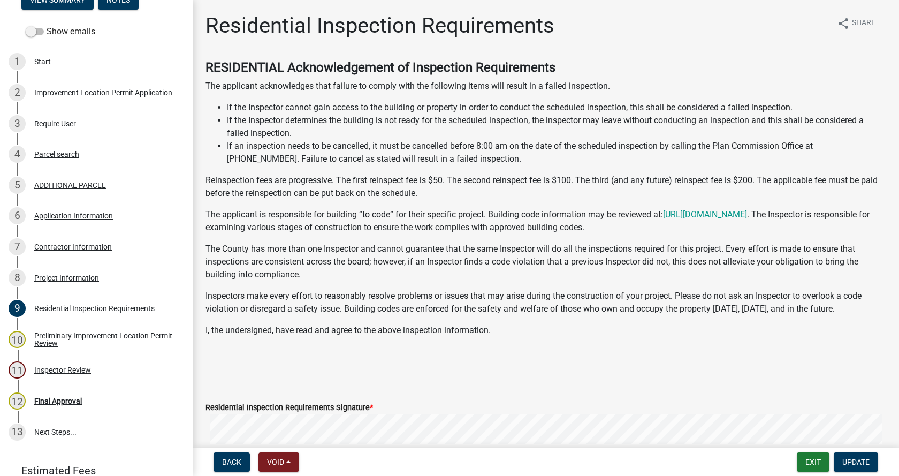
scroll to position [161, 0]
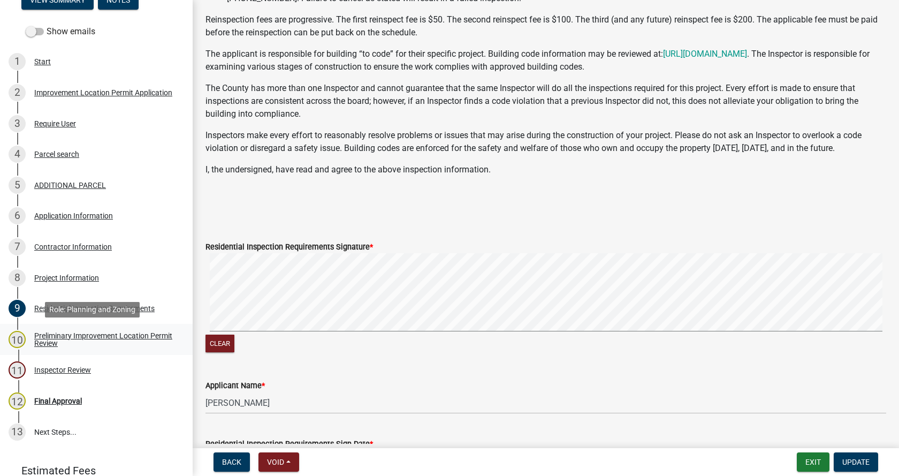
click at [47, 336] on div "Preliminary Improvement Location Permit Review" at bounding box center [104, 339] width 141 height 15
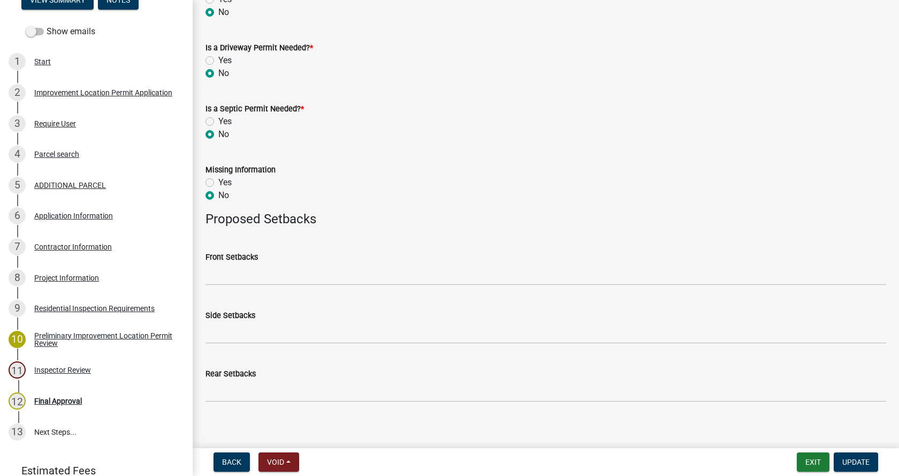
scroll to position [419, 0]
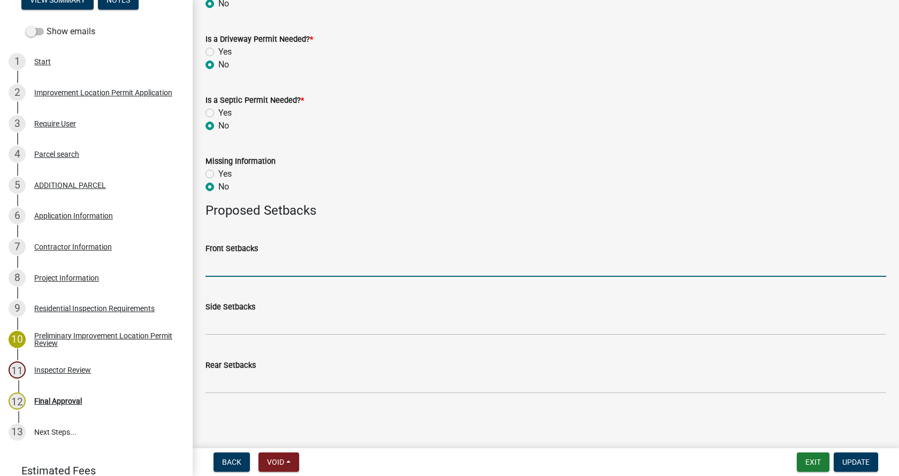
click at [230, 269] on input "Front Setbacks" at bounding box center [546, 266] width 681 height 22
type input "195"
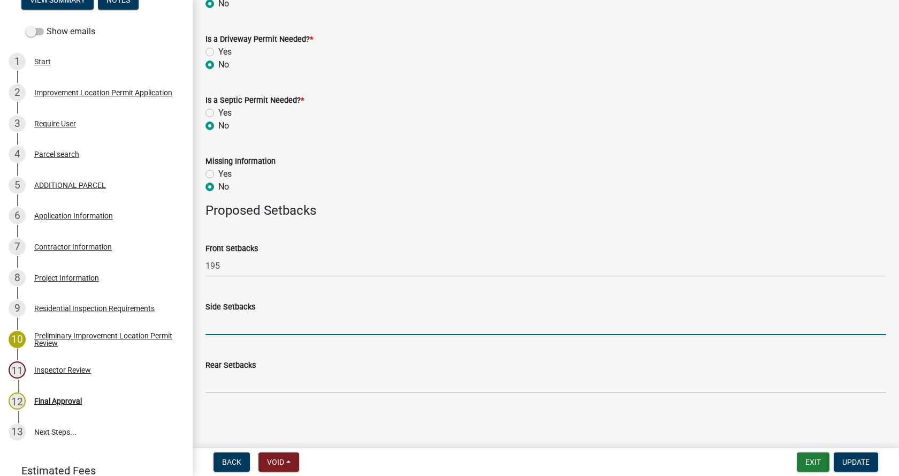
click at [230, 326] on input "Side Setbacks" at bounding box center [546, 324] width 681 height 22
type input "20/313"
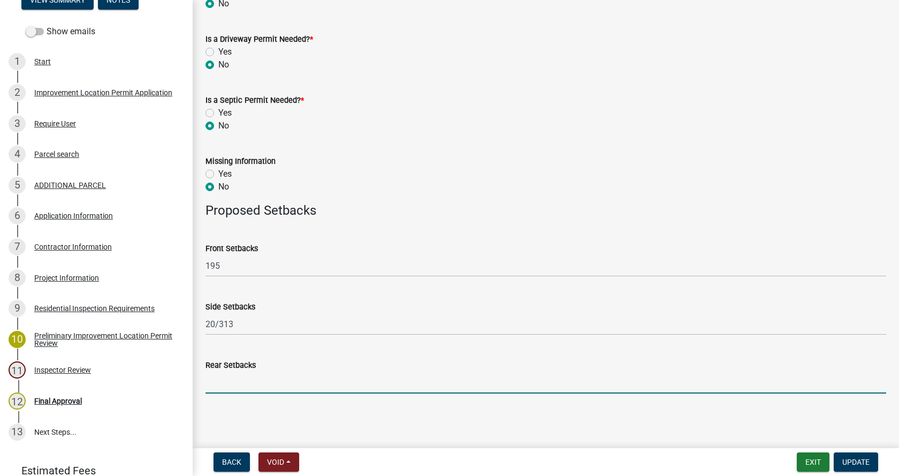
click at [254, 388] on input "Rear Setbacks" at bounding box center [546, 383] width 681 height 22
type input "143"
click at [857, 460] on span "Update" at bounding box center [856, 462] width 27 height 9
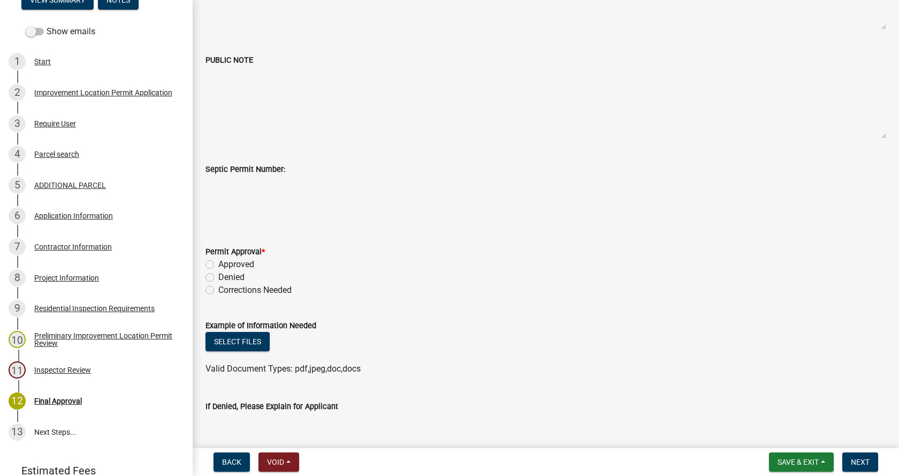
scroll to position [214, 0]
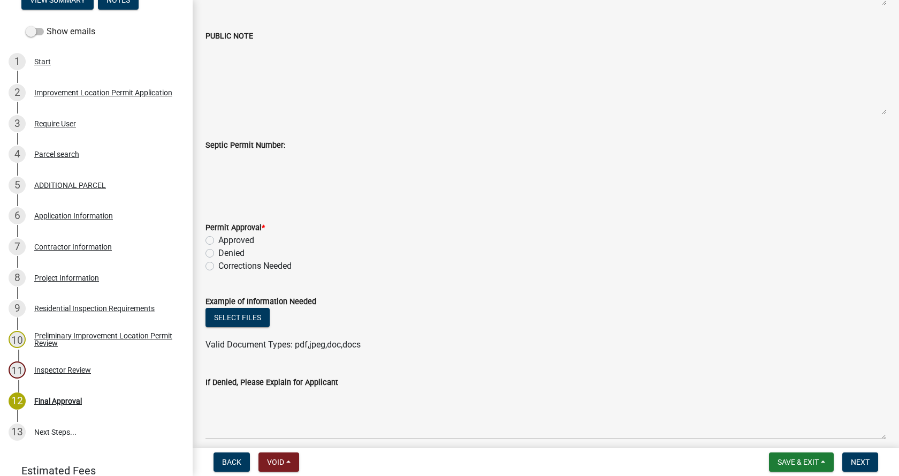
click at [218, 240] on label "Approved" at bounding box center [236, 240] width 36 height 13
click at [218, 240] on input "Approved" at bounding box center [221, 237] width 7 height 7
radio input "true"
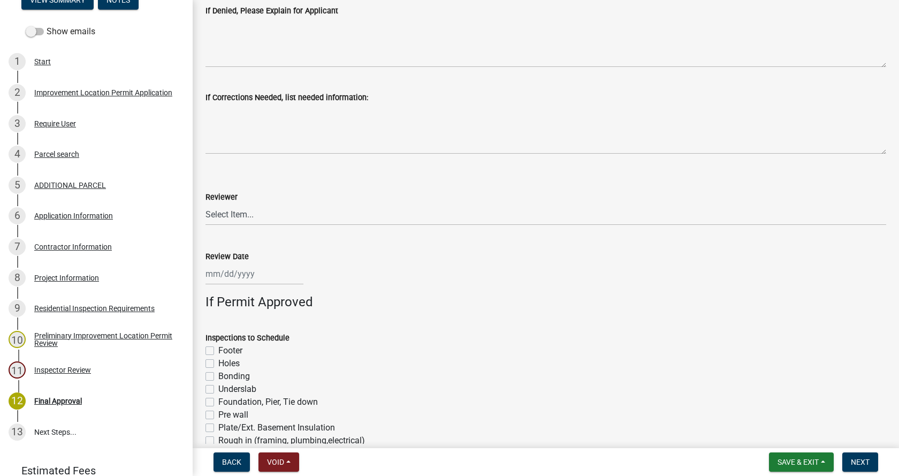
scroll to position [589, 0]
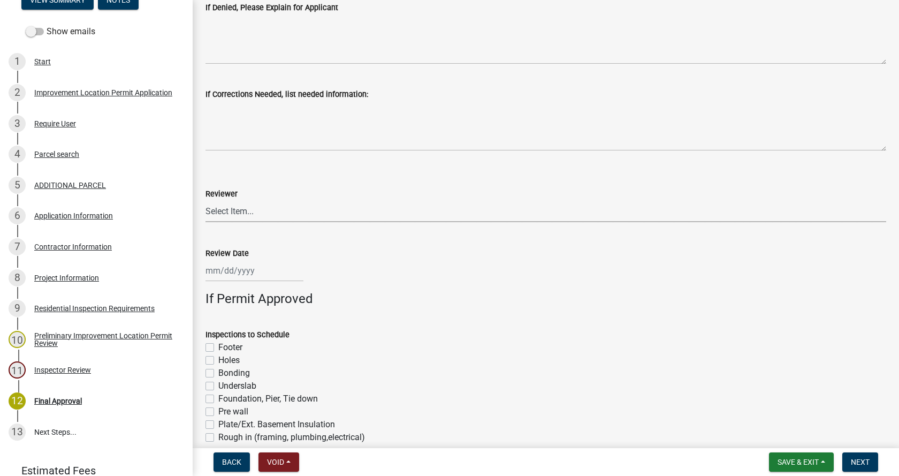
click at [236, 214] on select "Select Item... [PERSON_NAME] [PERSON_NAME] [PERSON_NAME]" at bounding box center [546, 211] width 681 height 22
click at [206, 200] on select "Select Item... [PERSON_NAME] [PERSON_NAME] [PERSON_NAME]" at bounding box center [546, 211] width 681 height 22
select select "4bf9213e-c266-4258-8e9b-d5f6a07002fa"
click at [237, 272] on div at bounding box center [255, 271] width 98 height 22
select select "9"
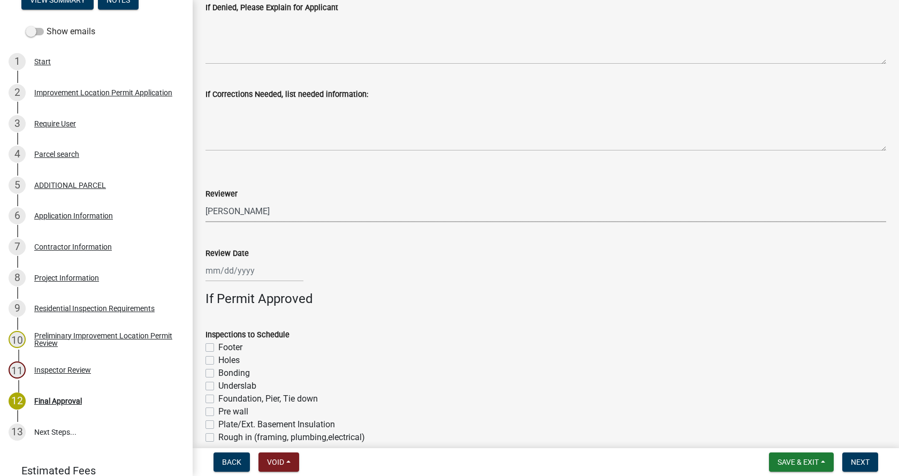
select select "2025"
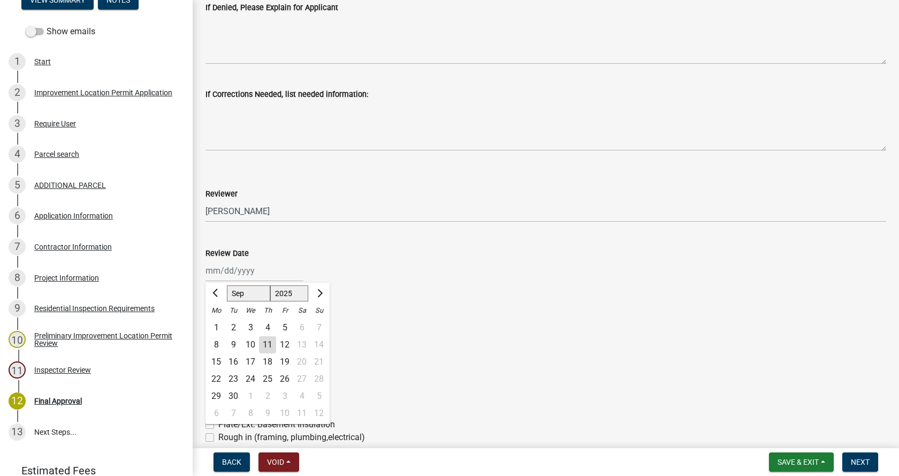
click at [270, 346] on div "11" at bounding box center [267, 344] width 17 height 17
type input "[DATE]"
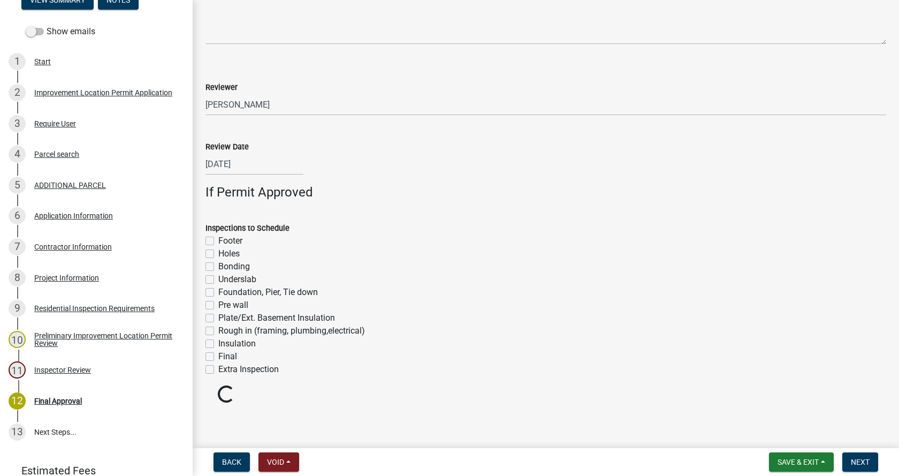
scroll to position [698, 0]
click at [218, 238] on label "Footer" at bounding box center [230, 238] width 24 height 13
click at [218, 238] on input "Footer" at bounding box center [221, 235] width 7 height 7
checkbox input "true"
checkbox input "false"
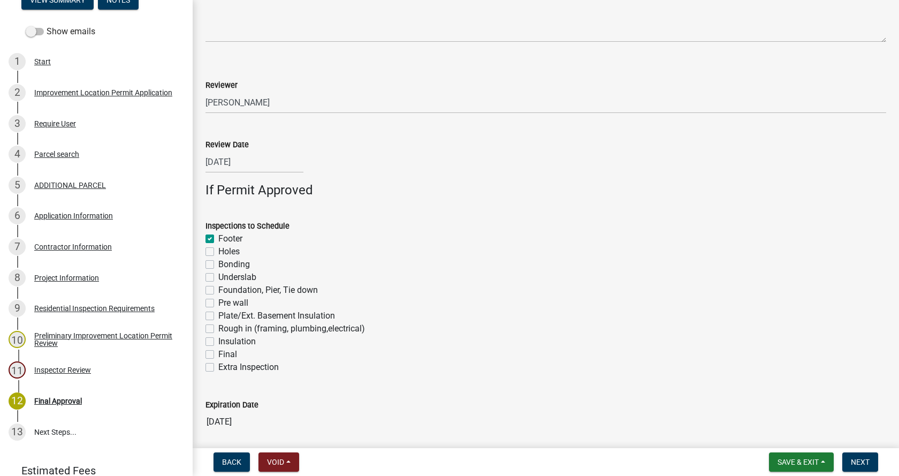
checkbox input "false"
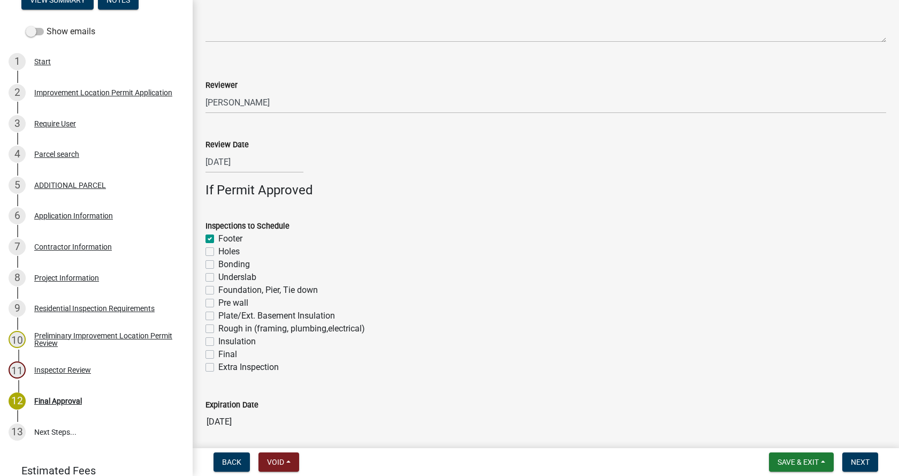
checkbox input "false"
click at [218, 291] on label "Foundation, Pier, Tie down" at bounding box center [268, 290] width 100 height 13
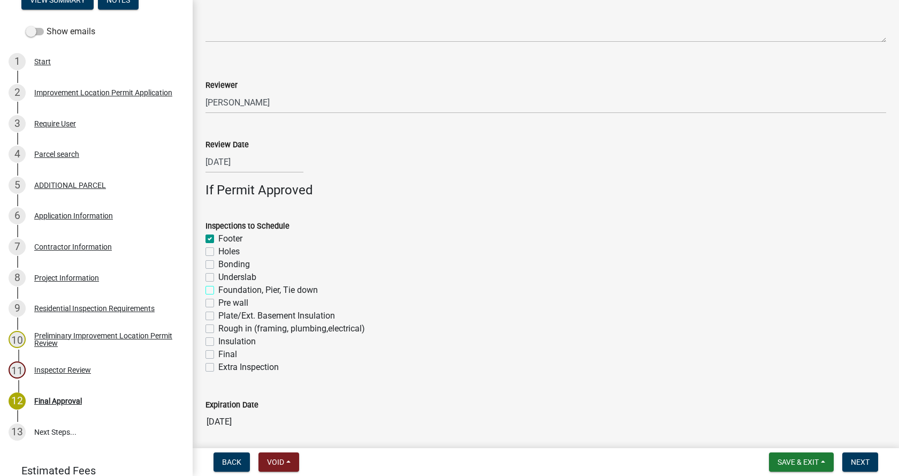
click at [218, 291] on input "Foundation, Pier, Tie down" at bounding box center [221, 287] width 7 height 7
checkbox input "true"
checkbox input "false"
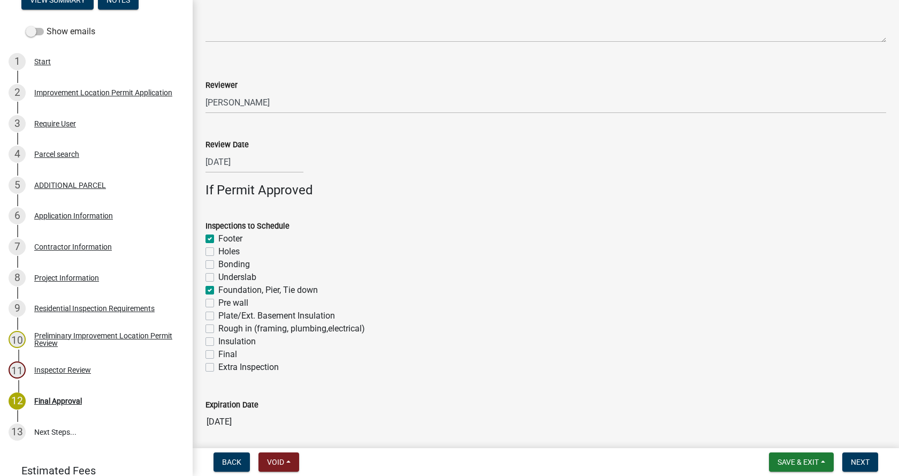
checkbox input "false"
checkbox input "true"
checkbox input "false"
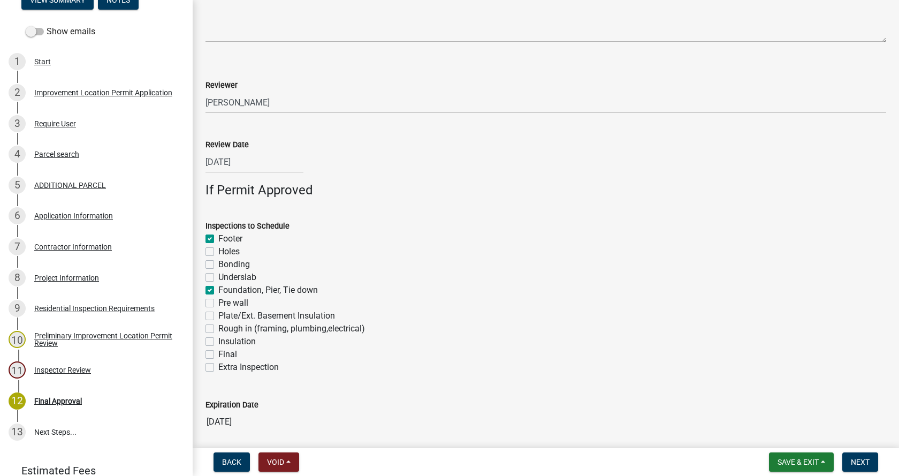
checkbox input "false"
click at [218, 329] on label "Rough in (framing, plumbing,electrical)" at bounding box center [291, 328] width 147 height 13
click at [218, 329] on input "Rough in (framing, plumbing,electrical)" at bounding box center [221, 325] width 7 height 7
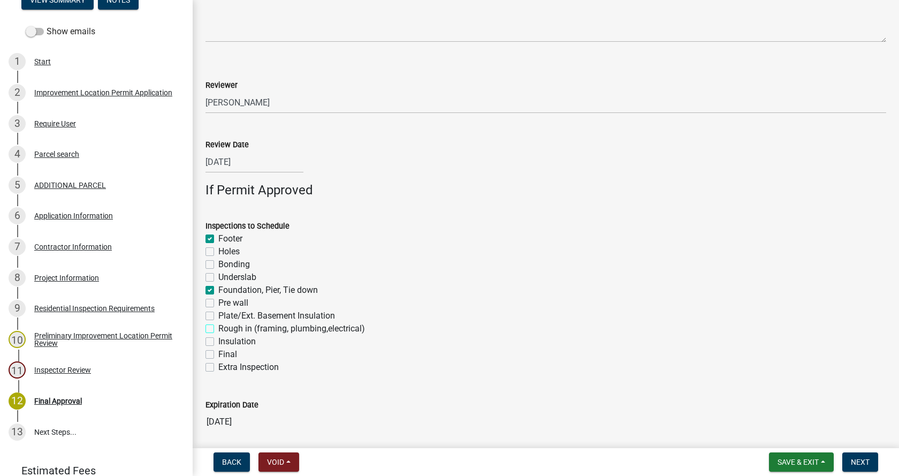
checkbox input "true"
checkbox input "false"
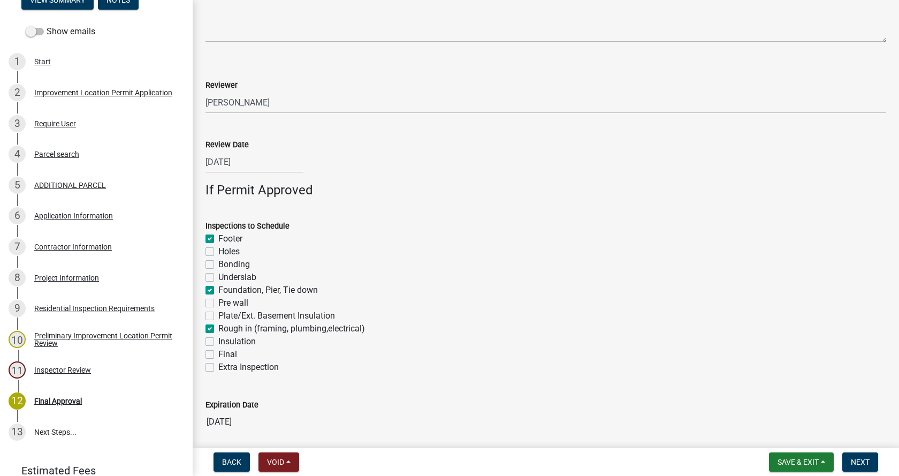
checkbox input "true"
checkbox input "false"
checkbox input "true"
checkbox input "false"
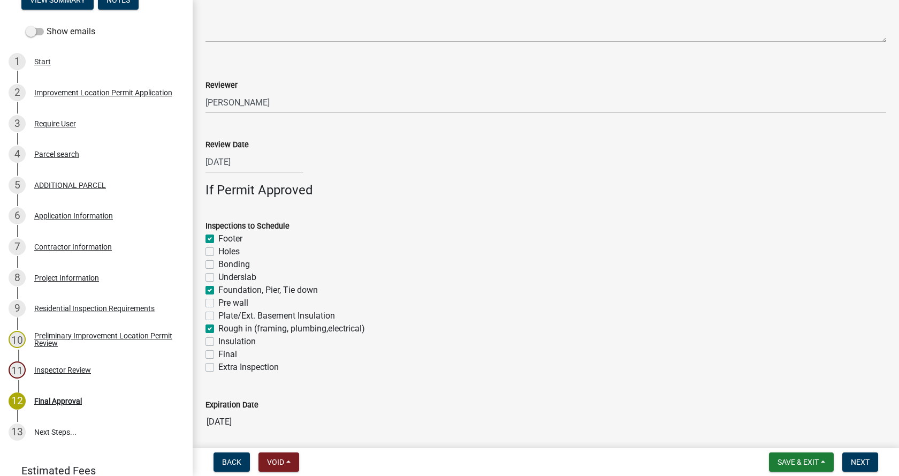
checkbox input "false"
click at [218, 355] on label "Final" at bounding box center [227, 354] width 19 height 13
click at [218, 355] on input "Final" at bounding box center [221, 351] width 7 height 7
checkbox input "true"
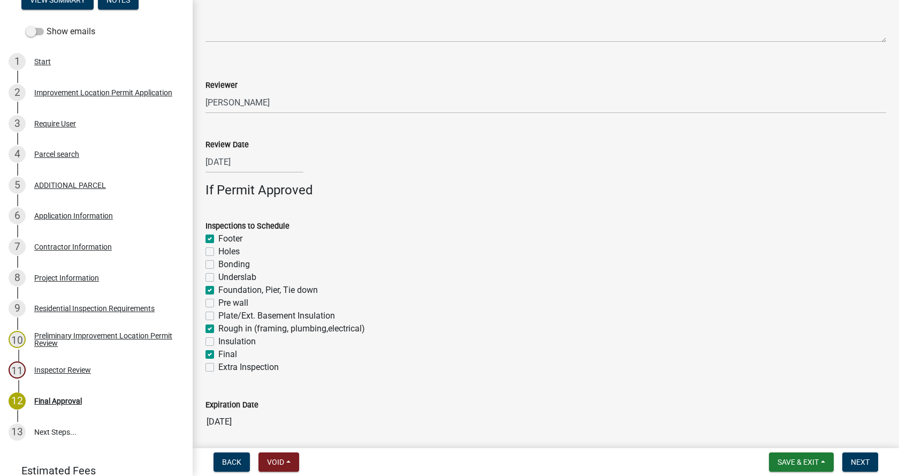
checkbox input "true"
checkbox input "false"
checkbox input "true"
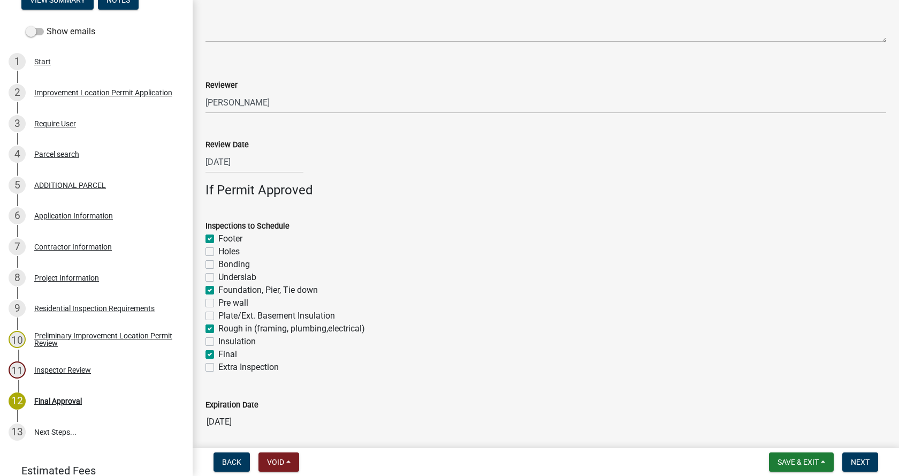
checkbox input "false"
checkbox input "true"
checkbox input "false"
checkbox input "true"
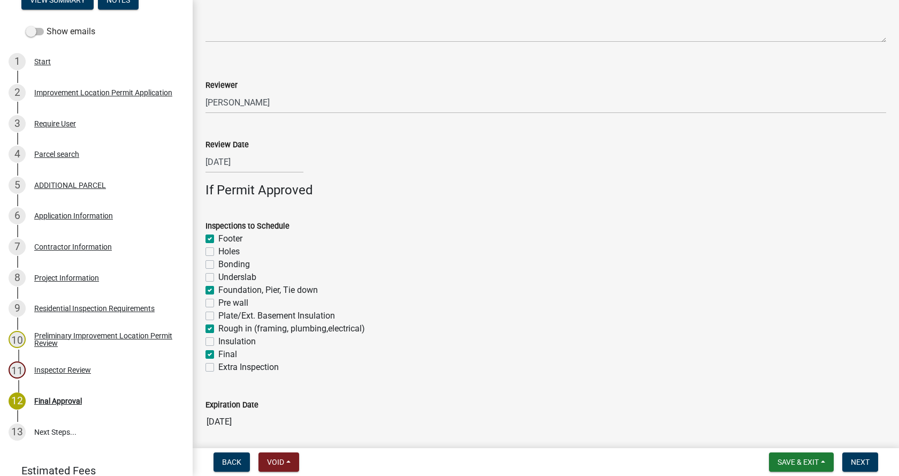
checkbox input "false"
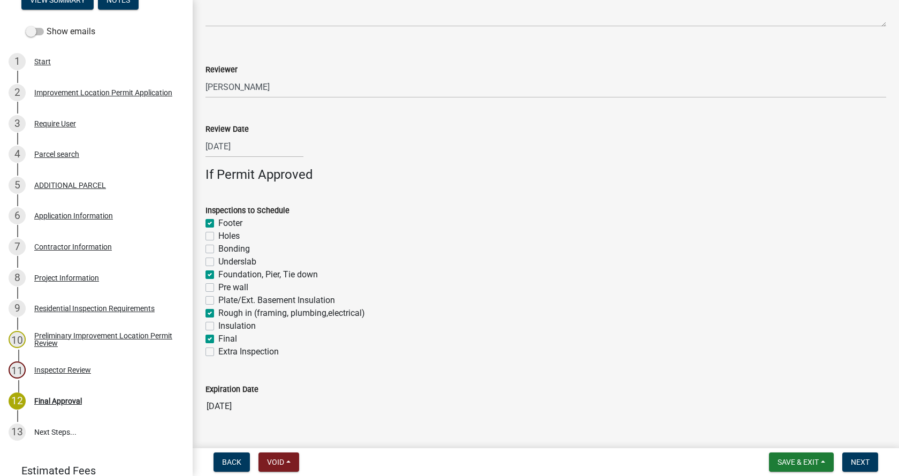
scroll to position [738, 0]
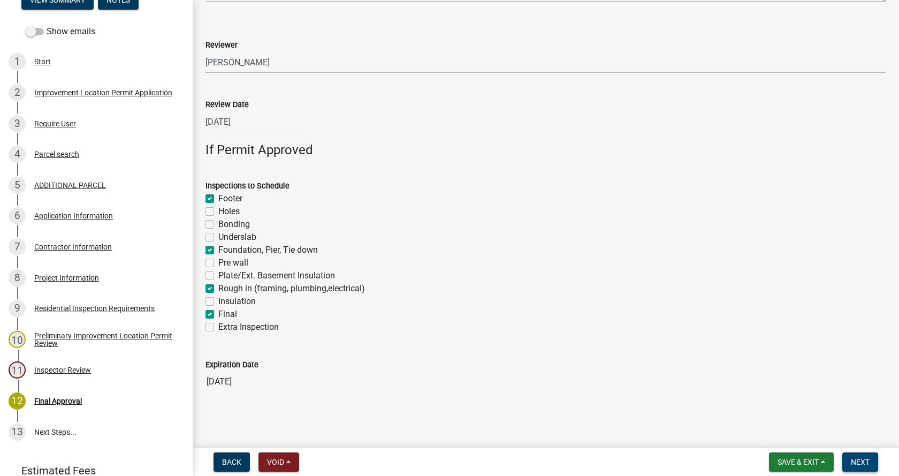
click at [861, 458] on span "Next" at bounding box center [860, 462] width 19 height 9
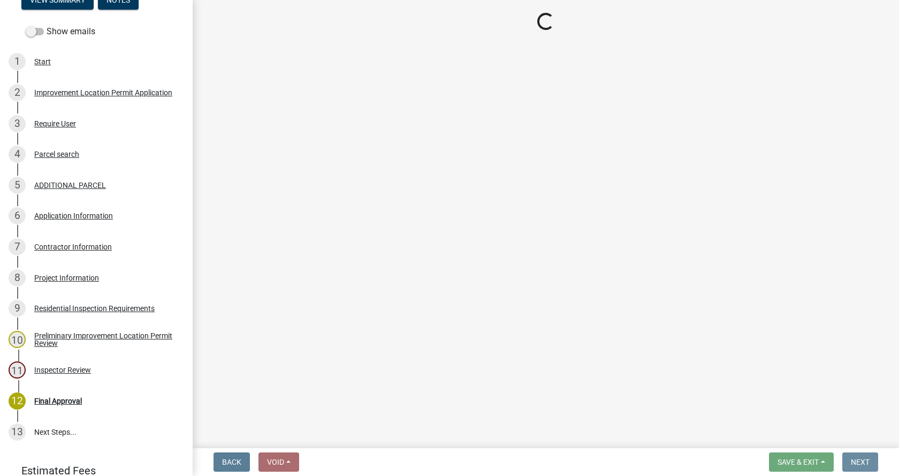
scroll to position [0, 0]
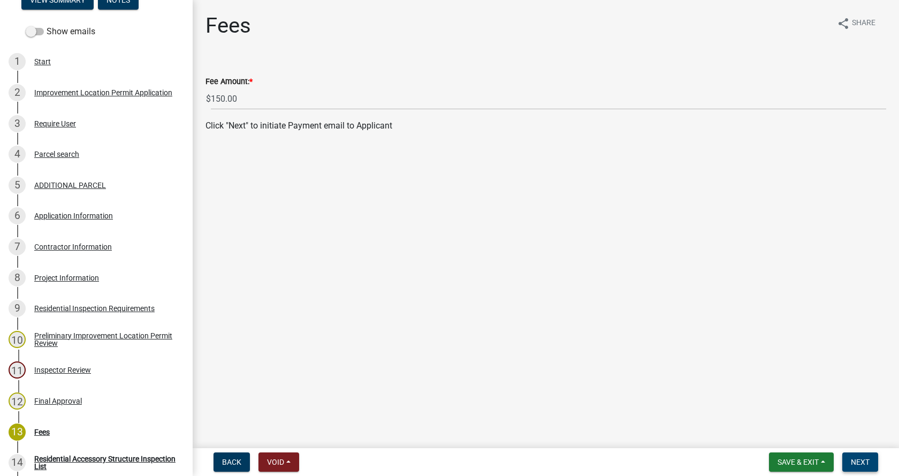
click at [863, 459] on span "Next" at bounding box center [860, 462] width 19 height 9
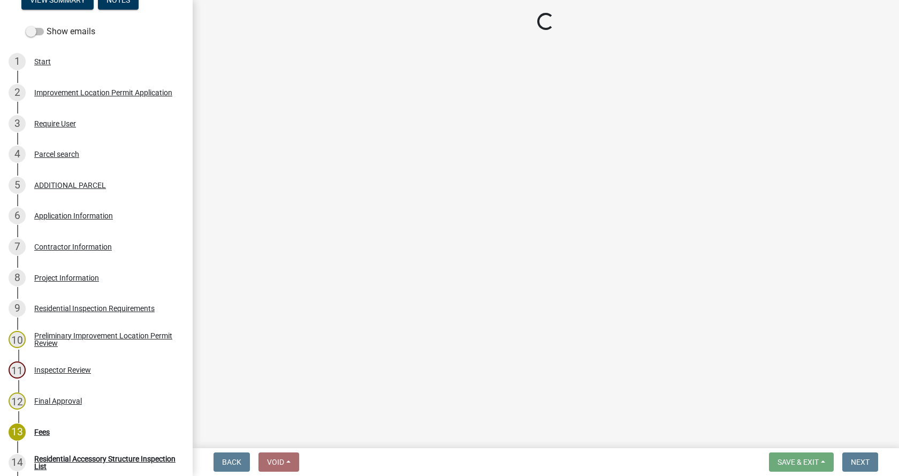
select select "3: 3"
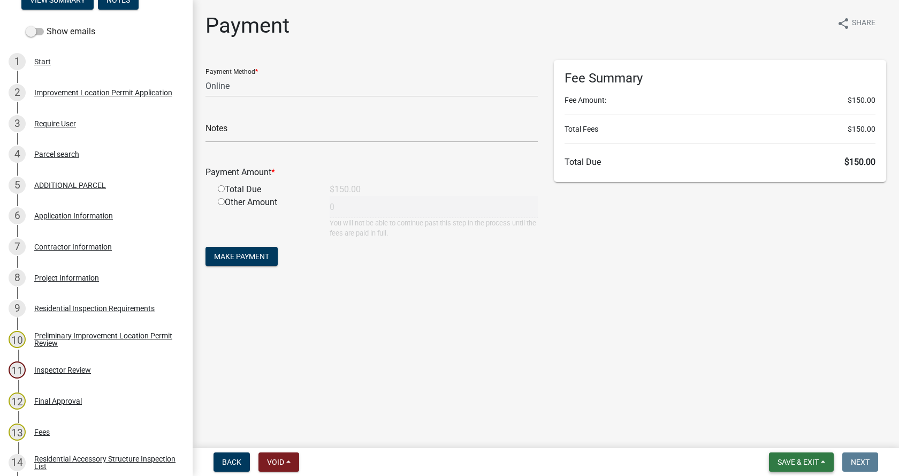
click at [828, 463] on button "Save & Exit" at bounding box center [801, 461] width 65 height 19
click at [769, 433] on button "Save & Exit" at bounding box center [791, 434] width 86 height 26
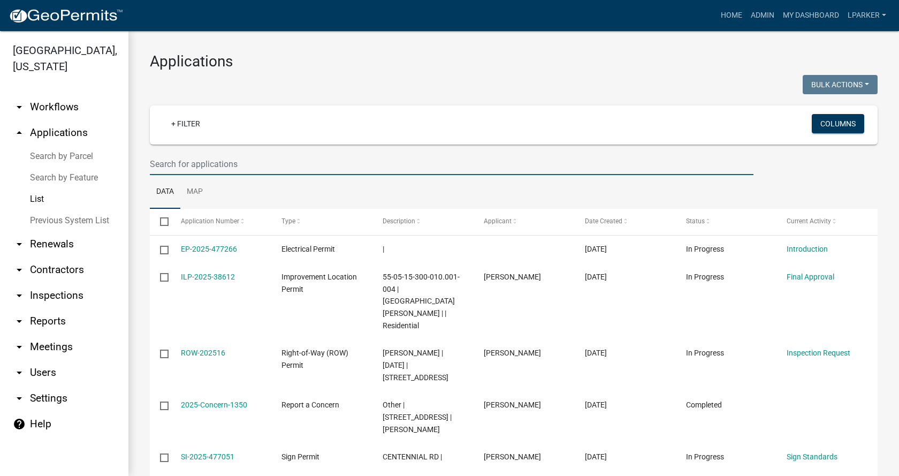
click at [193, 162] on input "text" at bounding box center [452, 164] width 604 height 22
click at [74, 157] on link "Search by Parcel" at bounding box center [64, 156] width 128 height 21
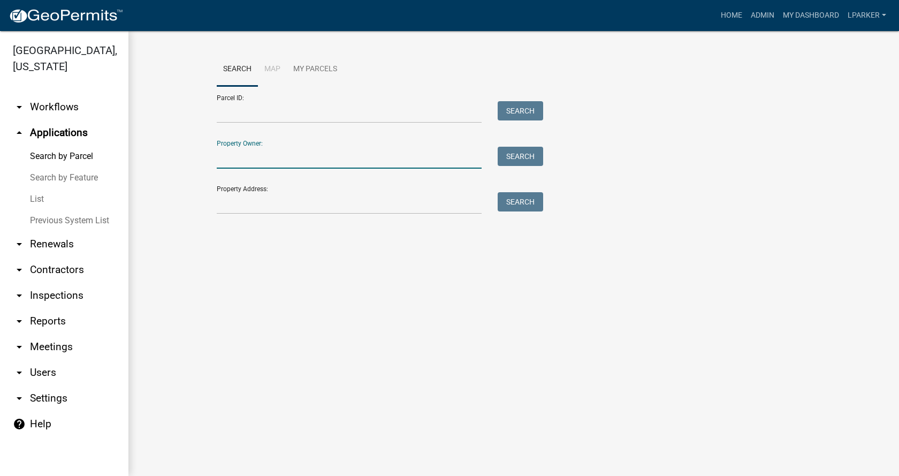
click at [269, 162] on input "Property Owner:" at bounding box center [349, 158] width 265 height 22
type input "[PERSON_NAME]"
click at [517, 155] on button "Search" at bounding box center [521, 156] width 46 height 19
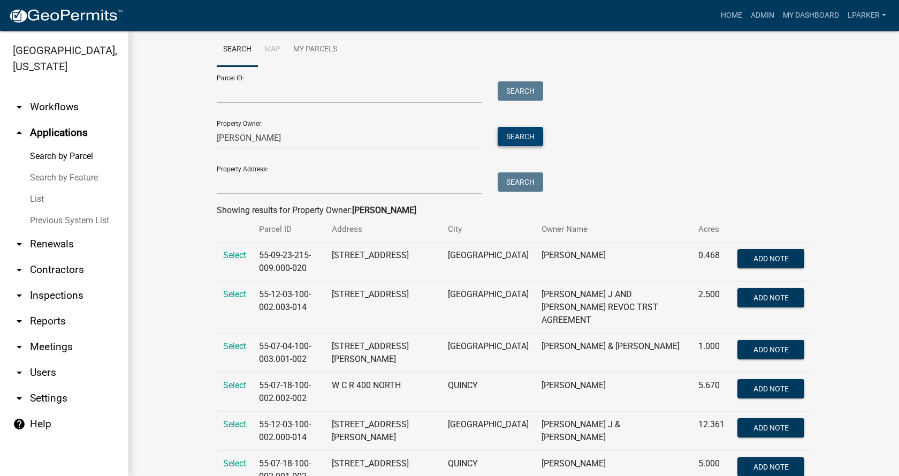
scroll to position [50, 0]
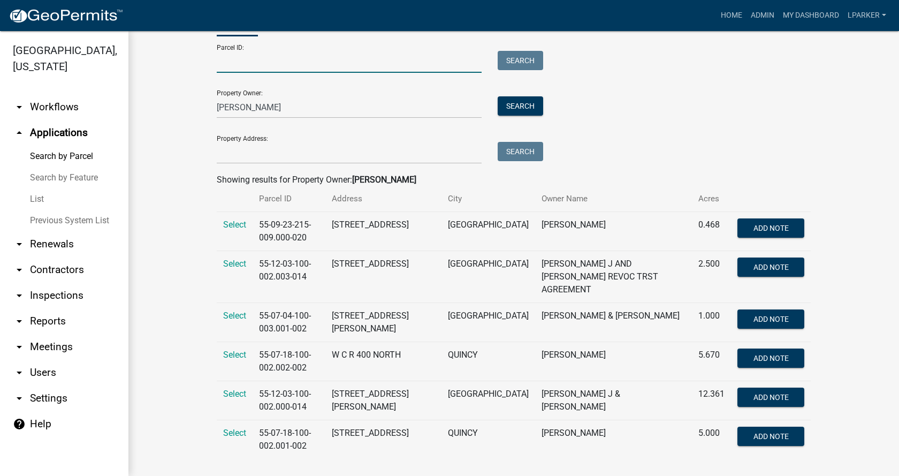
click at [260, 62] on input "Parcel ID:" at bounding box center [349, 62] width 265 height 22
drag, startPoint x: 253, startPoint y: 107, endPoint x: 184, endPoint y: 99, distance: 69.5
click at [209, 105] on div "[PERSON_NAME]" at bounding box center [349, 107] width 281 height 22
click at [237, 60] on input "Parcel ID:" at bounding box center [349, 62] width 265 height 22
type input "55-03-32-200-003.001-001"
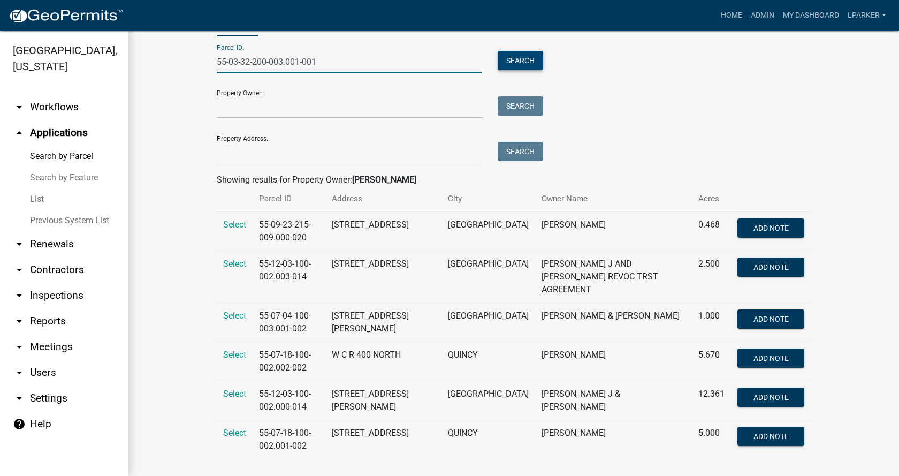
click at [508, 57] on button "Search" at bounding box center [521, 60] width 46 height 19
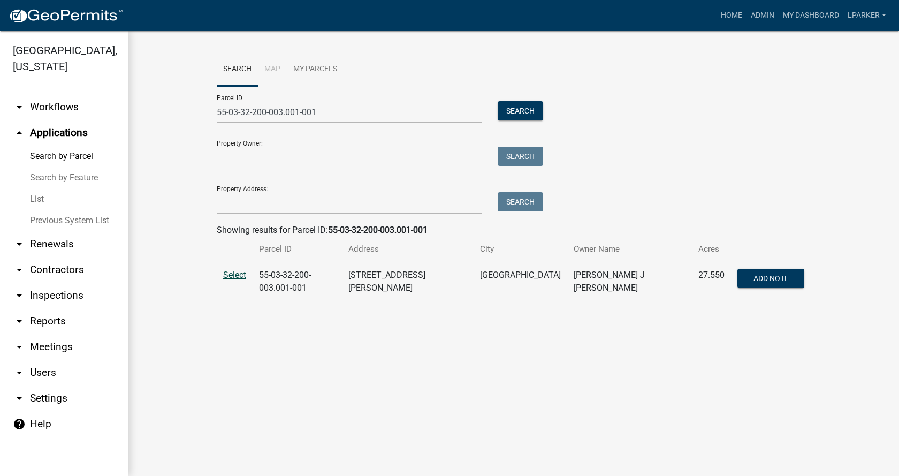
click at [231, 273] on span "Select" at bounding box center [234, 275] width 23 height 10
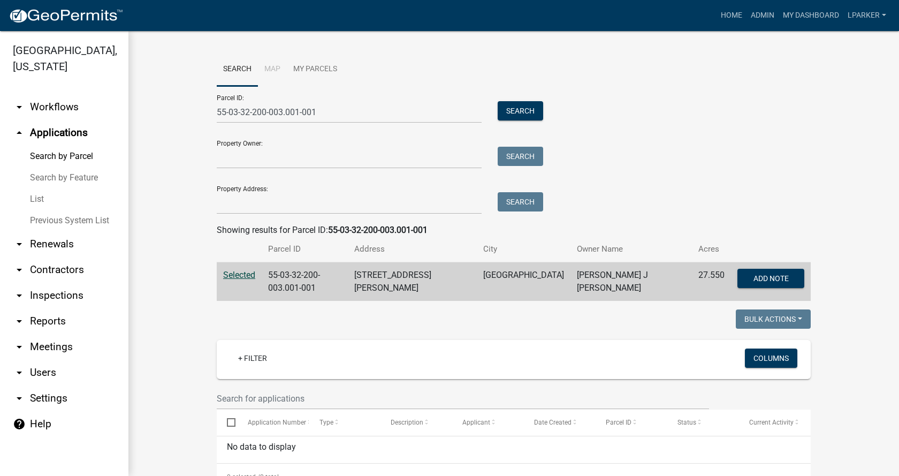
click at [41, 199] on link "List" at bounding box center [64, 198] width 128 height 21
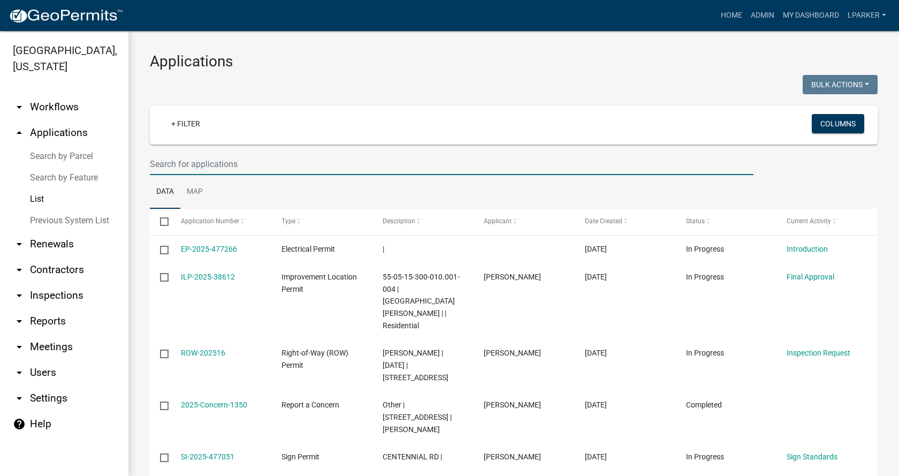
click at [168, 162] on input "text" at bounding box center [452, 164] width 604 height 22
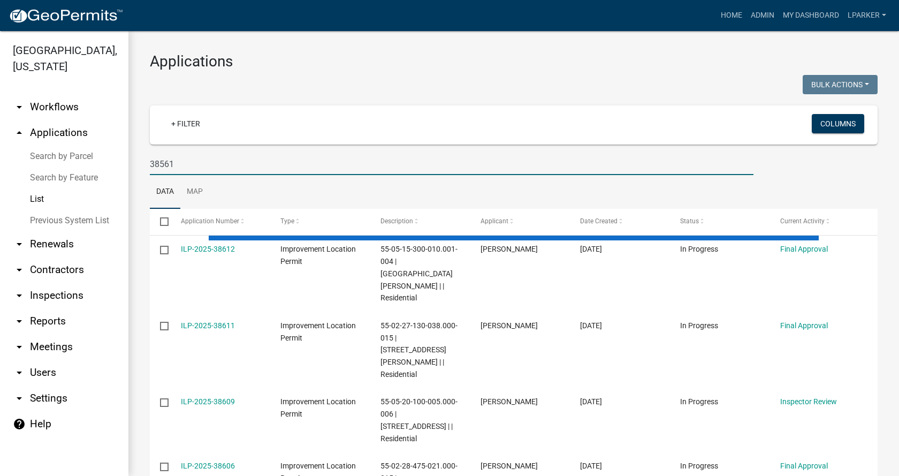
type input "38561"
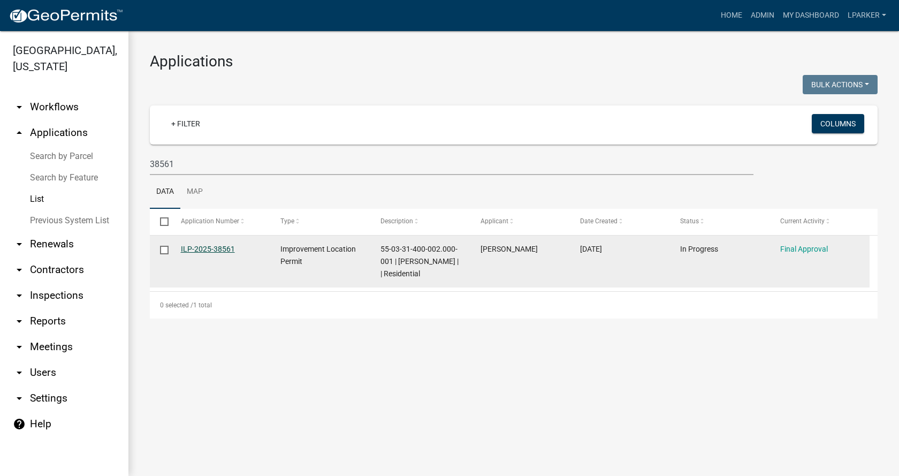
click at [199, 247] on link "ILP-2025-38561" at bounding box center [208, 249] width 54 height 9
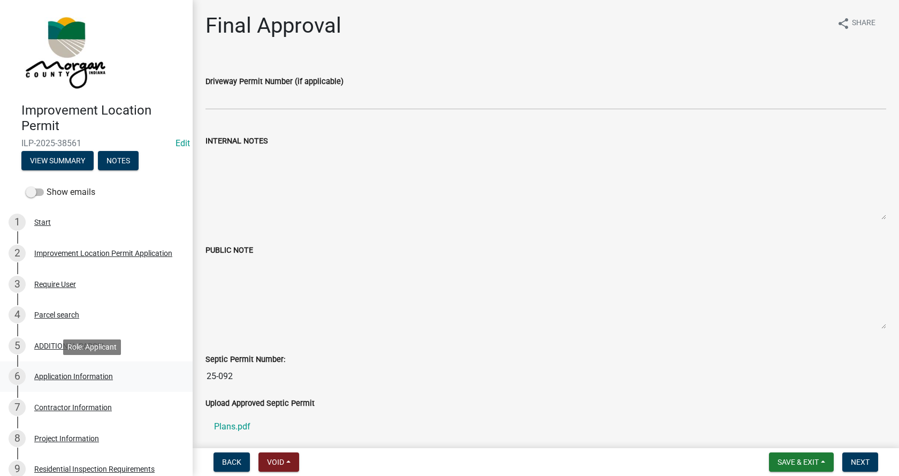
click at [47, 373] on div "Application Information" at bounding box center [73, 376] width 79 height 7
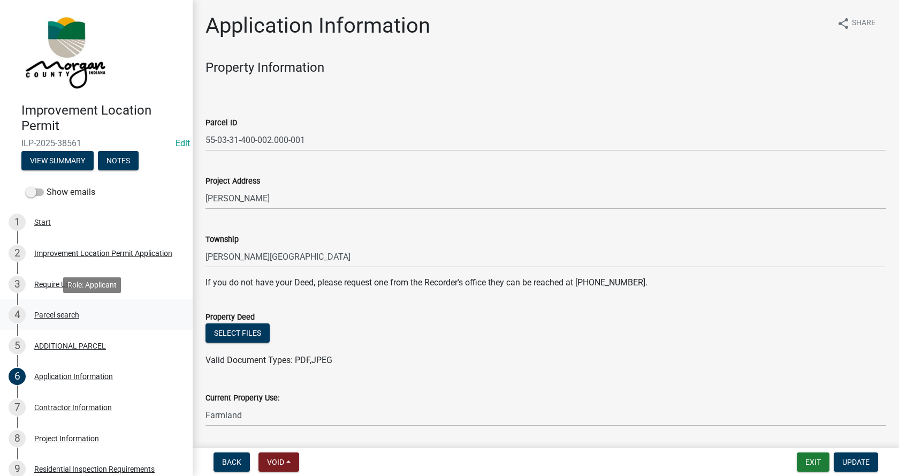
click at [46, 313] on div "Parcel search" at bounding box center [56, 314] width 45 height 7
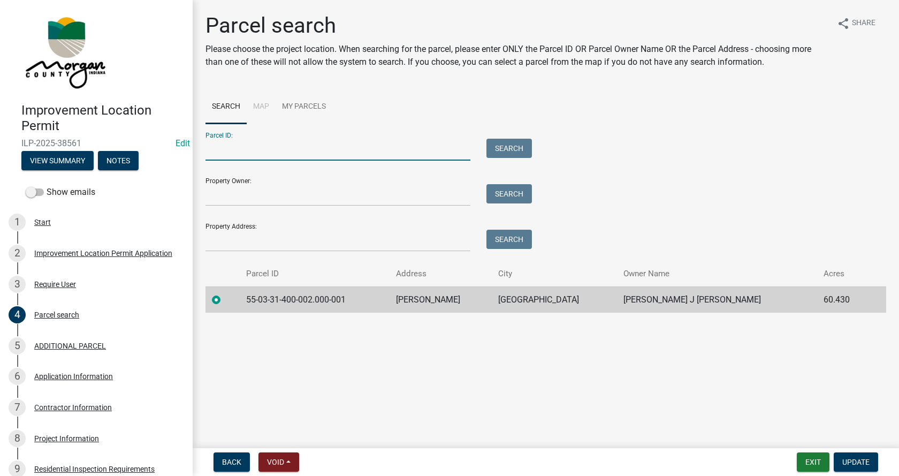
click at [231, 151] on input "Parcel ID:" at bounding box center [338, 150] width 265 height 22
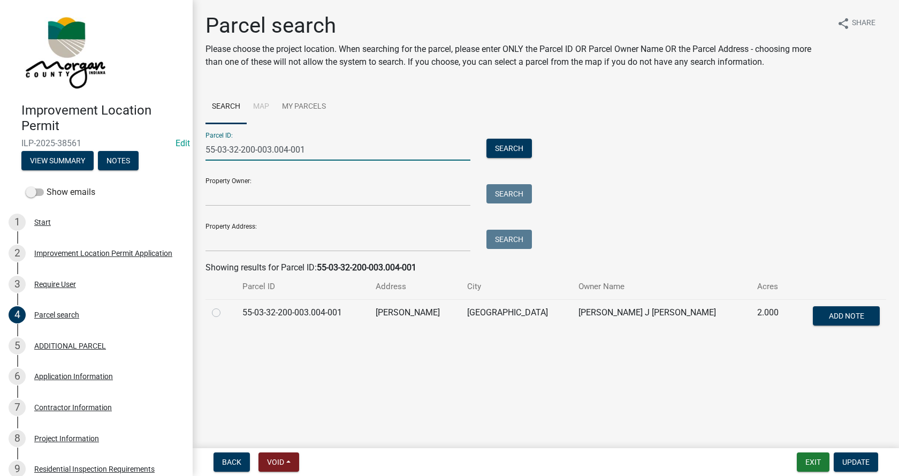
type input "55-03-32-200-003.004-001"
click at [225, 306] on label at bounding box center [225, 306] width 0 height 0
click at [225, 312] on input "radio" at bounding box center [228, 309] width 7 height 7
radio input "true"
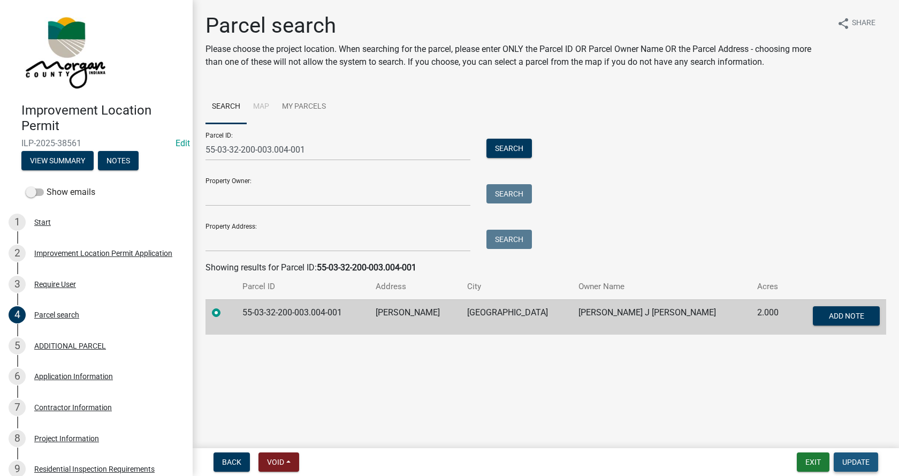
click at [863, 462] on span "Update" at bounding box center [856, 462] width 27 height 9
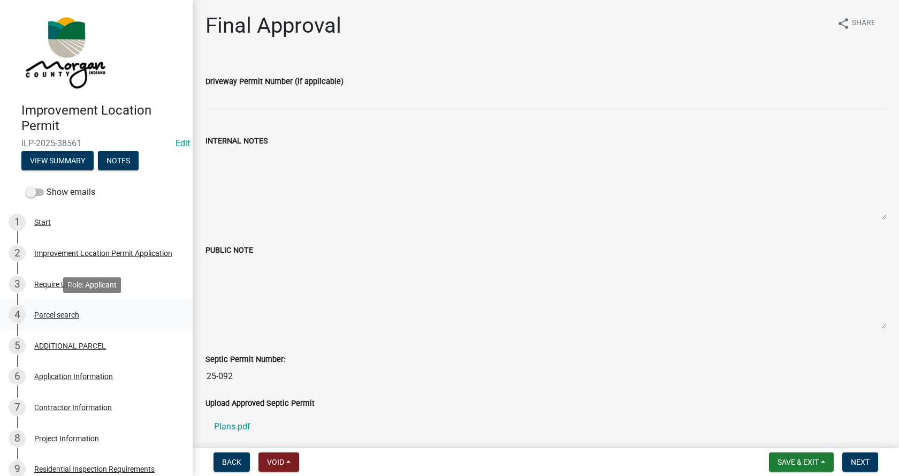
click at [43, 314] on div "Parcel search" at bounding box center [56, 314] width 45 height 7
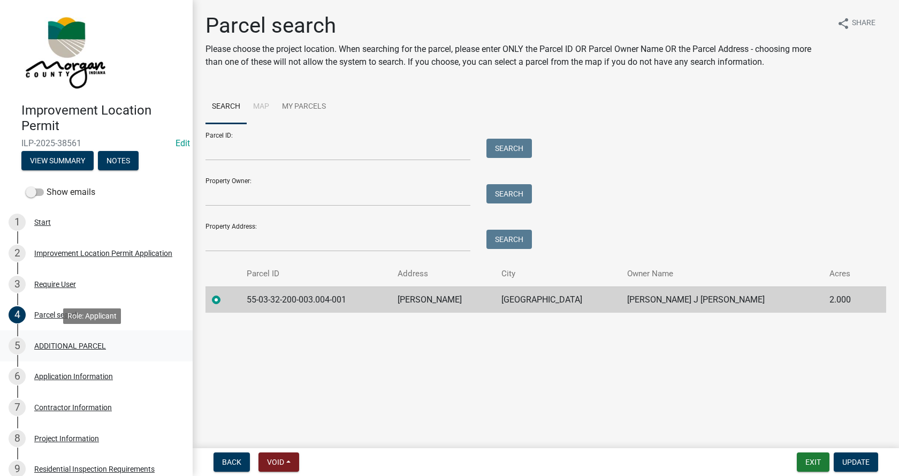
click at [44, 340] on div "5 ADDITIONAL PARCEL" at bounding box center [92, 345] width 167 height 17
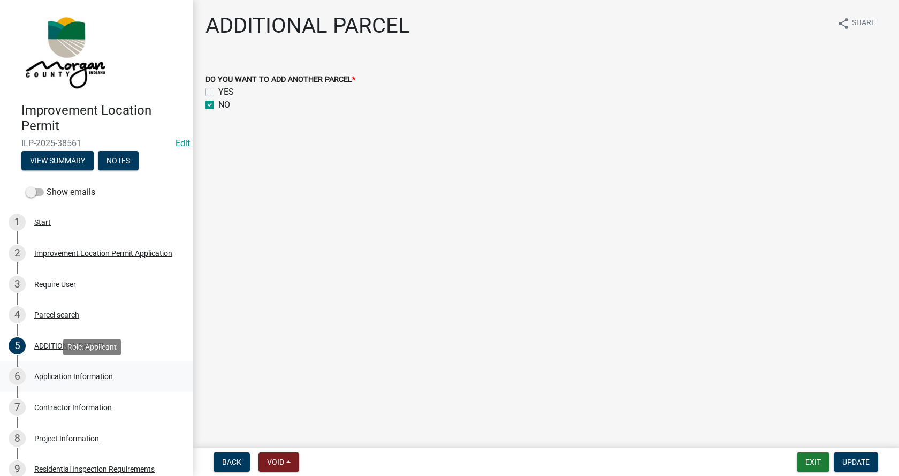
click at [40, 374] on div "Application Information" at bounding box center [73, 376] width 79 height 7
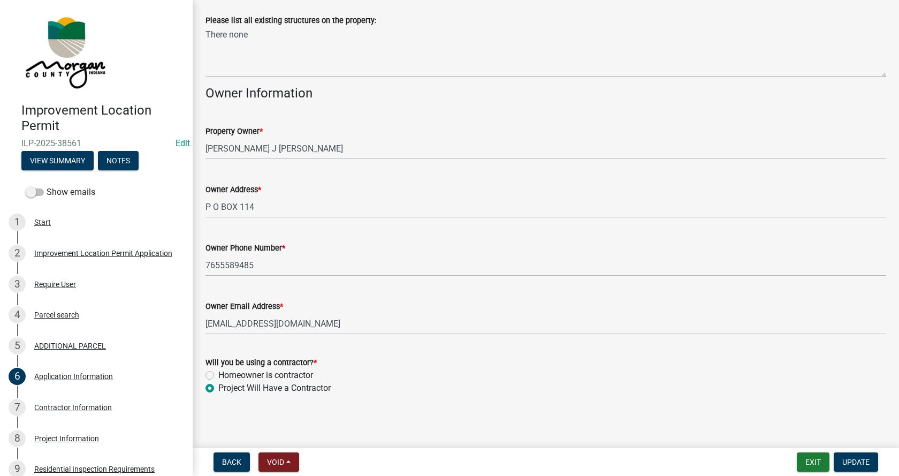
scroll to position [438, 0]
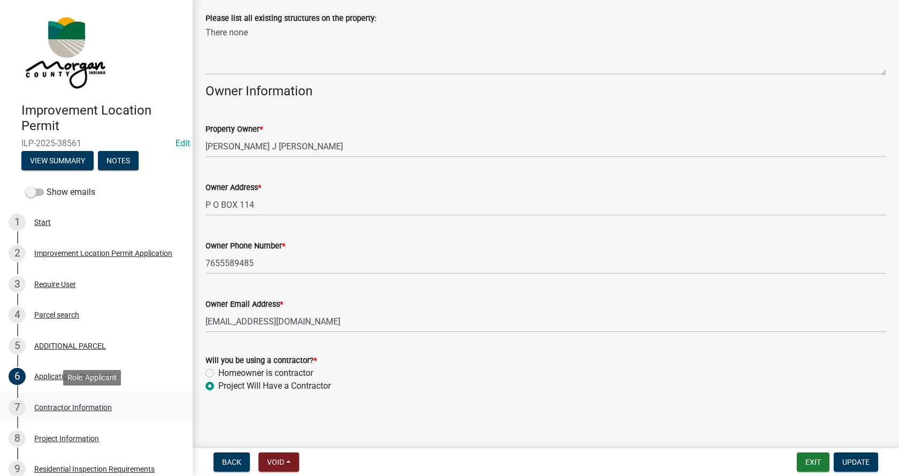
click at [41, 404] on div "Contractor Information" at bounding box center [73, 407] width 78 height 7
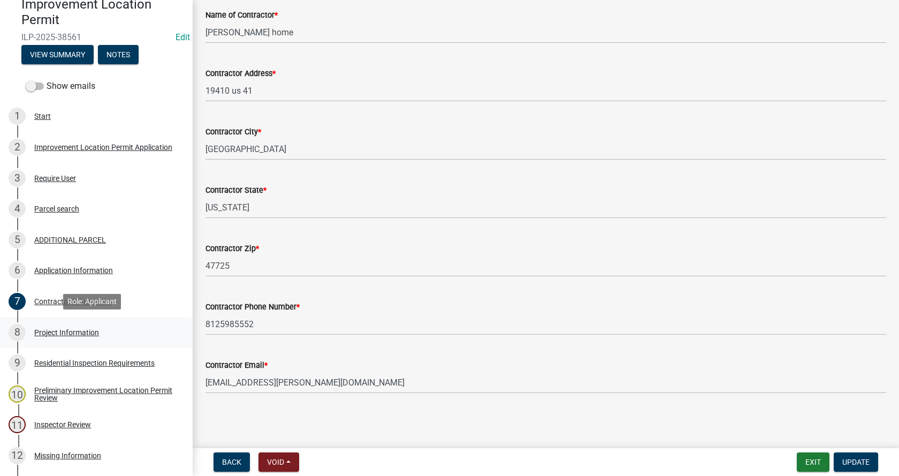
scroll to position [107, 0]
click at [37, 328] on div "Project Information" at bounding box center [66, 331] width 65 height 7
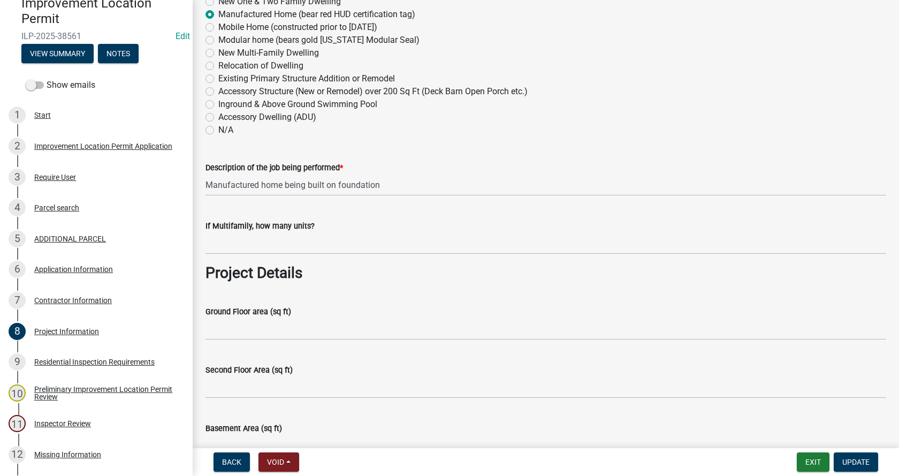
scroll to position [0, 0]
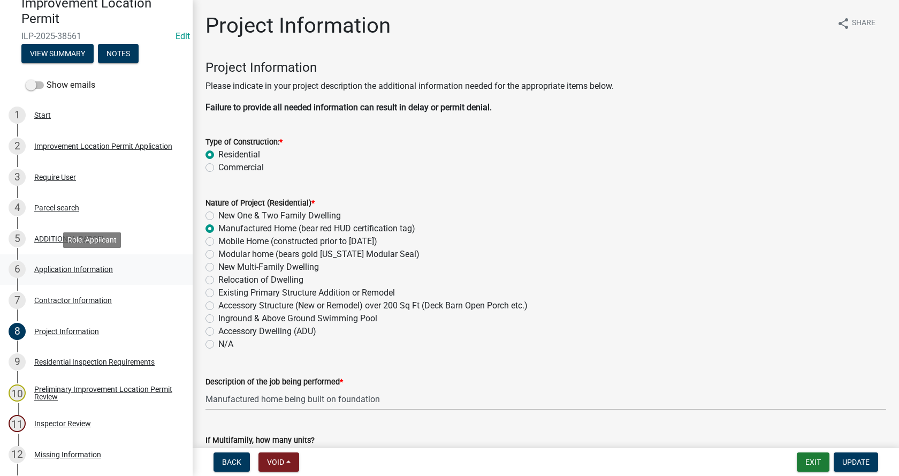
click at [50, 268] on div "Application Information" at bounding box center [73, 269] width 79 height 7
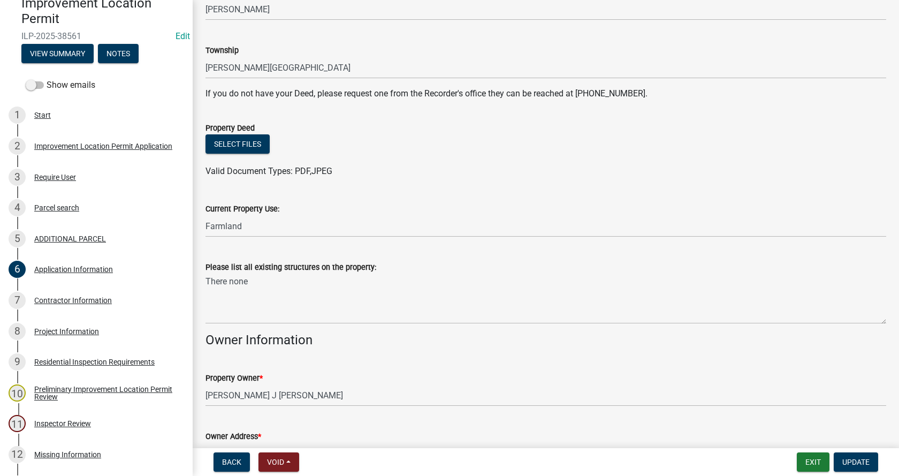
scroll to position [214, 0]
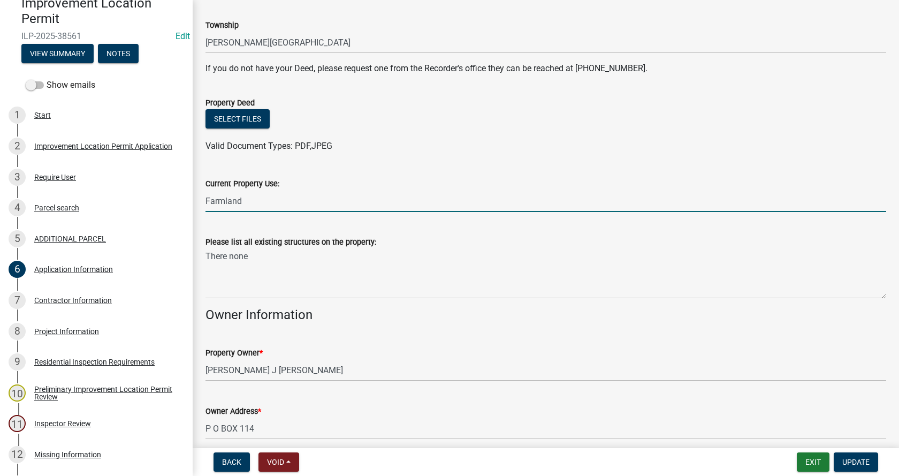
drag, startPoint x: 261, startPoint y: 203, endPoint x: 202, endPoint y: 210, distance: 59.4
click at [202, 210] on div "Current Property Use: Farmland" at bounding box center [546, 187] width 697 height 50
type input "Residential"
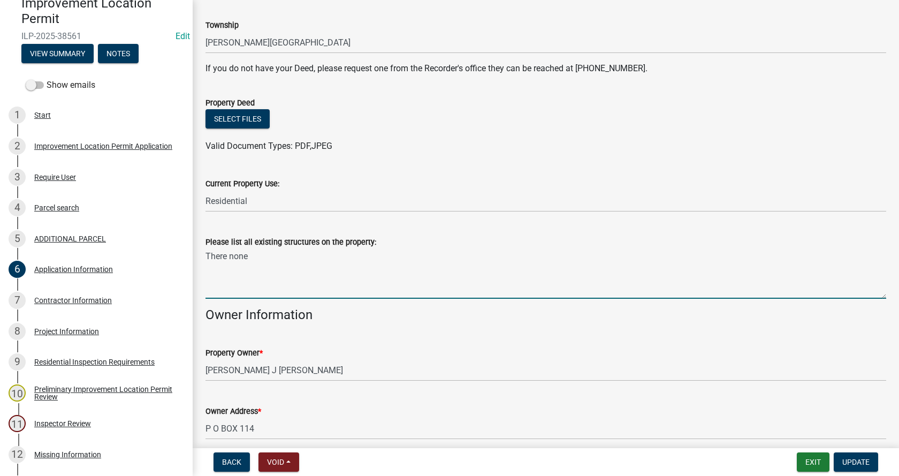
drag, startPoint x: 259, startPoint y: 258, endPoint x: 201, endPoint y: 263, distance: 58.1
click at [201, 263] on div "Please list all existing structures on the property: There none" at bounding box center [546, 260] width 697 height 78
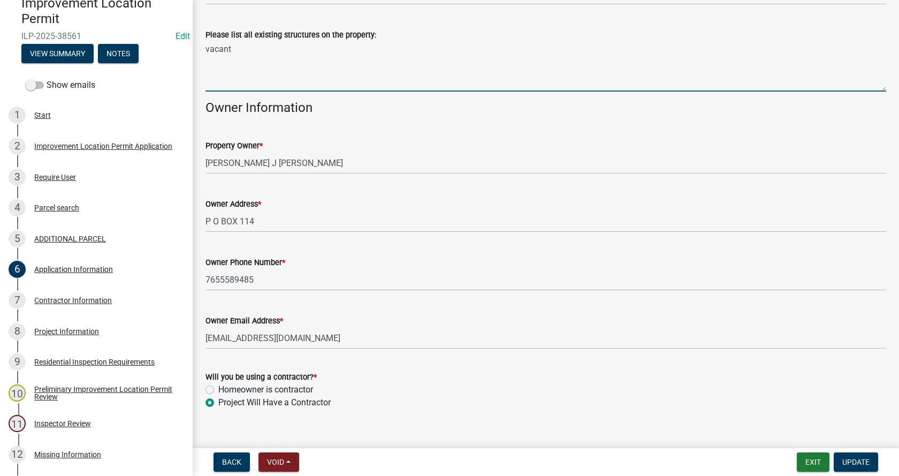
scroll to position [428, 0]
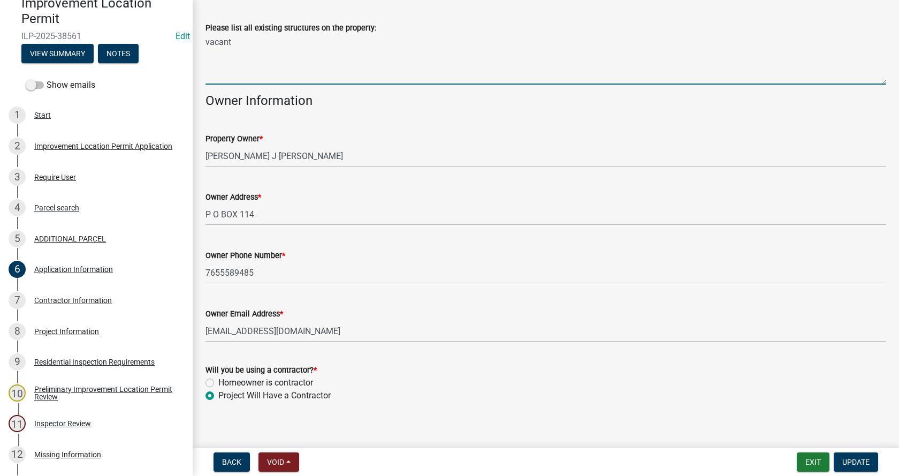
type textarea "vacant"
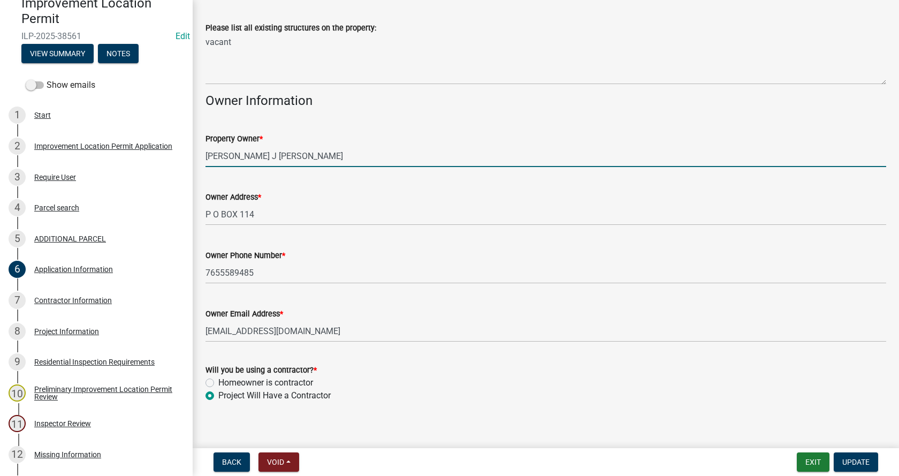
click at [312, 156] on input "[PERSON_NAME] J [PERSON_NAME]" at bounding box center [546, 156] width 681 height 22
type input "[PERSON_NAME] J [PERSON_NAME] (being purchased by [PERSON_NAME])"
click at [859, 459] on span "Update" at bounding box center [856, 462] width 27 height 9
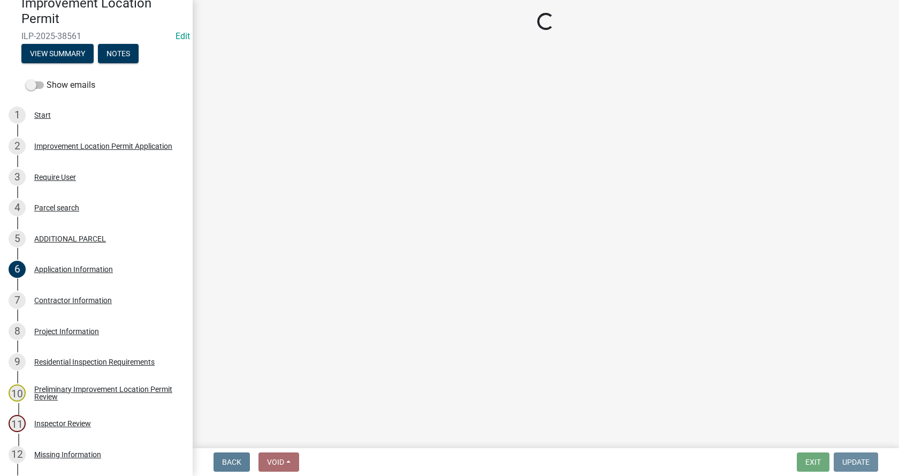
scroll to position [0, 0]
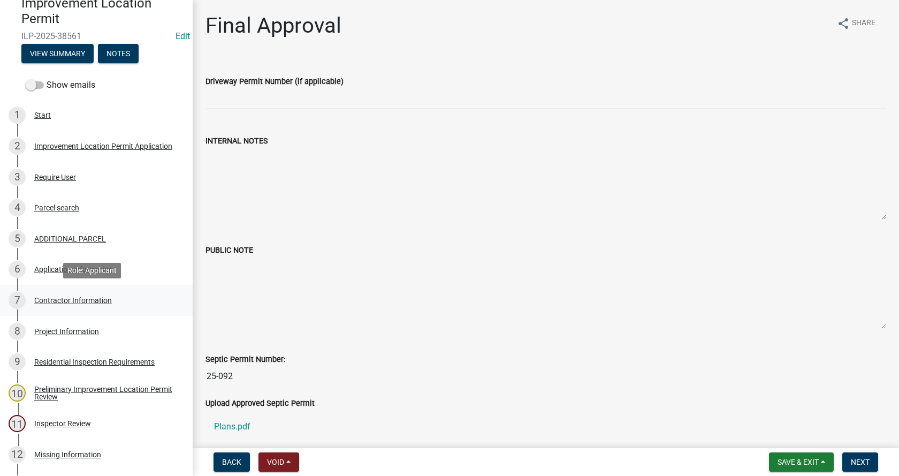
click at [39, 297] on div "Contractor Information" at bounding box center [73, 300] width 78 height 7
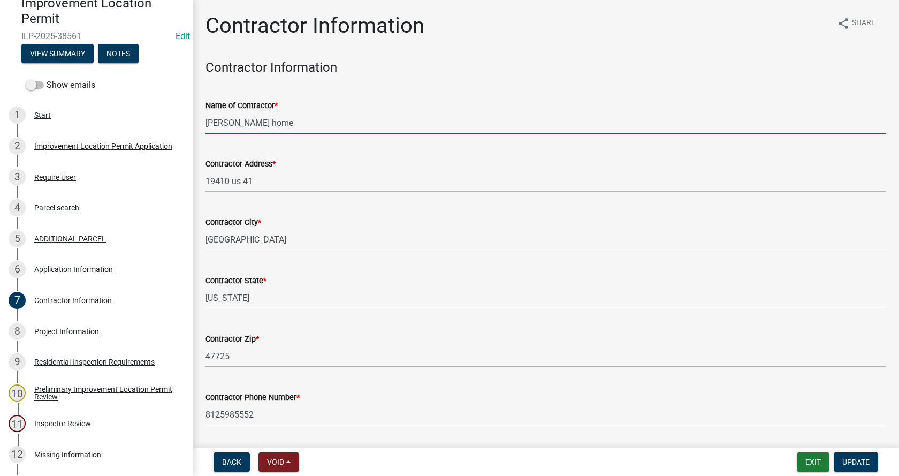
click at [240, 119] on input "[PERSON_NAME] home" at bounding box center [546, 123] width 681 height 22
type input "[PERSON_NAME] Homes"
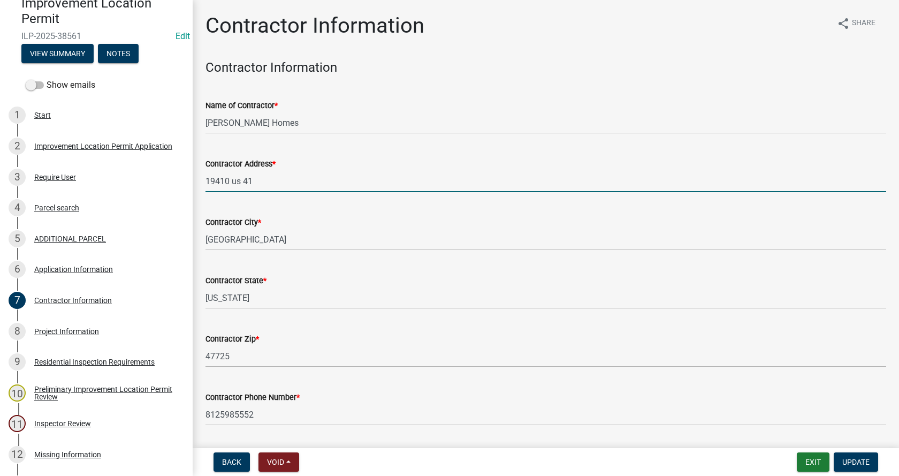
click at [241, 181] on input "19410 us 41" at bounding box center [546, 181] width 681 height 22
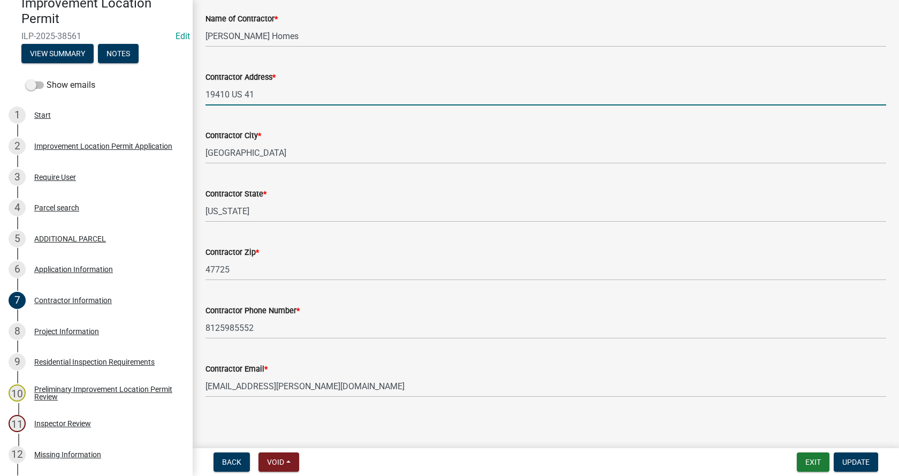
scroll to position [90, 0]
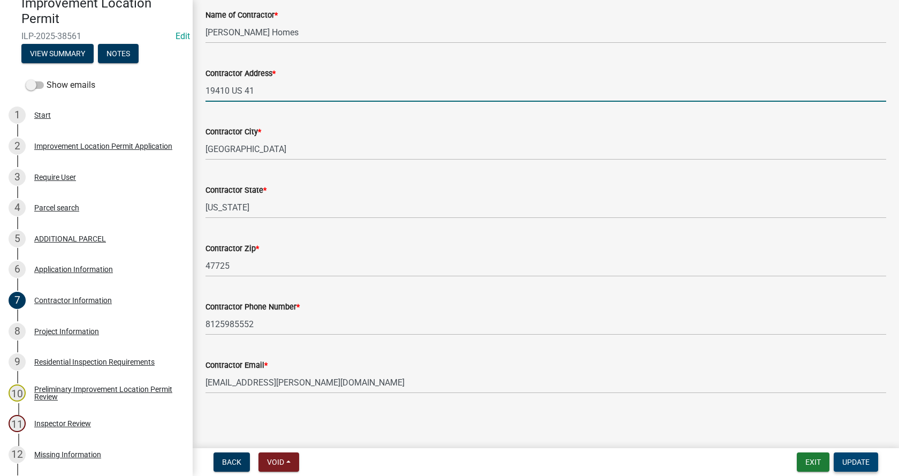
type input "19410 US 41"
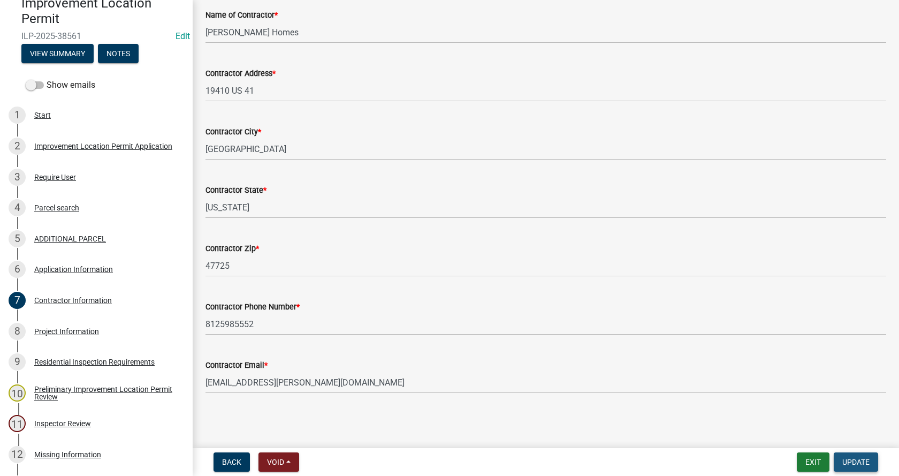
click at [864, 460] on span "Update" at bounding box center [856, 462] width 27 height 9
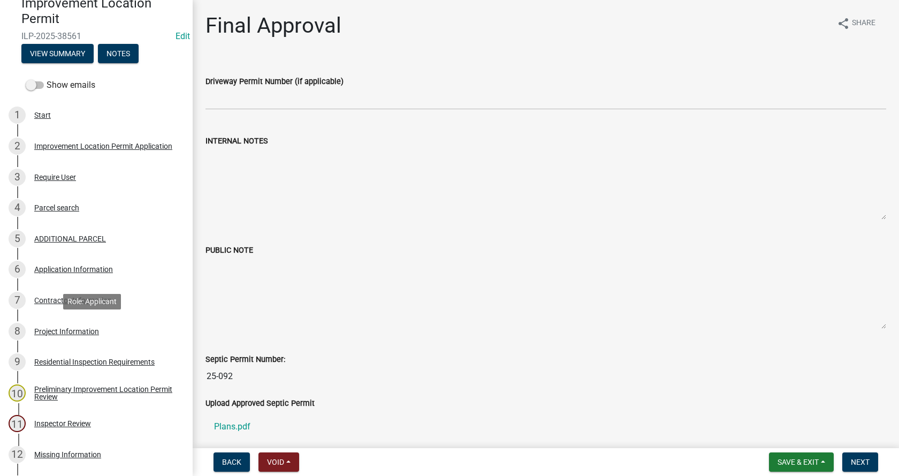
click at [42, 329] on div "Project Information" at bounding box center [66, 331] width 65 height 7
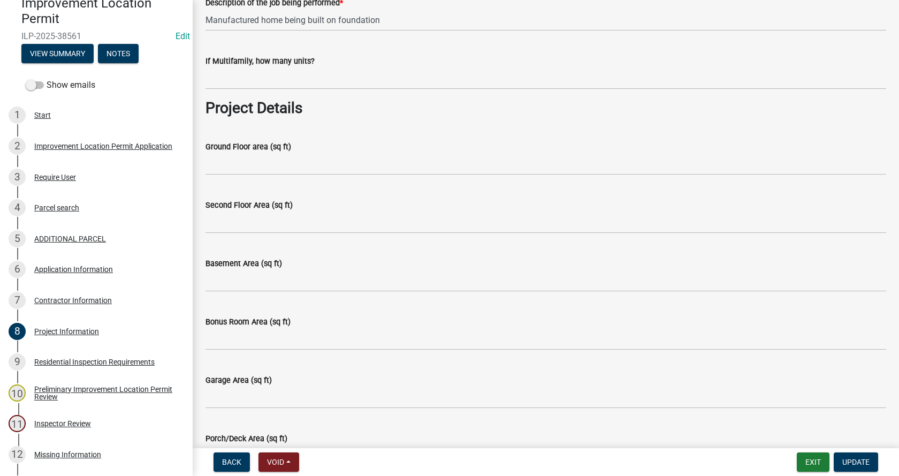
scroll to position [375, 0]
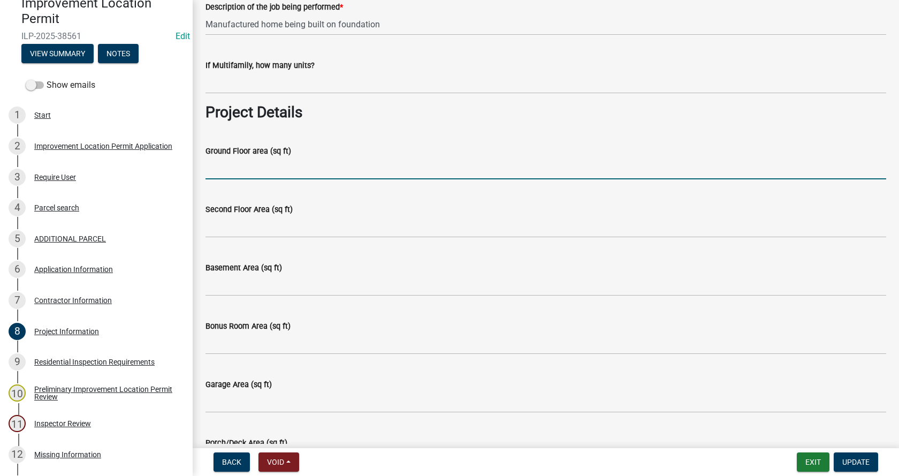
click at [214, 173] on input "Ground Floor area (sq ft)" at bounding box center [546, 168] width 681 height 22
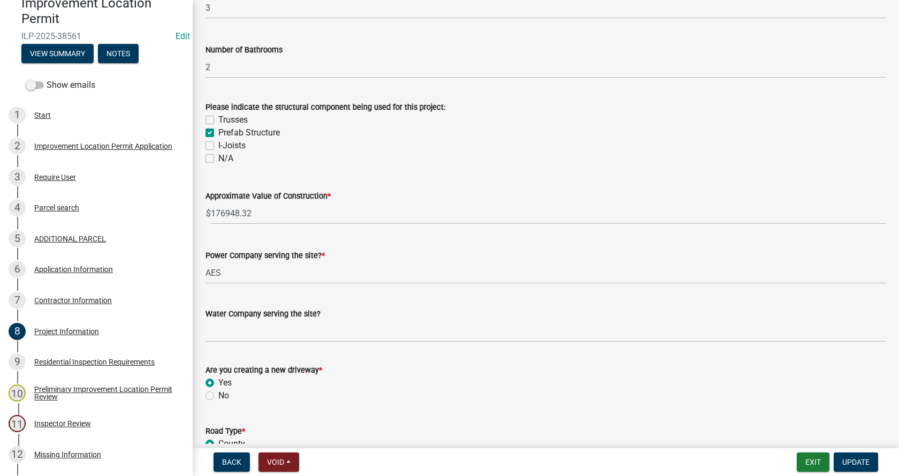
scroll to position [964, 0]
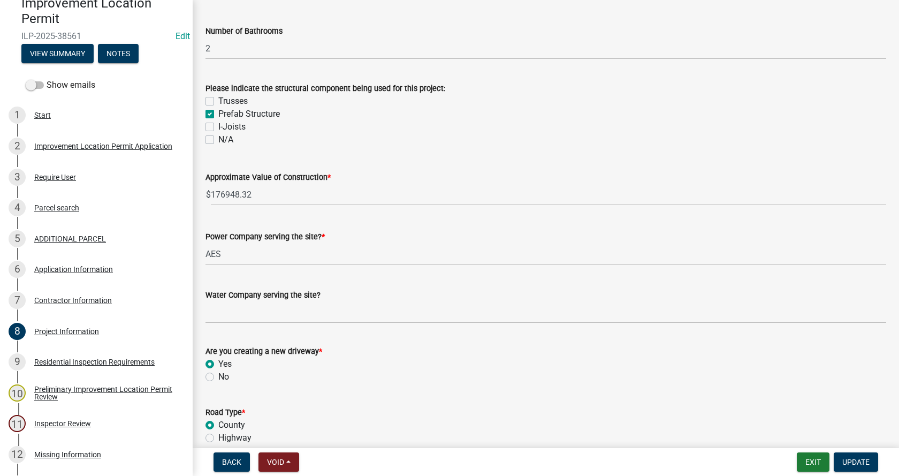
type input "1820"
click at [255, 196] on input "176948.32" at bounding box center [549, 195] width 676 height 22
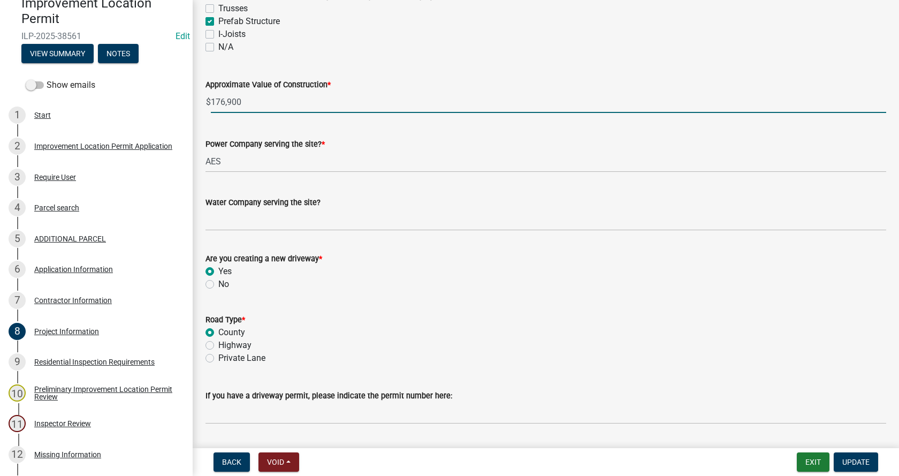
scroll to position [1071, 0]
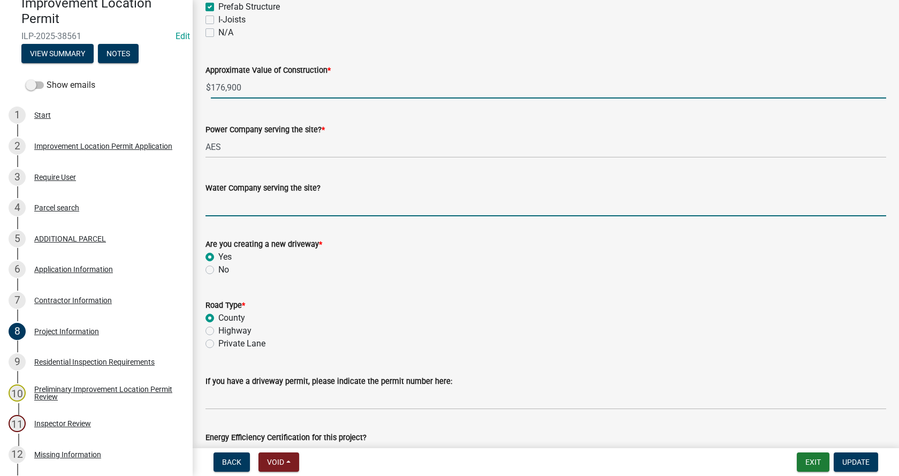
type input "176900"
click at [228, 210] on input "Water Company serving the site?" at bounding box center [546, 205] width 681 height 22
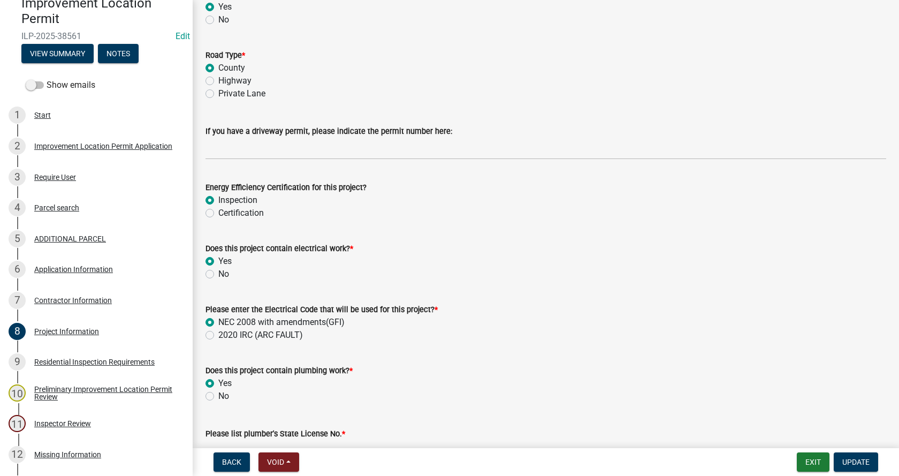
scroll to position [1338, 0]
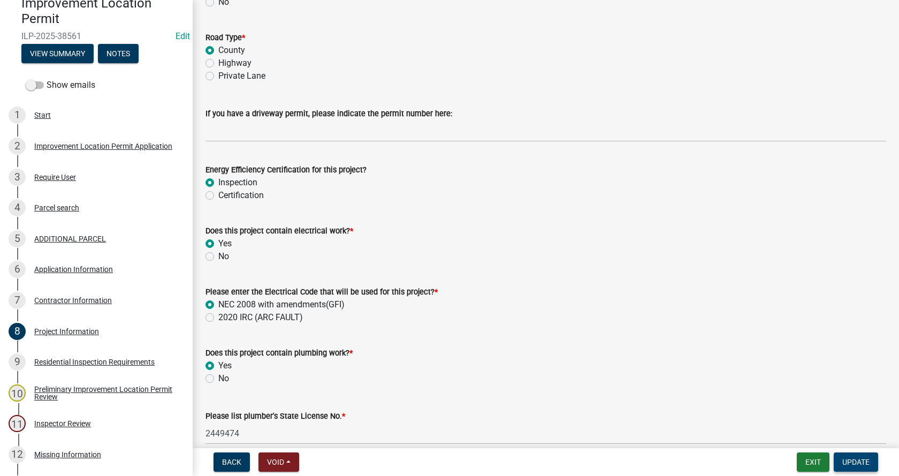
type input "well"
click at [860, 460] on span "Update" at bounding box center [856, 462] width 27 height 9
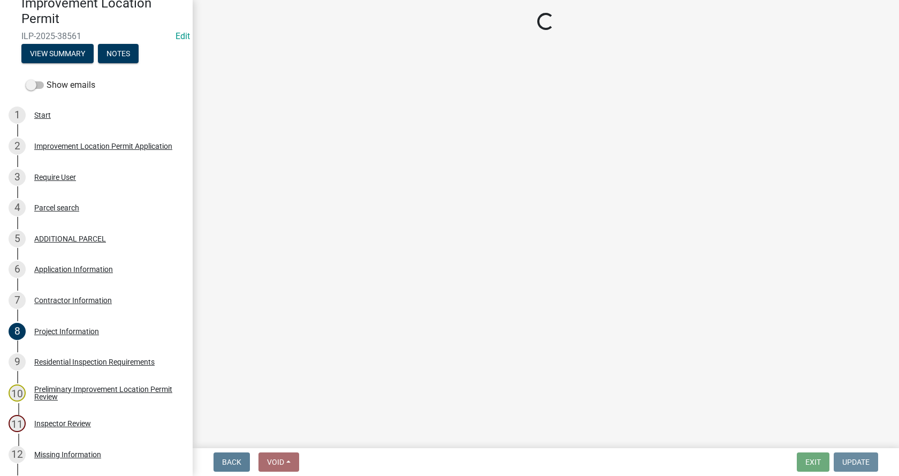
scroll to position [0, 0]
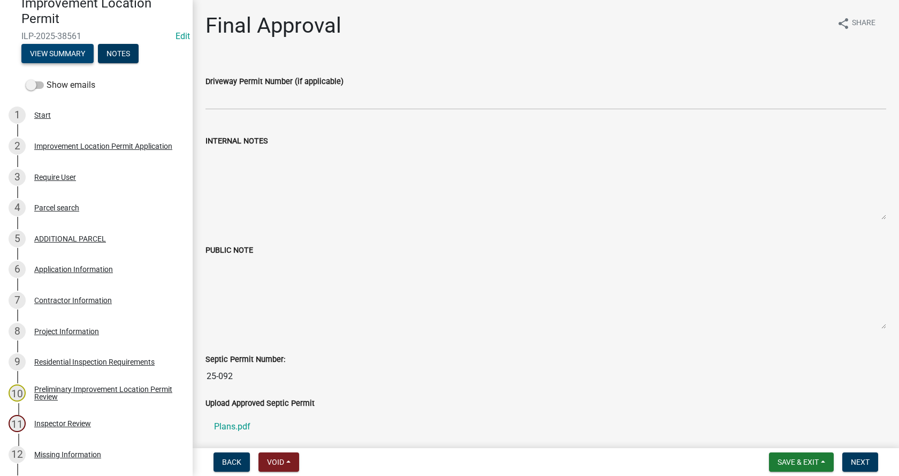
click at [79, 52] on button "View Summary" at bounding box center [57, 53] width 72 height 19
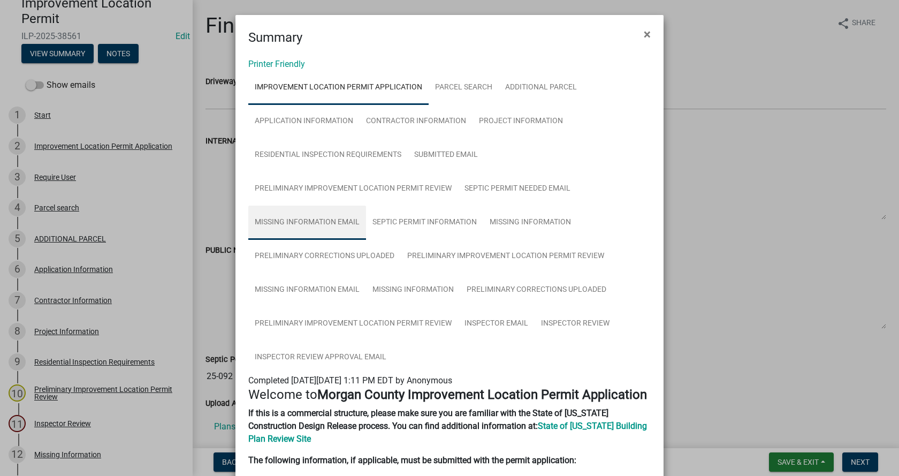
click at [297, 219] on link "Missing Information Email" at bounding box center [307, 223] width 118 height 34
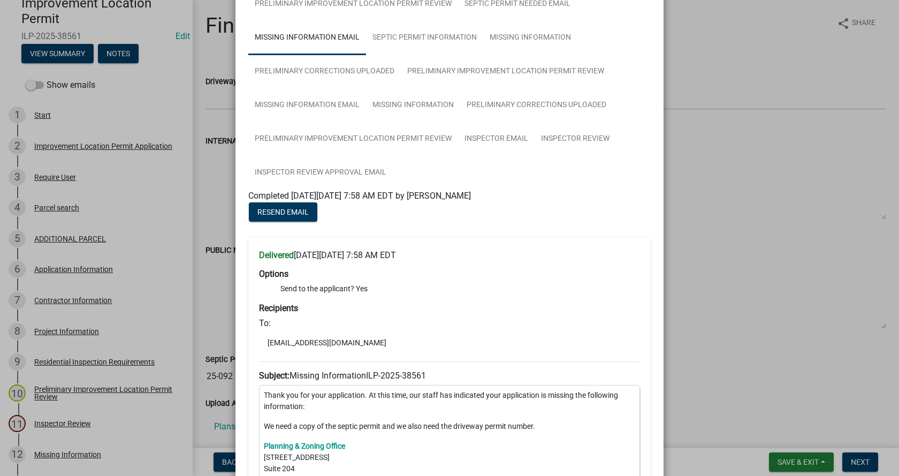
scroll to position [161, 0]
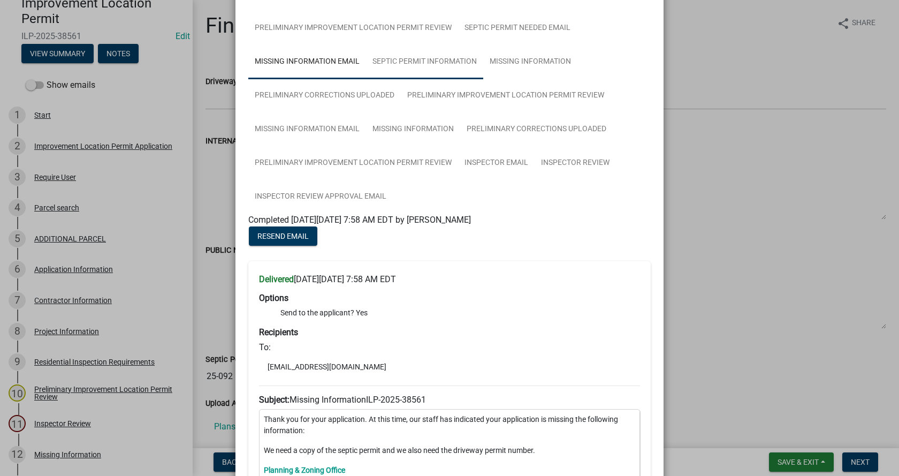
click at [422, 57] on link "Septic Permit Information" at bounding box center [424, 62] width 117 height 34
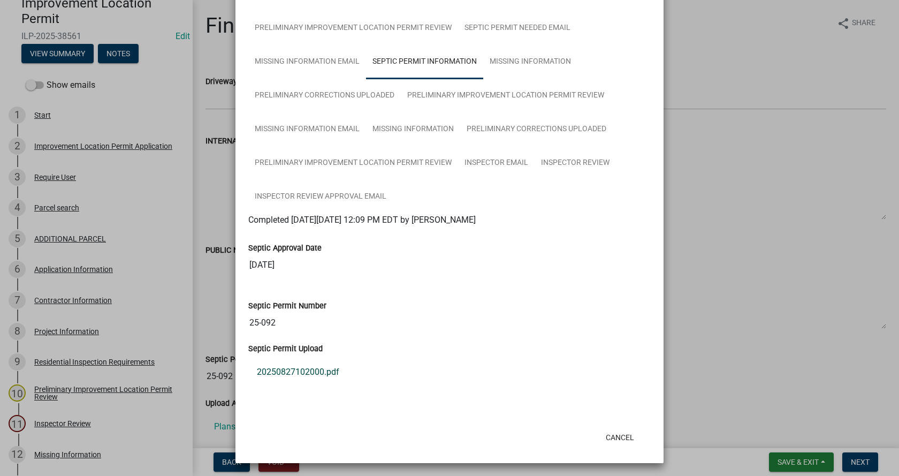
click at [283, 370] on link "20250827102000.pdf" at bounding box center [449, 372] width 403 height 26
click at [293, 92] on link "Preliminary Corrections Uploaded" at bounding box center [324, 96] width 153 height 34
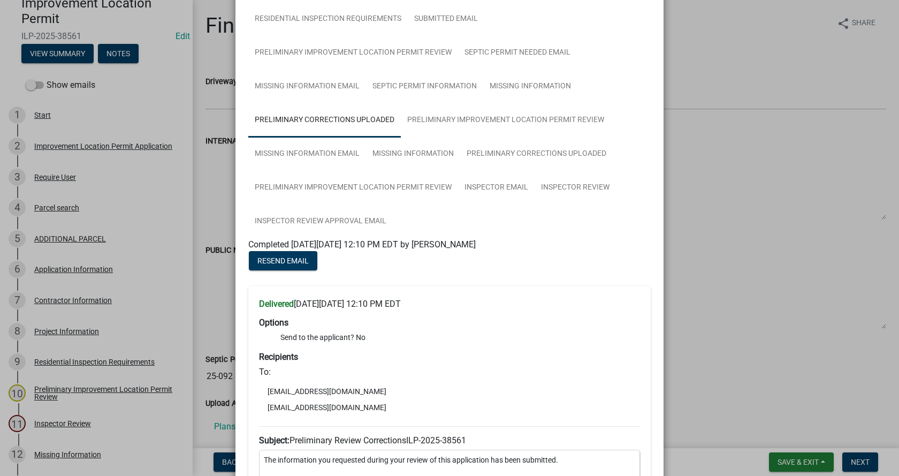
scroll to position [107, 0]
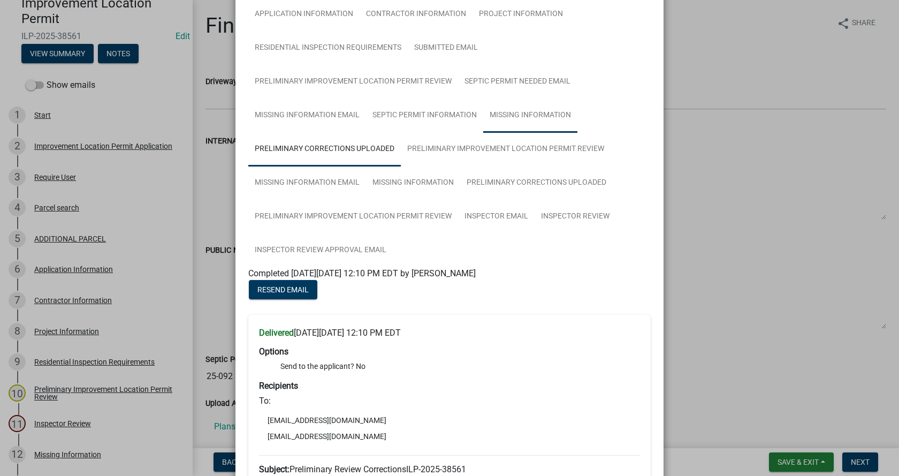
click at [519, 112] on link "Missing Information" at bounding box center [530, 116] width 94 height 34
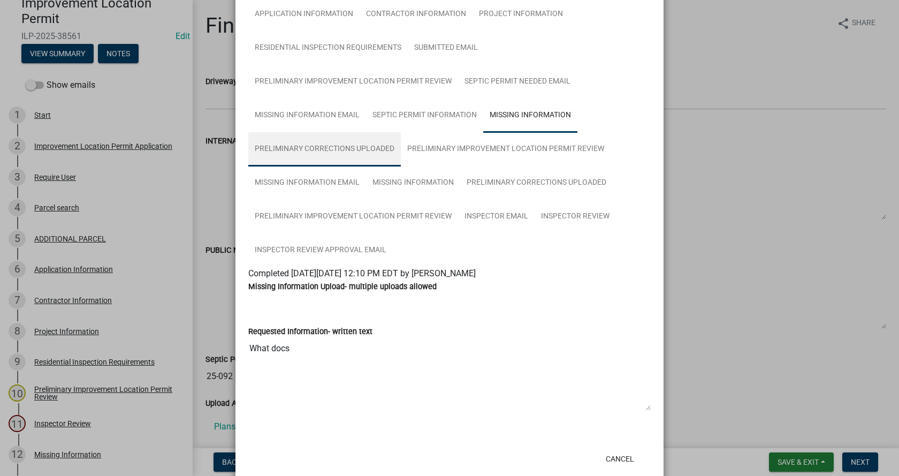
click at [309, 146] on link "Preliminary Corrections Uploaded" at bounding box center [324, 149] width 153 height 34
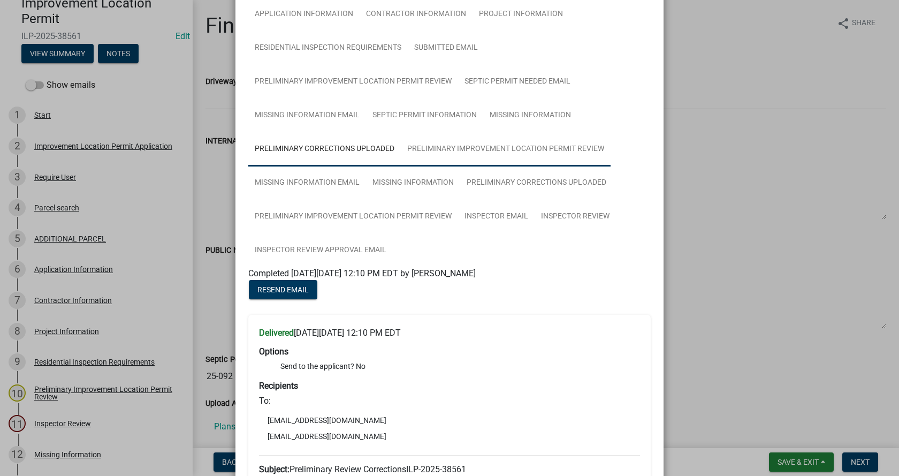
click at [474, 148] on link "Preliminary Improvement Location Permit Review" at bounding box center [506, 149] width 210 height 34
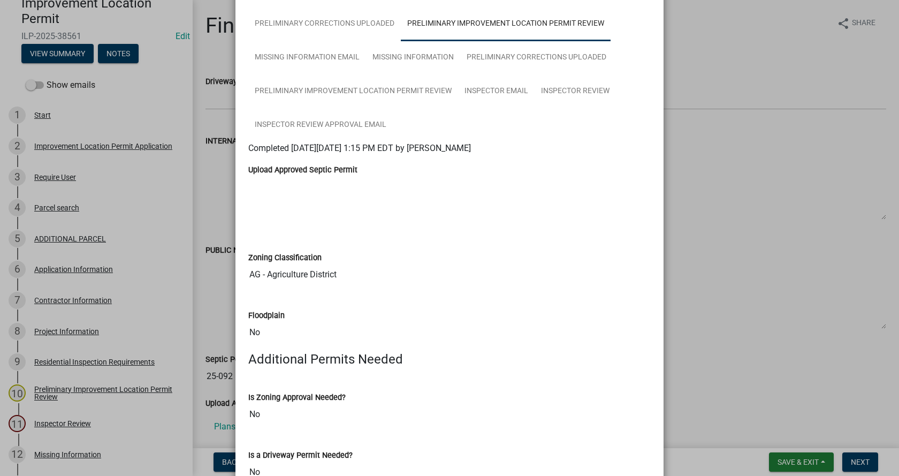
scroll to position [108, 0]
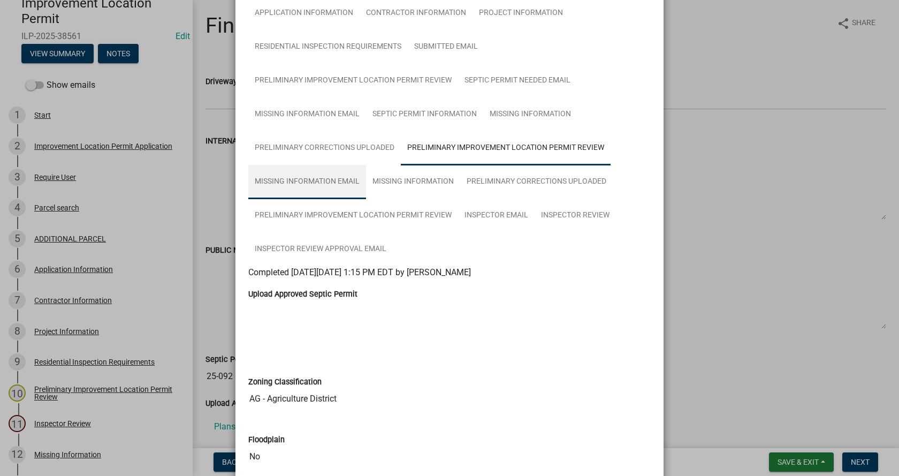
click at [307, 179] on link "Missing Information Email" at bounding box center [307, 182] width 118 height 34
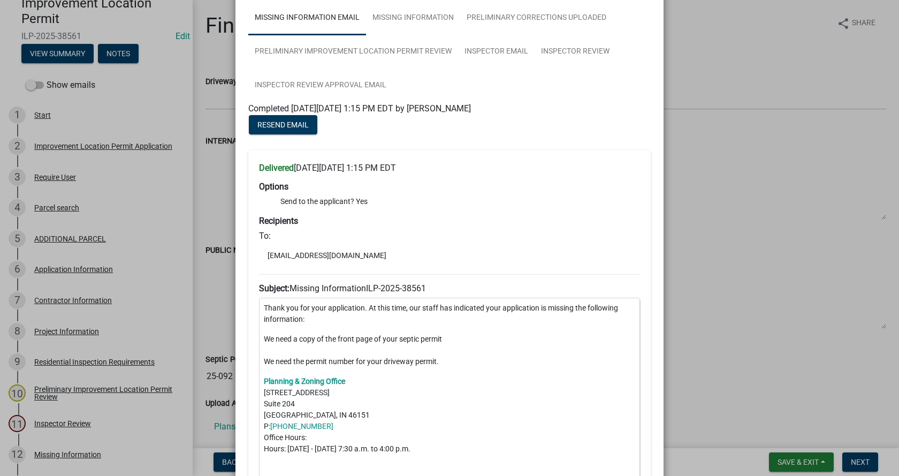
scroll to position [215, 0]
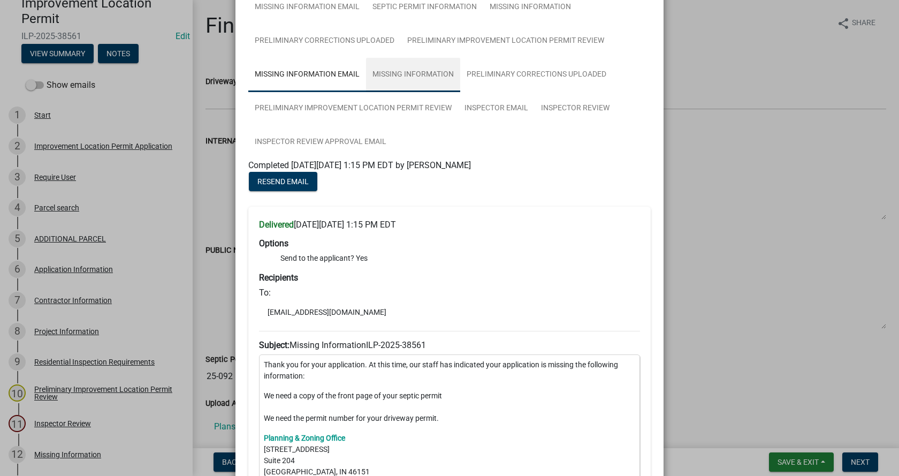
click at [417, 74] on link "Missing Information" at bounding box center [413, 75] width 94 height 34
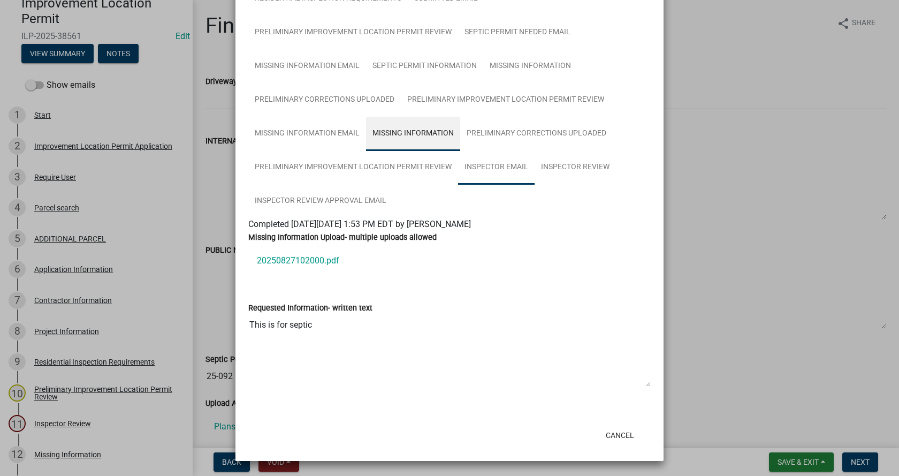
scroll to position [156, 0]
click at [279, 256] on link "20250827102000.pdf" at bounding box center [449, 261] width 403 height 26
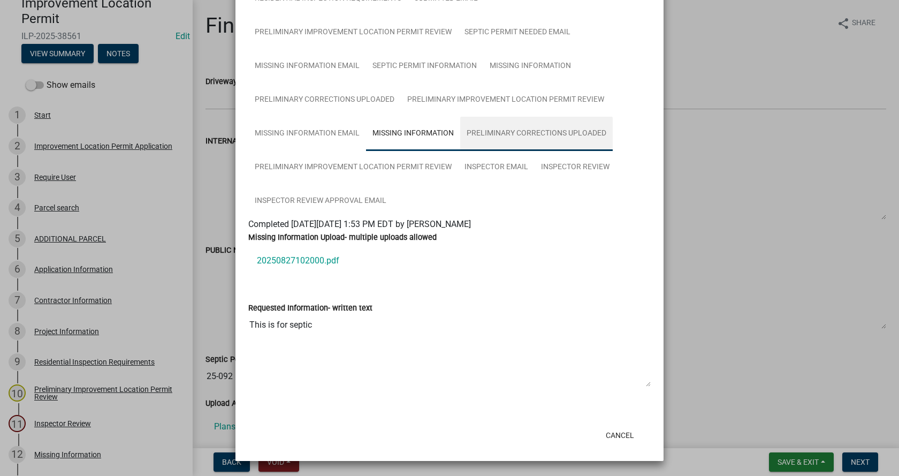
click at [538, 130] on link "Preliminary Corrections Uploaded" at bounding box center [536, 134] width 153 height 34
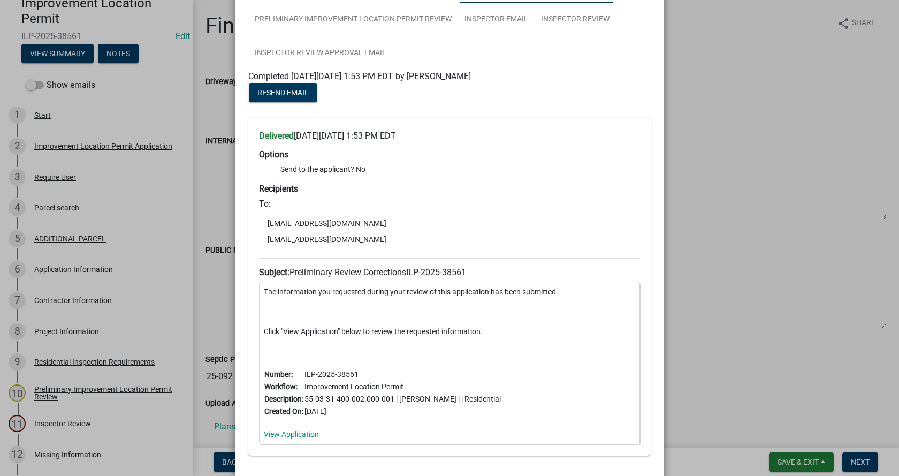
scroll to position [163, 0]
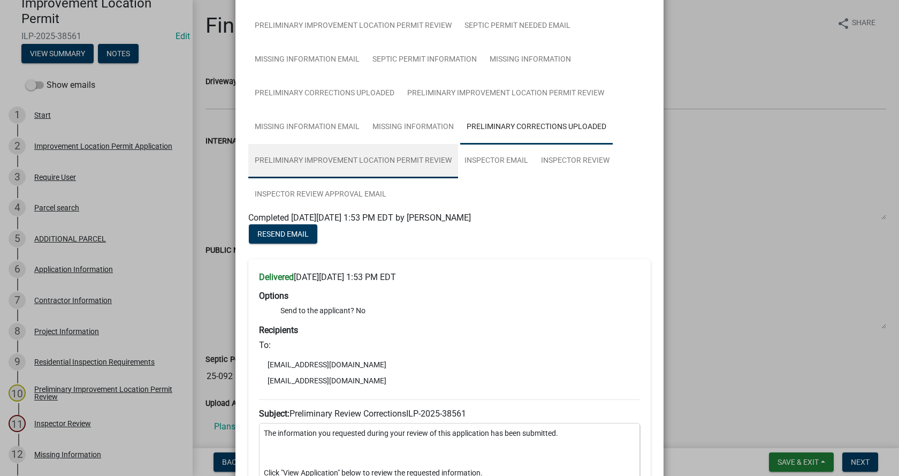
click at [289, 158] on link "Preliminary Improvement Location Permit Review" at bounding box center [353, 161] width 210 height 34
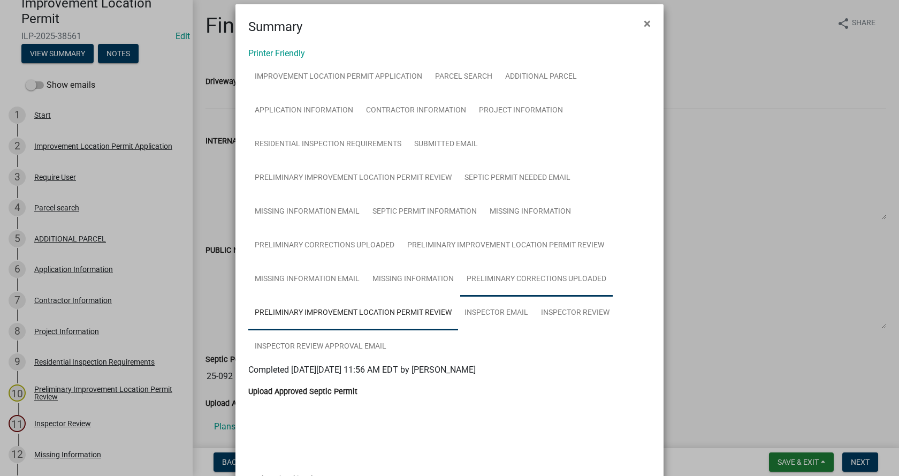
scroll to position [7, 0]
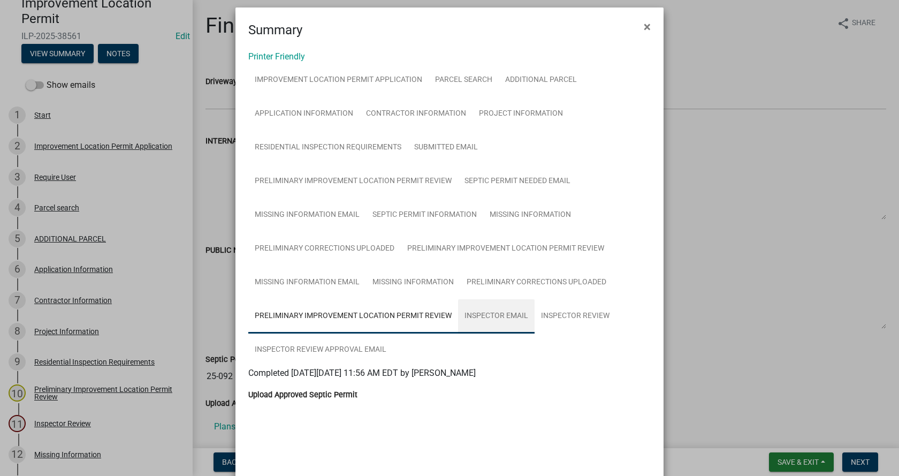
click at [507, 314] on link "Inspector Email" at bounding box center [496, 316] width 77 height 34
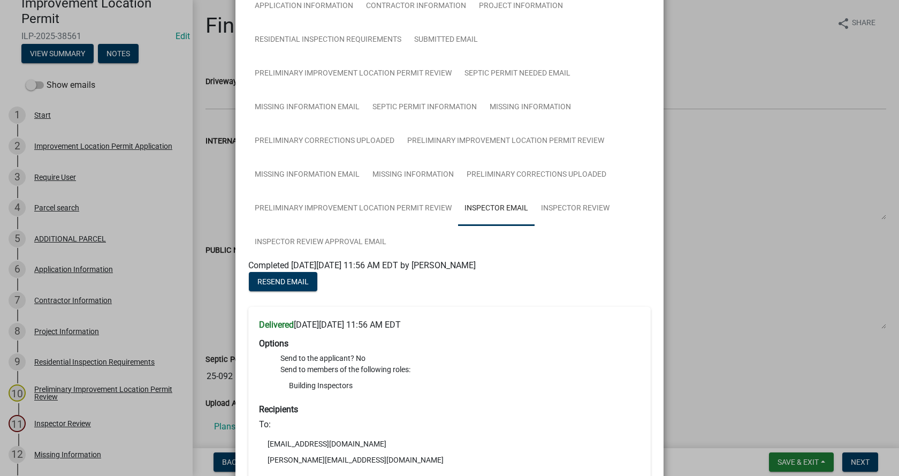
scroll to position [115, 0]
click at [576, 208] on link "Inspector Review" at bounding box center [575, 209] width 81 height 34
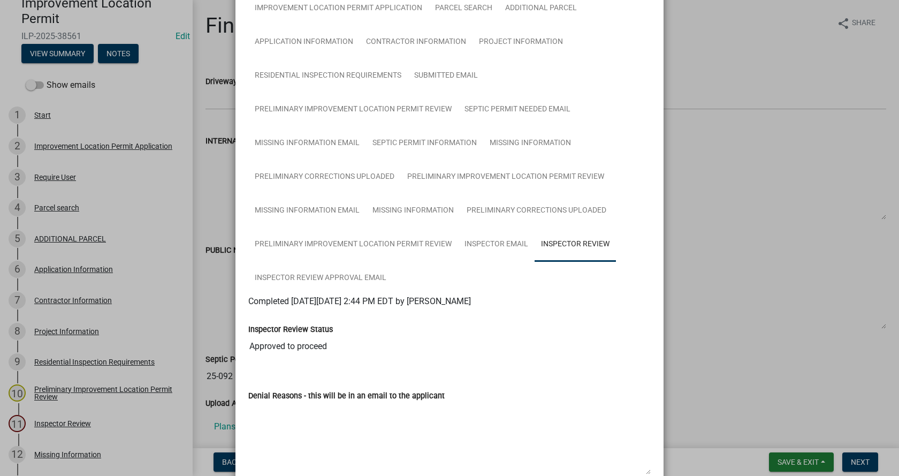
scroll to position [71, 0]
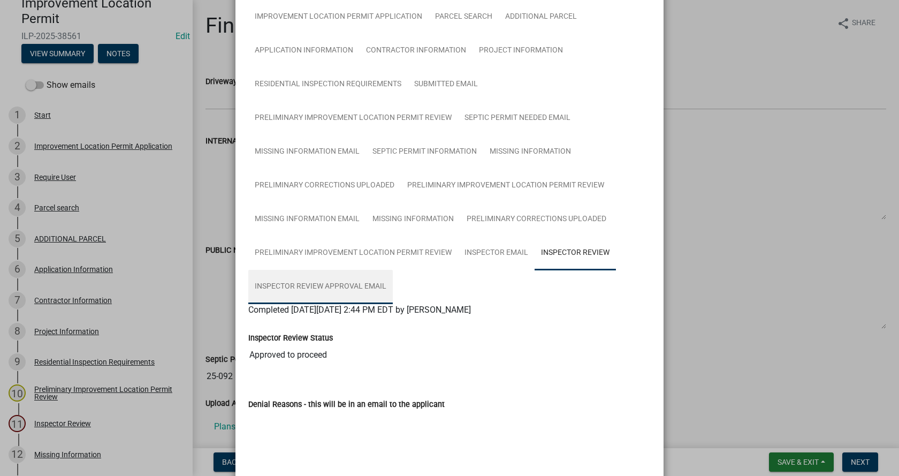
click at [311, 285] on link "Inspector Review Approval Email" at bounding box center [320, 287] width 145 height 34
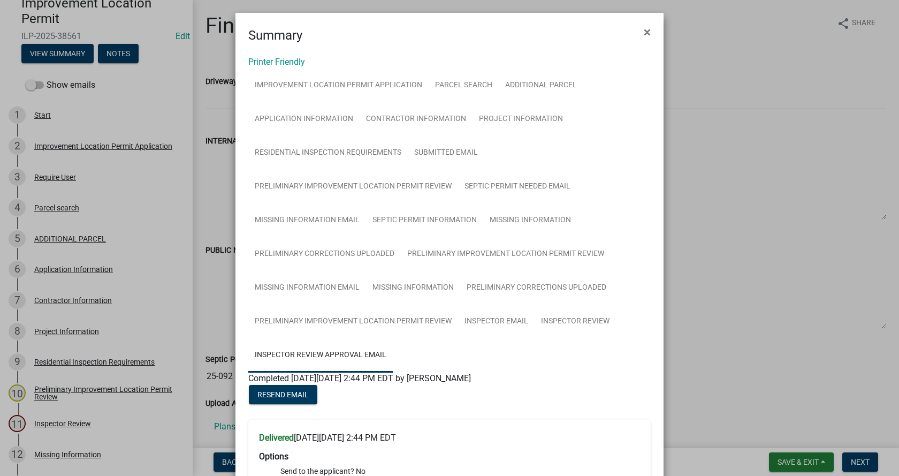
scroll to position [0, 0]
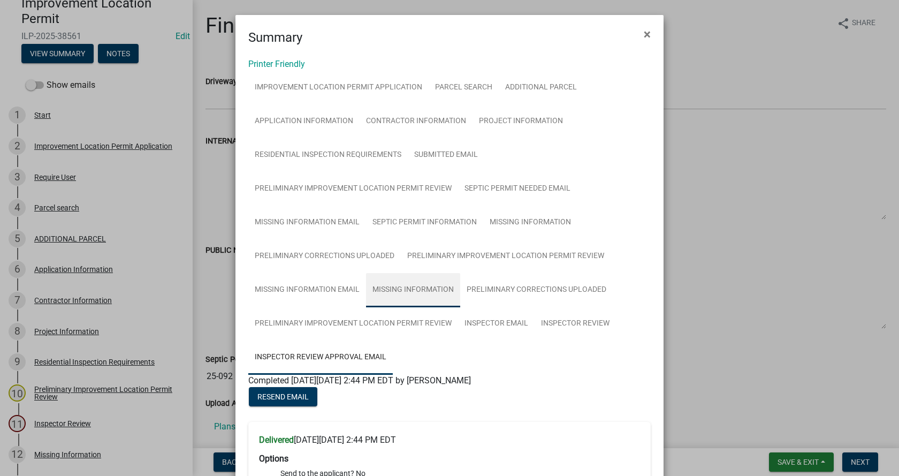
click at [404, 285] on link "Missing Information" at bounding box center [413, 290] width 94 height 34
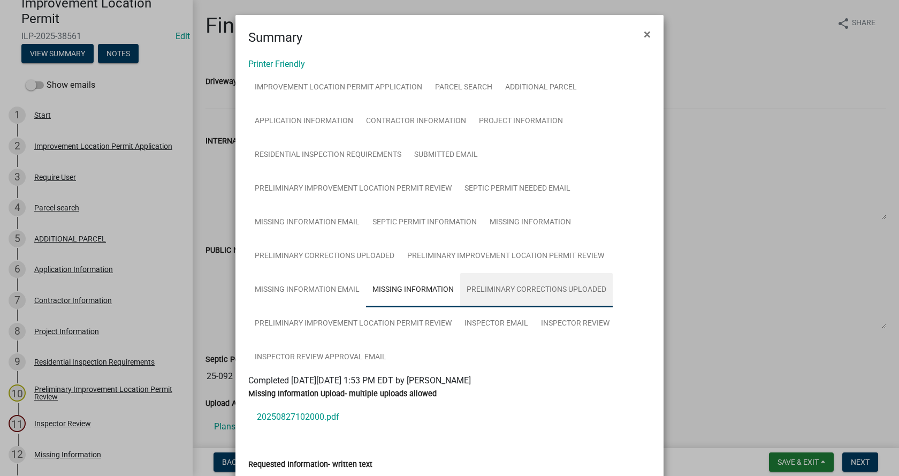
click at [532, 286] on link "Preliminary Corrections Uploaded" at bounding box center [536, 290] width 153 height 34
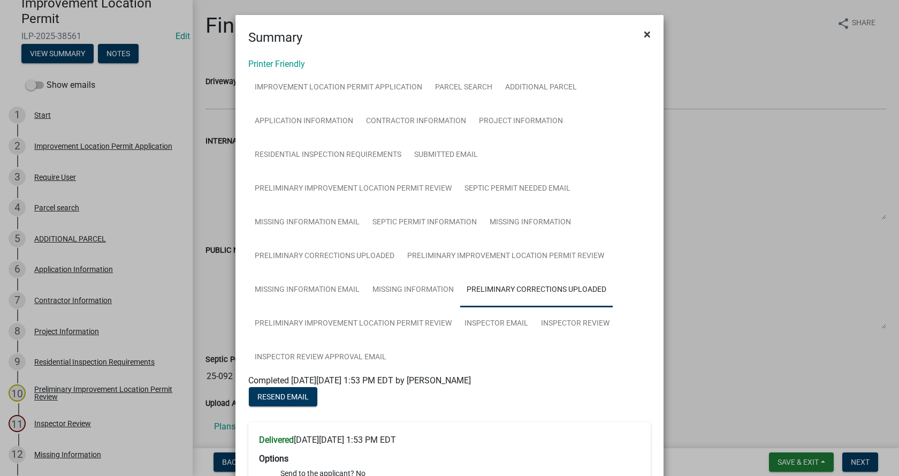
click at [644, 34] on span "×" at bounding box center [647, 34] width 7 height 15
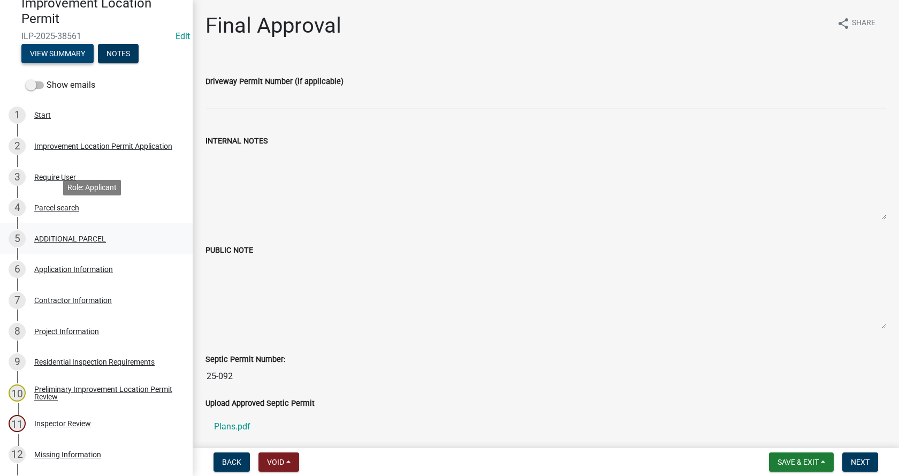
scroll to position [214, 0]
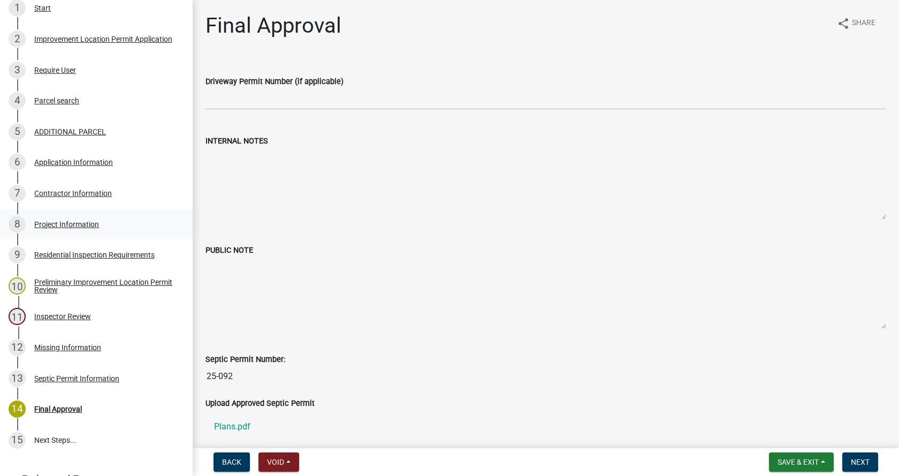
click at [42, 222] on div "Project Information" at bounding box center [66, 224] width 65 height 7
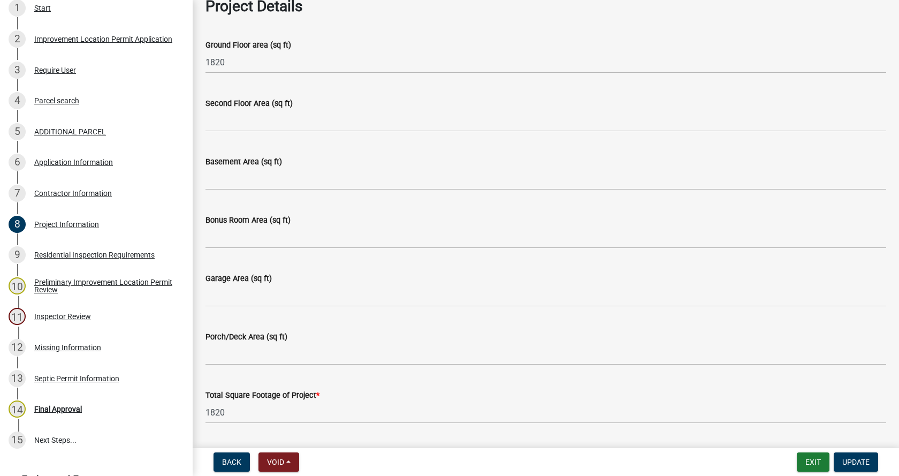
scroll to position [482, 0]
click at [42, 254] on div "Residential Inspection Requirements" at bounding box center [94, 254] width 120 height 7
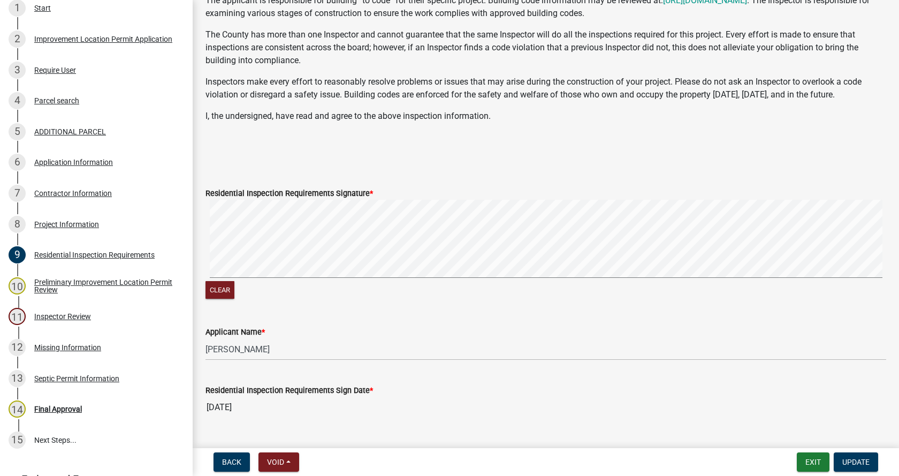
scroll to position [239, 0]
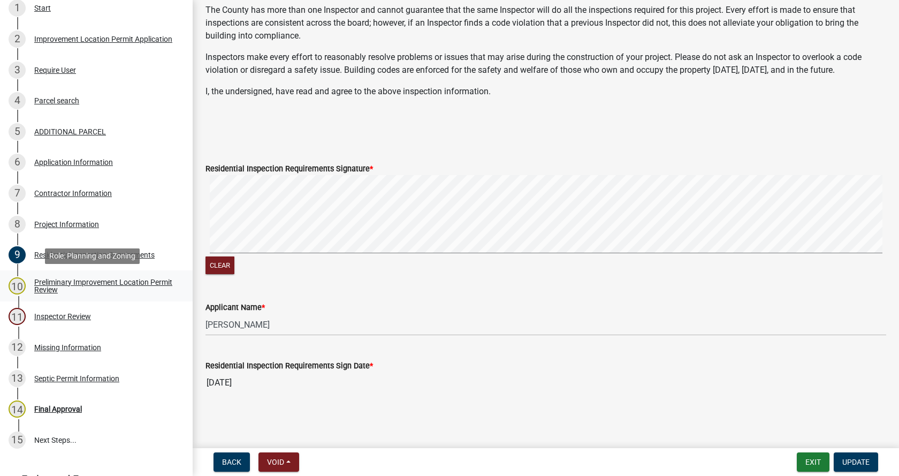
click at [40, 282] on div "Preliminary Improvement Location Permit Review" at bounding box center [104, 285] width 141 height 15
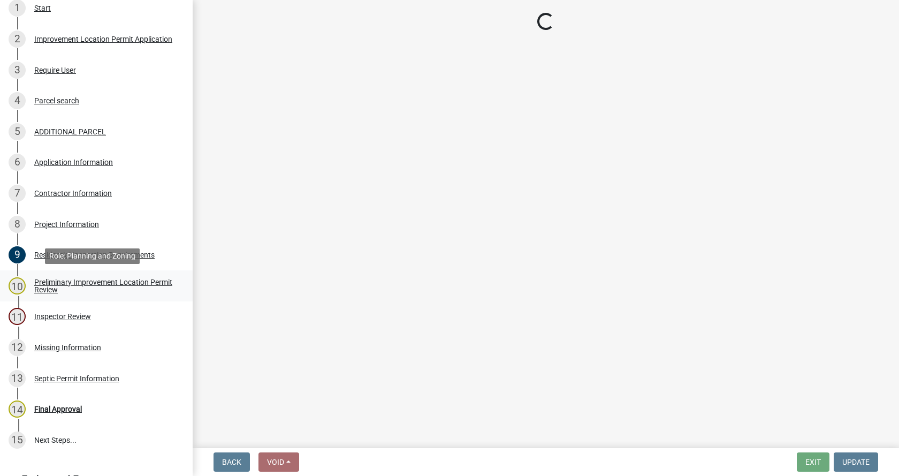
scroll to position [0, 0]
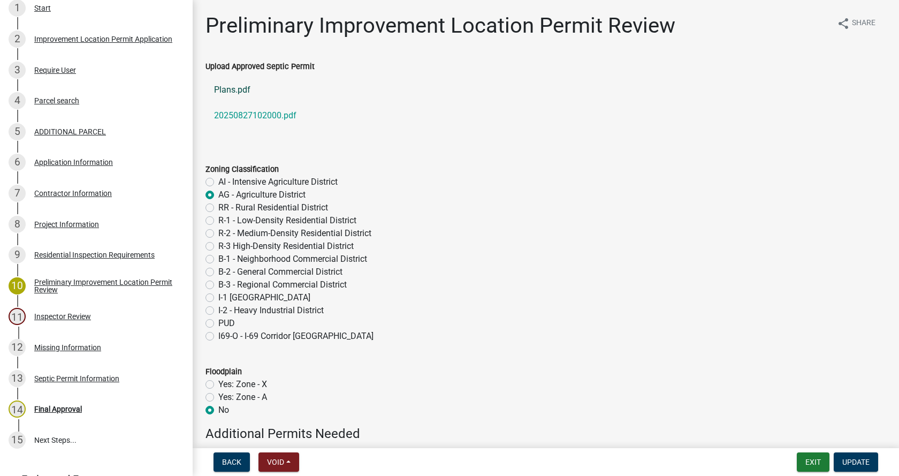
click at [233, 88] on link "Plans.pdf" at bounding box center [546, 90] width 681 height 26
click at [248, 115] on link "20250827102000.pdf" at bounding box center [546, 116] width 681 height 26
click at [41, 222] on div "Project Information" at bounding box center [66, 224] width 65 height 7
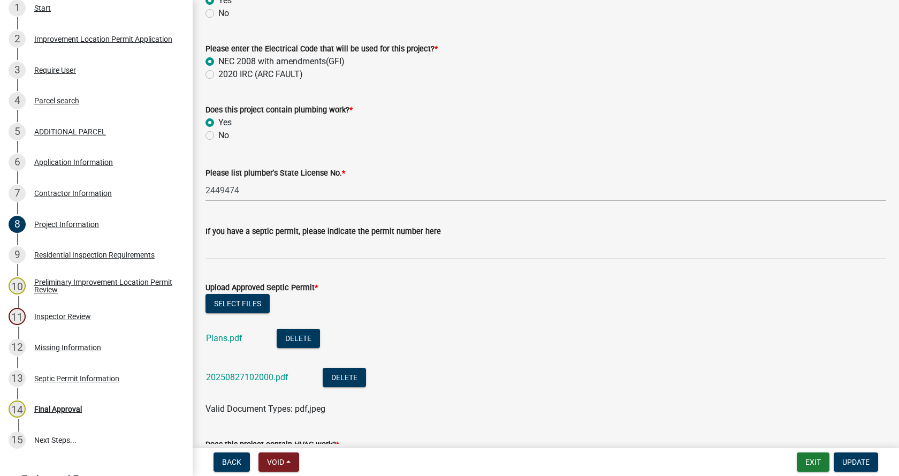
scroll to position [1606, 0]
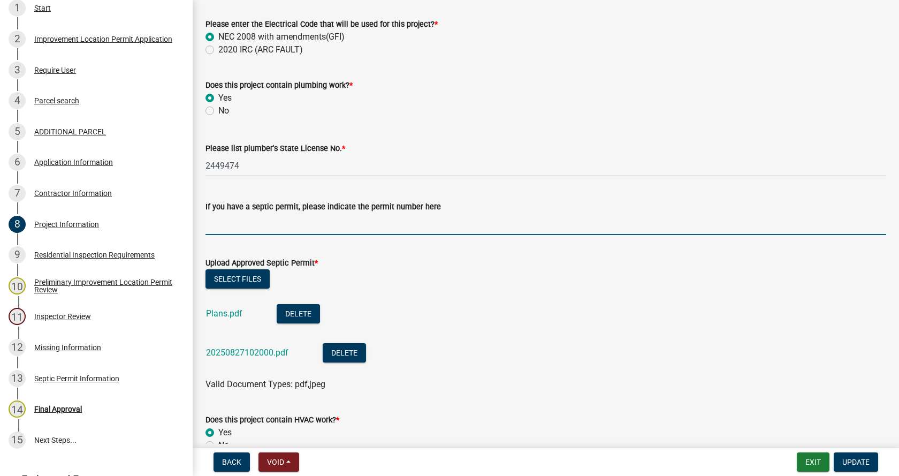
click at [289, 226] on input "If you have a septic permit, please indicate the permit number here" at bounding box center [546, 224] width 681 height 22
type input "25-092"
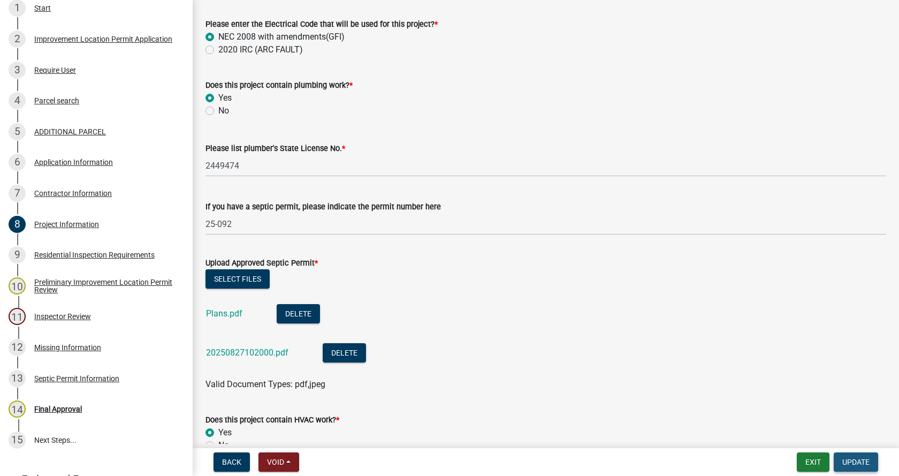
click at [862, 459] on span "Update" at bounding box center [856, 462] width 27 height 9
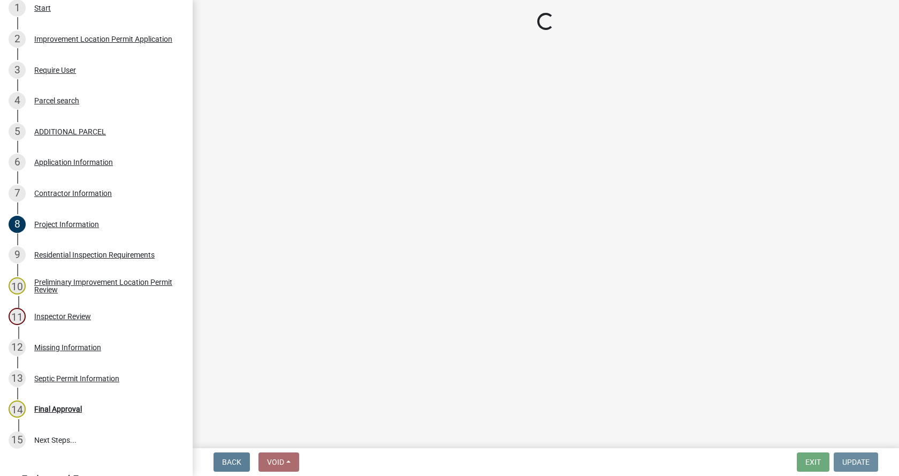
scroll to position [0, 0]
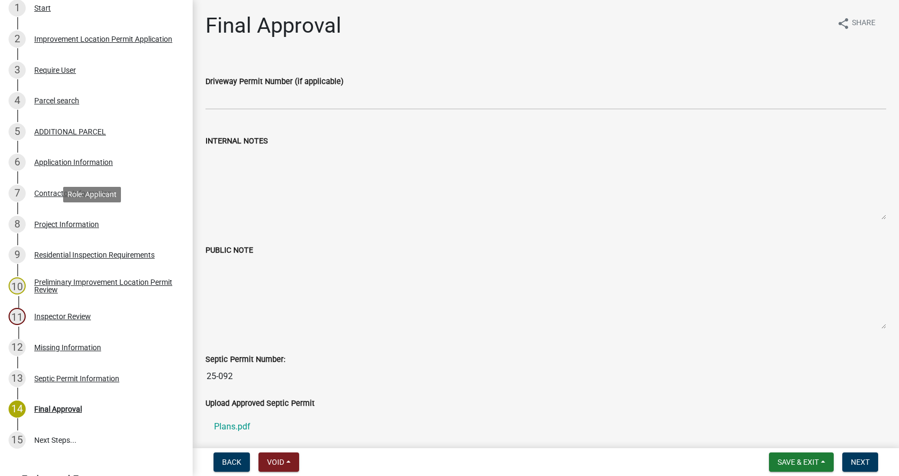
click at [40, 221] on div "Project Information" at bounding box center [66, 224] width 65 height 7
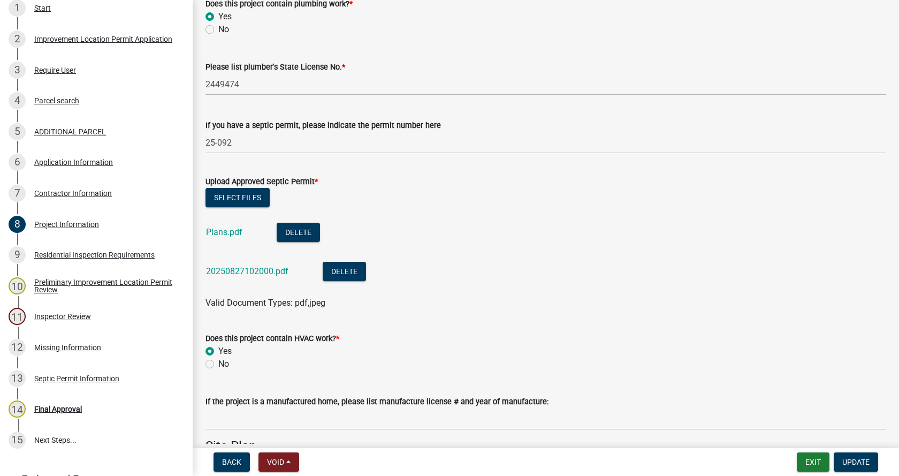
scroll to position [1713, 0]
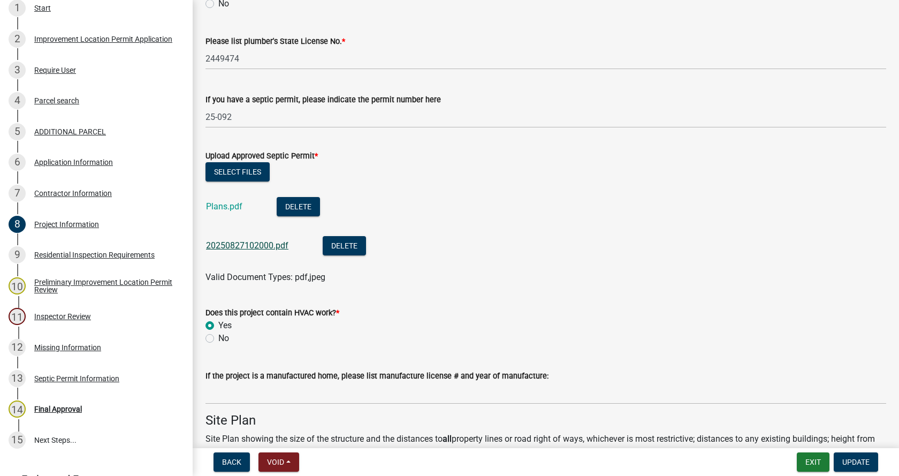
click at [220, 247] on link "20250827102000.pdf" at bounding box center [247, 245] width 82 height 10
click at [218, 206] on link "Plans.pdf" at bounding box center [224, 206] width 36 height 10
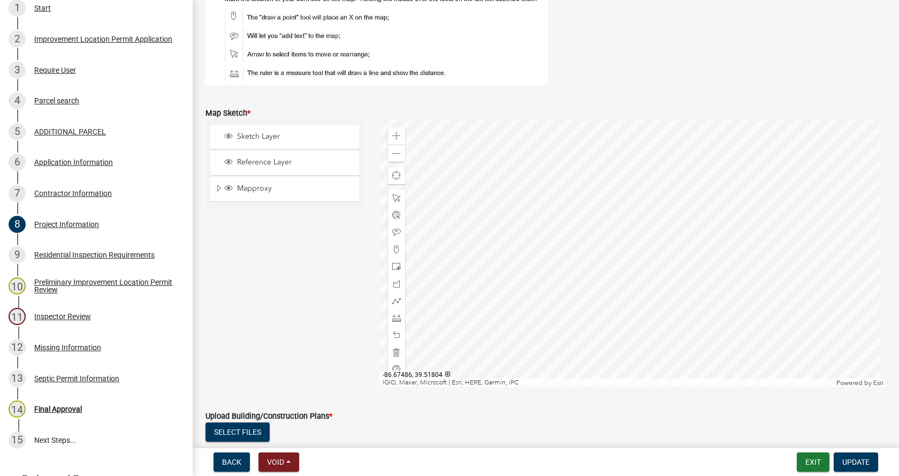
scroll to position [2249, 0]
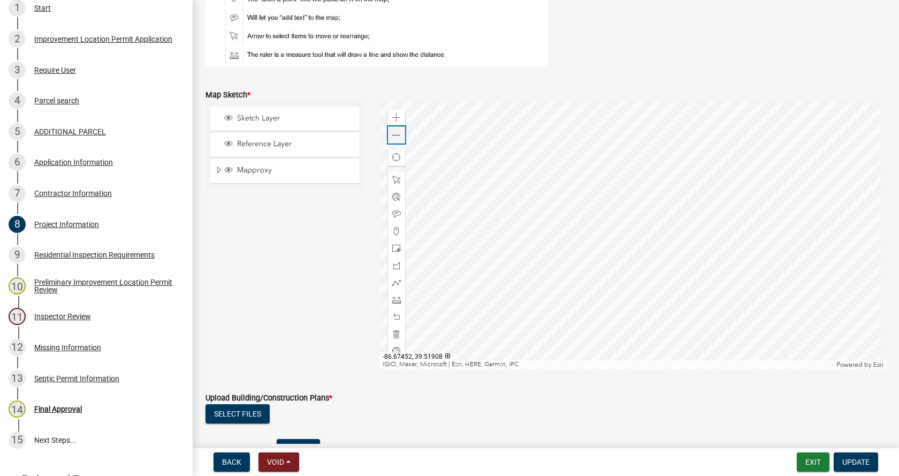
click at [392, 135] on span at bounding box center [396, 135] width 9 height 9
click at [393, 332] on span at bounding box center [396, 334] width 9 height 9
click at [867, 458] on span "Update" at bounding box center [856, 462] width 27 height 9
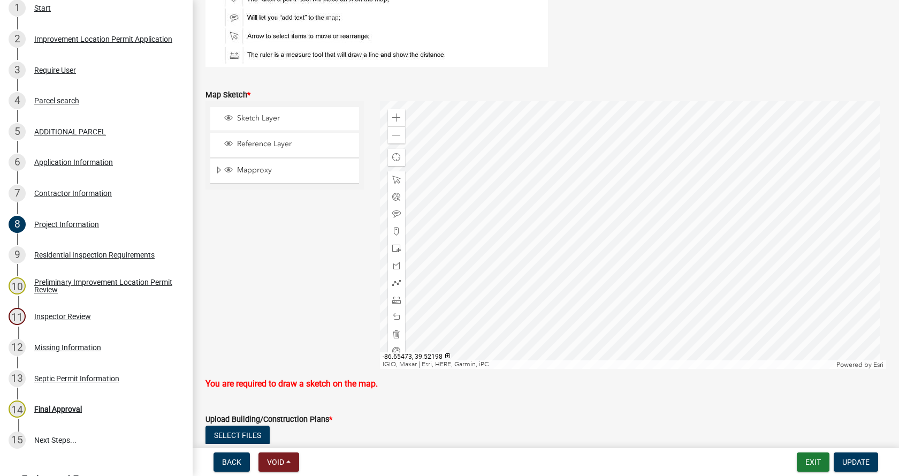
click at [592, 200] on div at bounding box center [633, 235] width 507 height 268
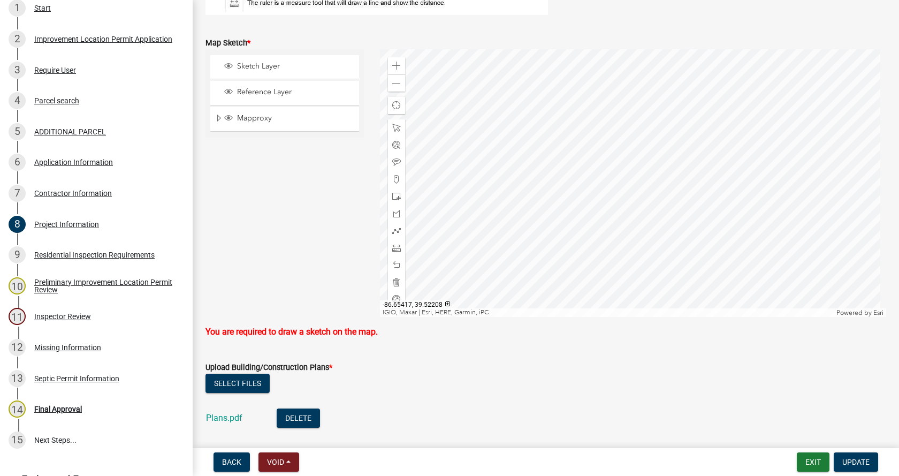
scroll to position [2302, 0]
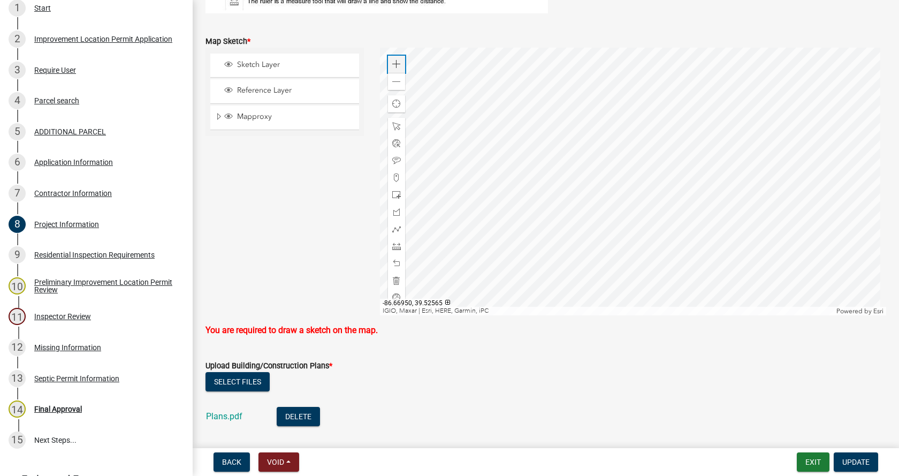
click at [396, 65] on span at bounding box center [396, 64] width 9 height 9
click at [683, 274] on div at bounding box center [633, 182] width 507 height 268
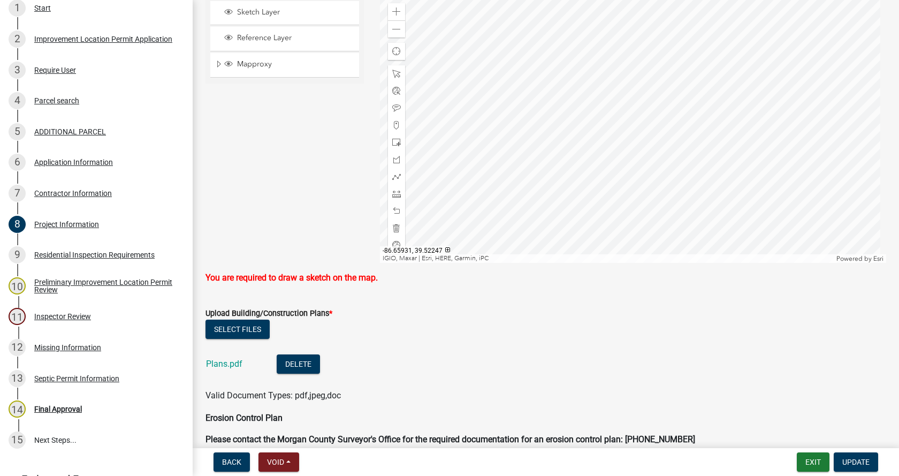
scroll to position [2463, 0]
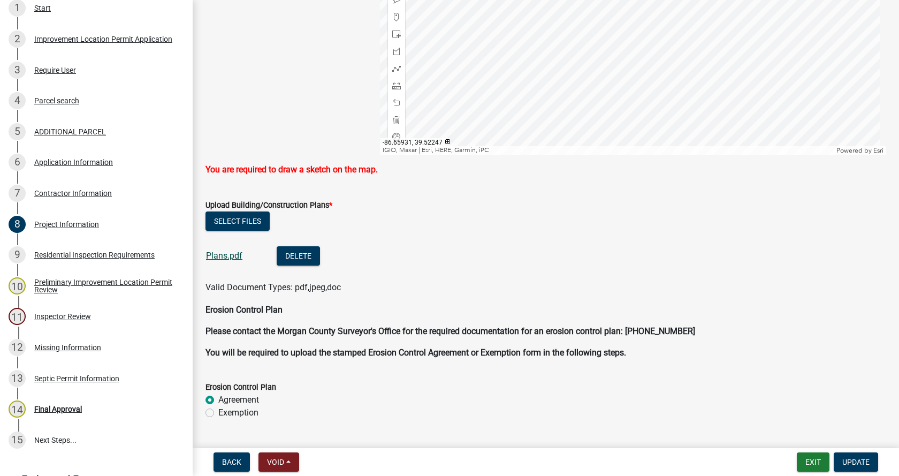
click at [224, 254] on link "Plans.pdf" at bounding box center [224, 256] width 36 height 10
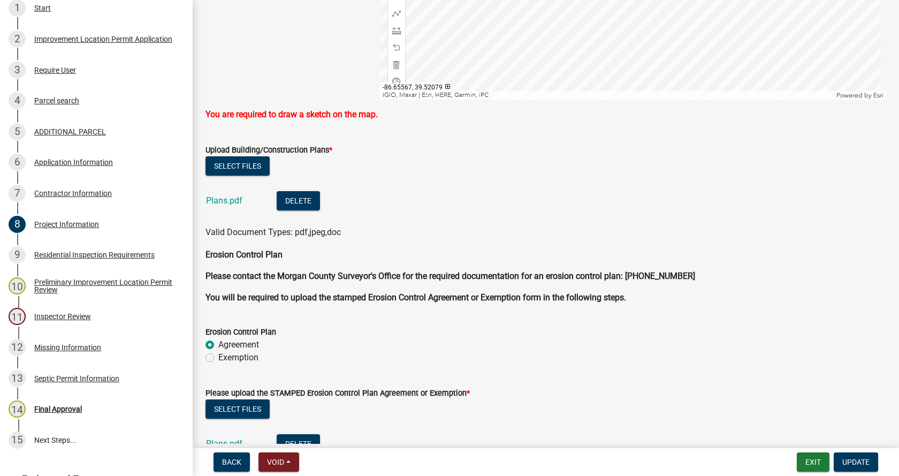
scroll to position [2629, 0]
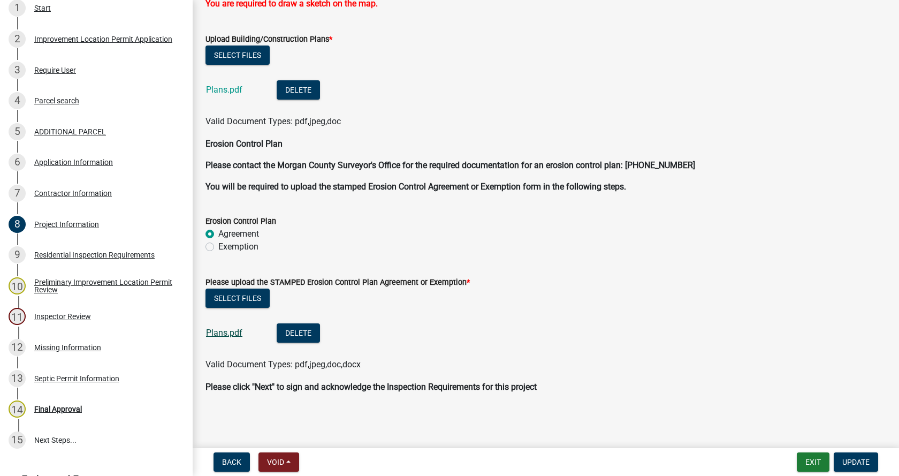
click at [216, 332] on link "Plans.pdf" at bounding box center [224, 333] width 36 height 10
click at [218, 247] on label "Exemption" at bounding box center [238, 246] width 40 height 13
click at [218, 247] on input "Exemption" at bounding box center [221, 243] width 7 height 7
radio input "true"
click at [294, 333] on button "Delete" at bounding box center [298, 332] width 43 height 19
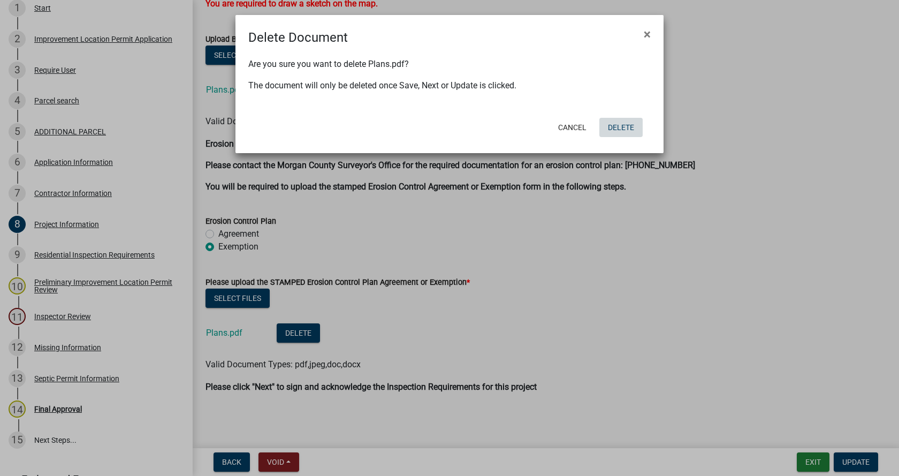
click at [626, 123] on button "Delete" at bounding box center [621, 127] width 43 height 19
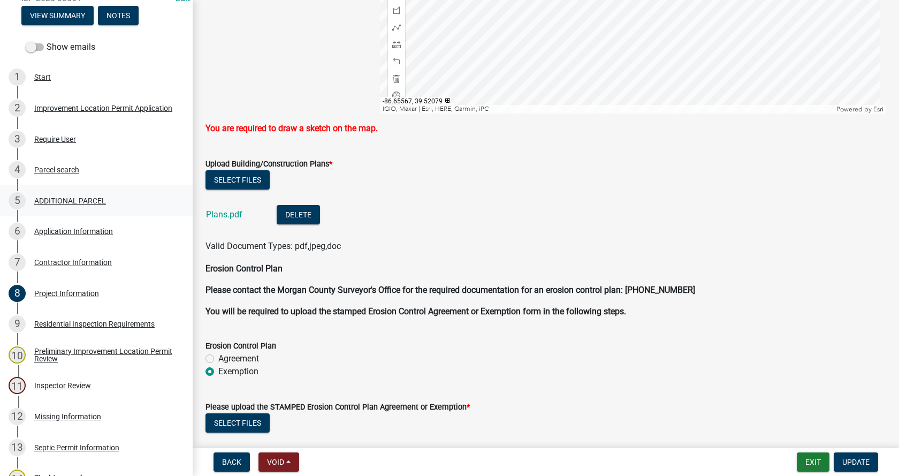
scroll to position [269, 0]
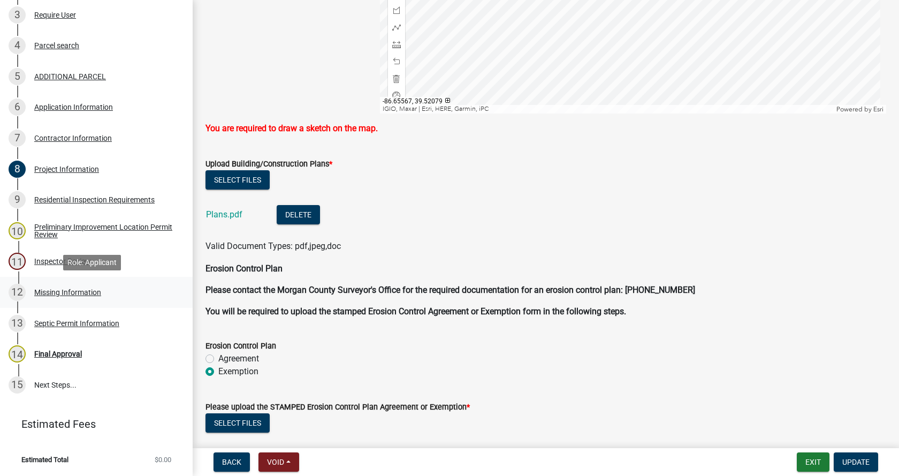
click at [45, 290] on div "Missing Information" at bounding box center [67, 292] width 67 height 7
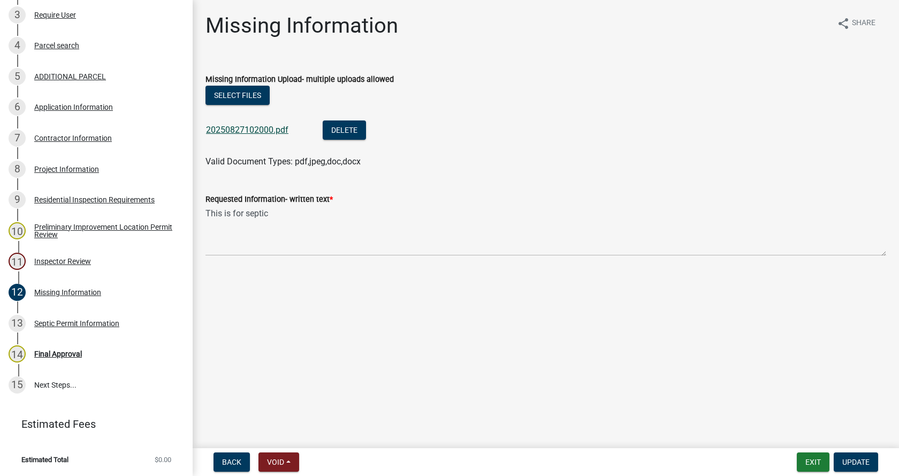
click at [245, 128] on link "20250827102000.pdf" at bounding box center [247, 130] width 82 height 10
click at [57, 258] on div "Inspector Review" at bounding box center [62, 261] width 57 height 7
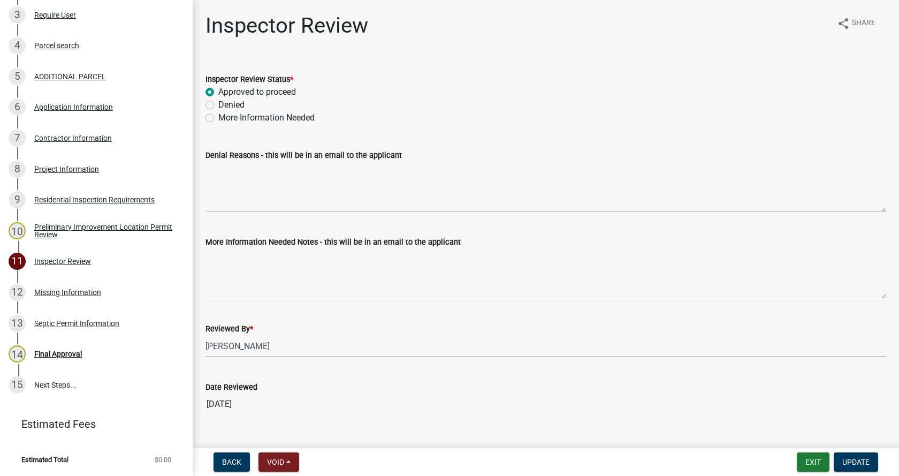
click at [218, 117] on label "More Information Needed" at bounding box center [266, 117] width 96 height 13
click at [218, 117] on input "More Information Needed" at bounding box center [221, 114] width 7 height 7
radio input "true"
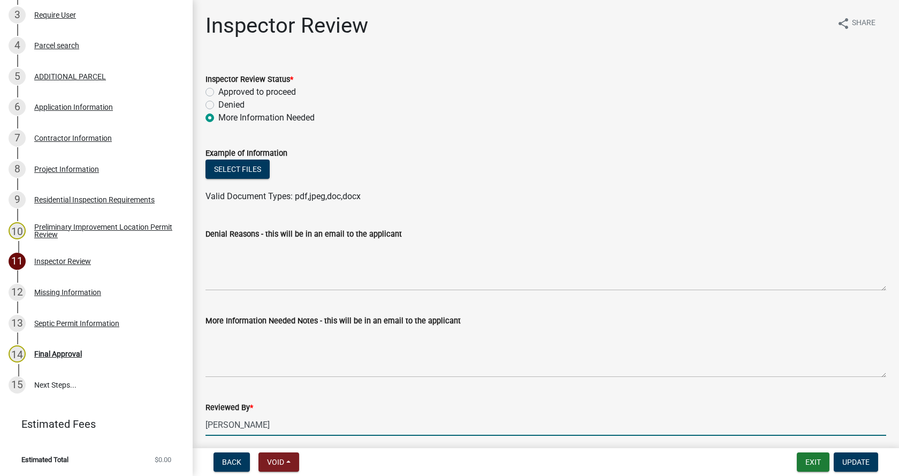
drag, startPoint x: 263, startPoint y: 422, endPoint x: 197, endPoint y: 423, distance: 65.9
click at [197, 424] on div "Inspector Review share Share Inspector Review Status * Approved to proceed Deni…" at bounding box center [546, 262] width 707 height 499
type input "[PERSON_NAME]"
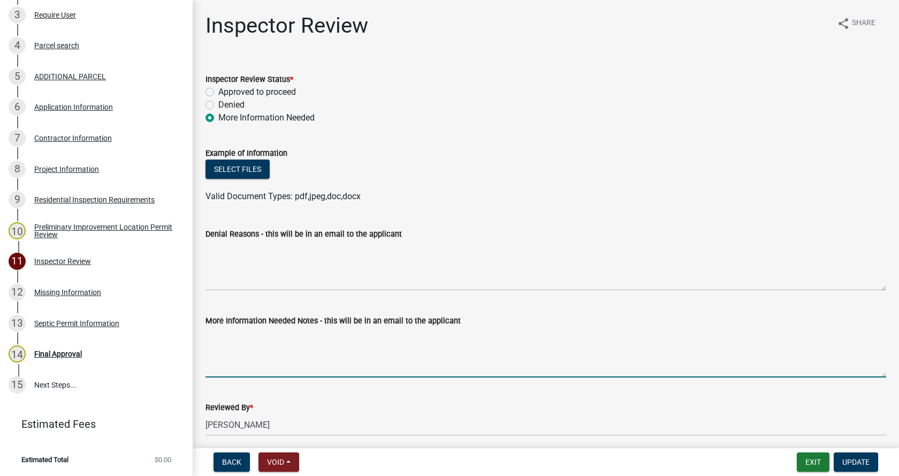
click at [222, 349] on textarea "More Information Needed Notes - this will be in an email to the applicant" at bounding box center [546, 352] width 681 height 50
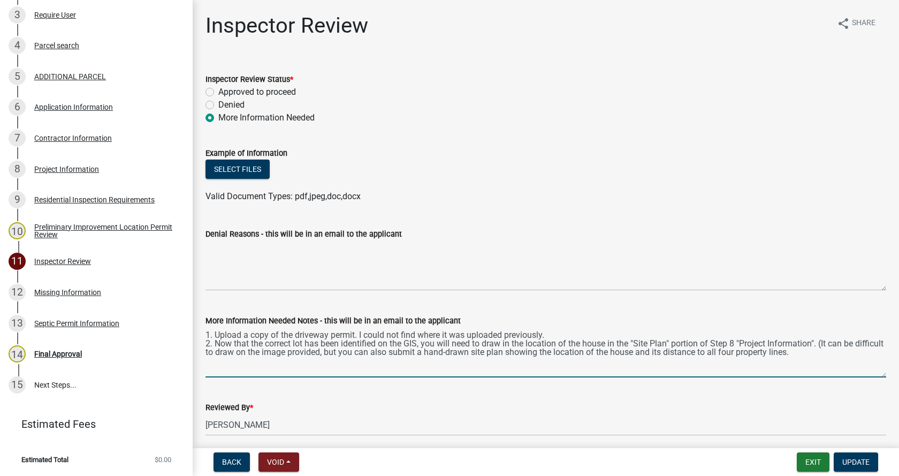
click at [820, 354] on textarea "1. Upload a copy of the driveway permit. I could not find where it was uploaded…" at bounding box center [546, 352] width 681 height 50
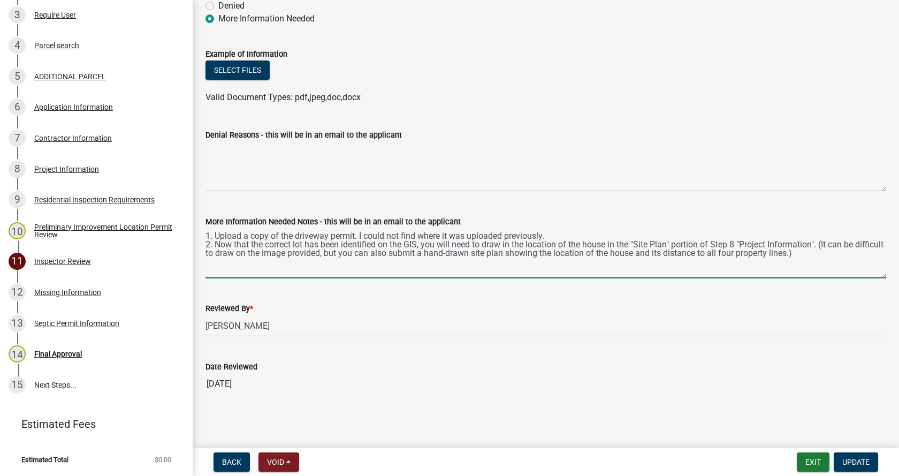
scroll to position [100, 0]
type textarea "1. Upload a copy of the driveway permit. I could not find where it was uploaded…"
click at [863, 459] on span "Update" at bounding box center [856, 462] width 27 height 9
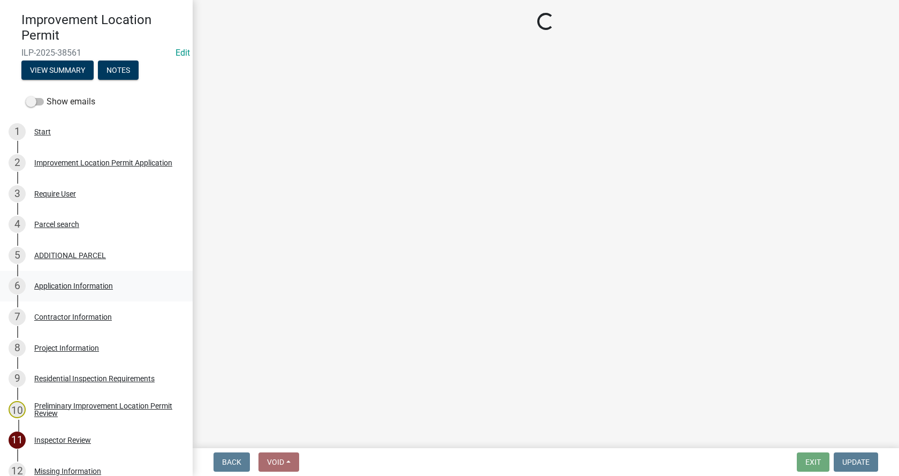
scroll to position [2, 0]
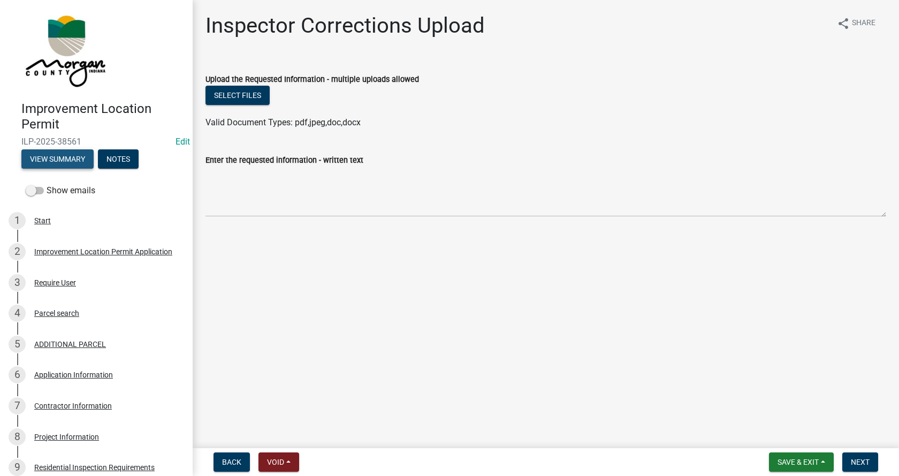
click at [49, 155] on button "View Summary" at bounding box center [57, 158] width 72 height 19
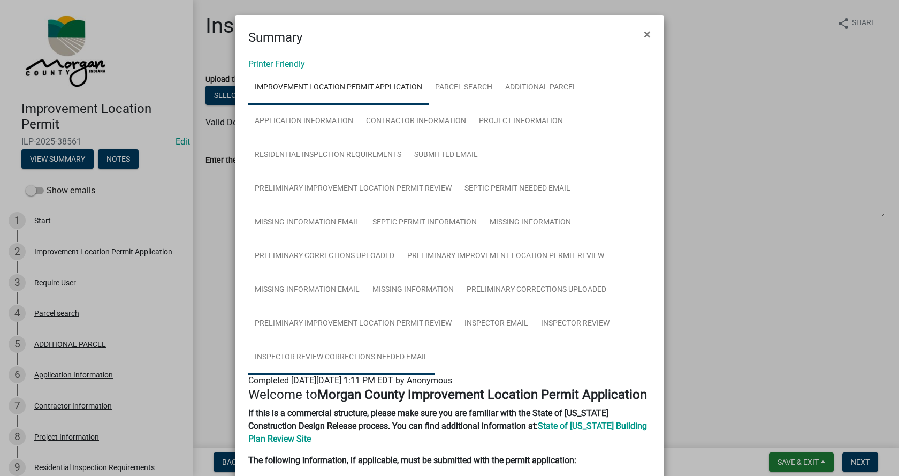
click at [290, 353] on link "Inspector Review Corrections Needed Email" at bounding box center [341, 357] width 186 height 34
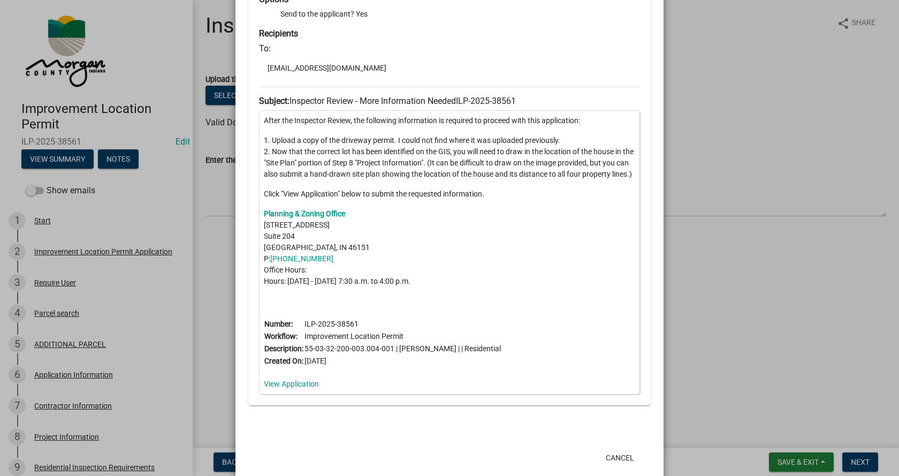
scroll to position [493, 0]
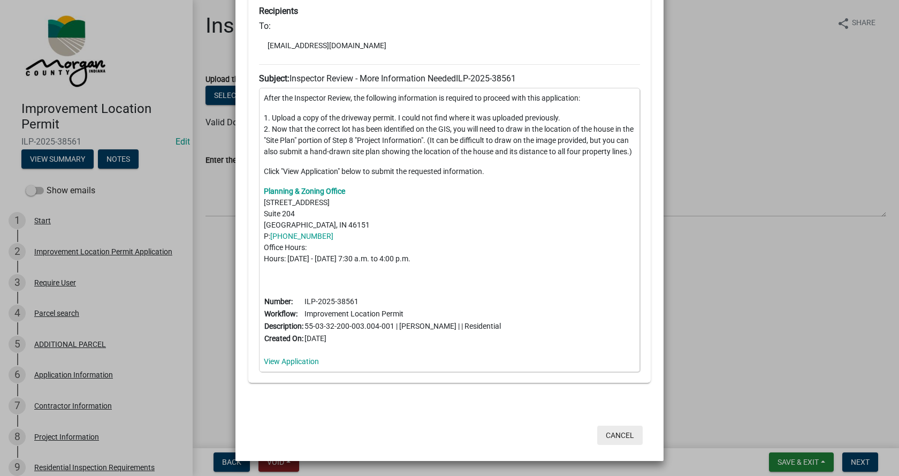
click at [614, 436] on button "Cancel" at bounding box center [620, 435] width 46 height 19
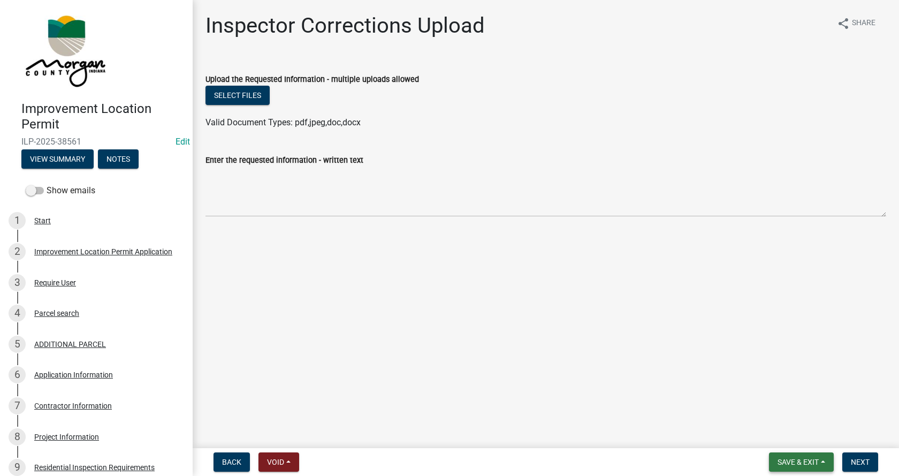
click at [826, 463] on button "Save & Exit" at bounding box center [801, 461] width 65 height 19
click at [771, 433] on button "Save & Exit" at bounding box center [791, 434] width 86 height 26
